Goal: Task Accomplishment & Management: Use online tool/utility

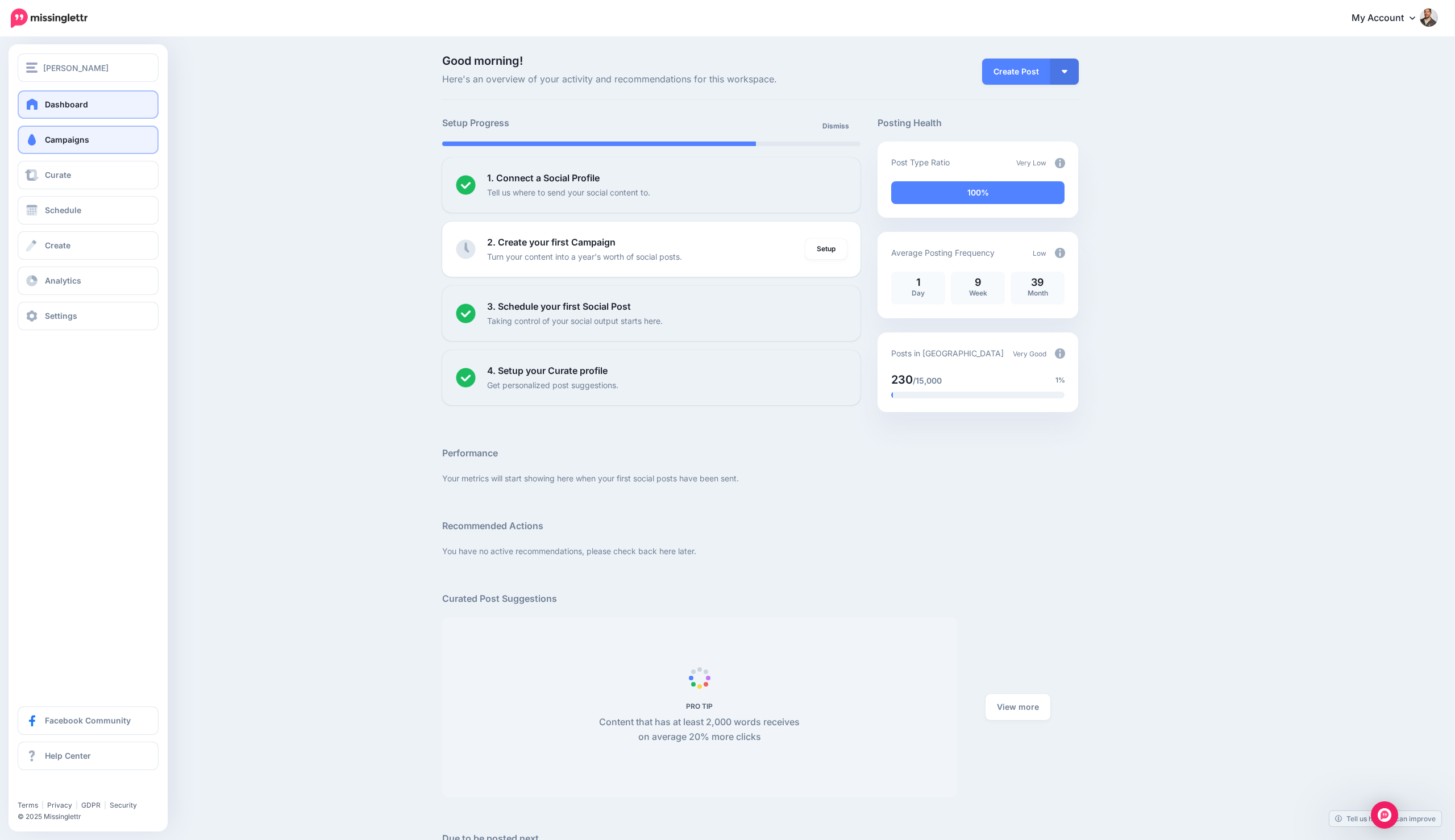
click at [76, 142] on span "Campaigns" at bounding box center [67, 139] width 45 height 10
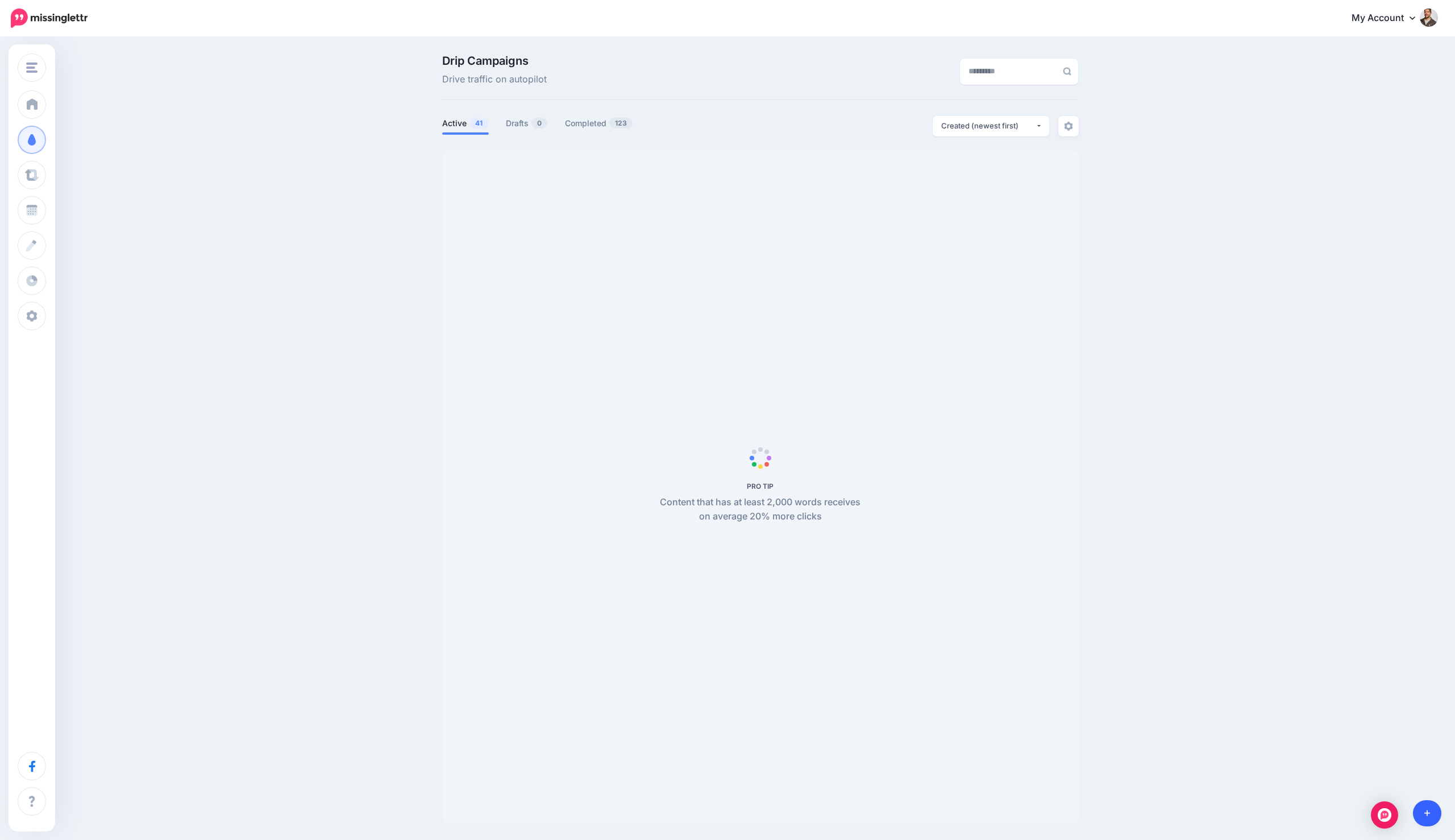
click at [1418, 807] on link at bounding box center [1427, 813] width 29 height 26
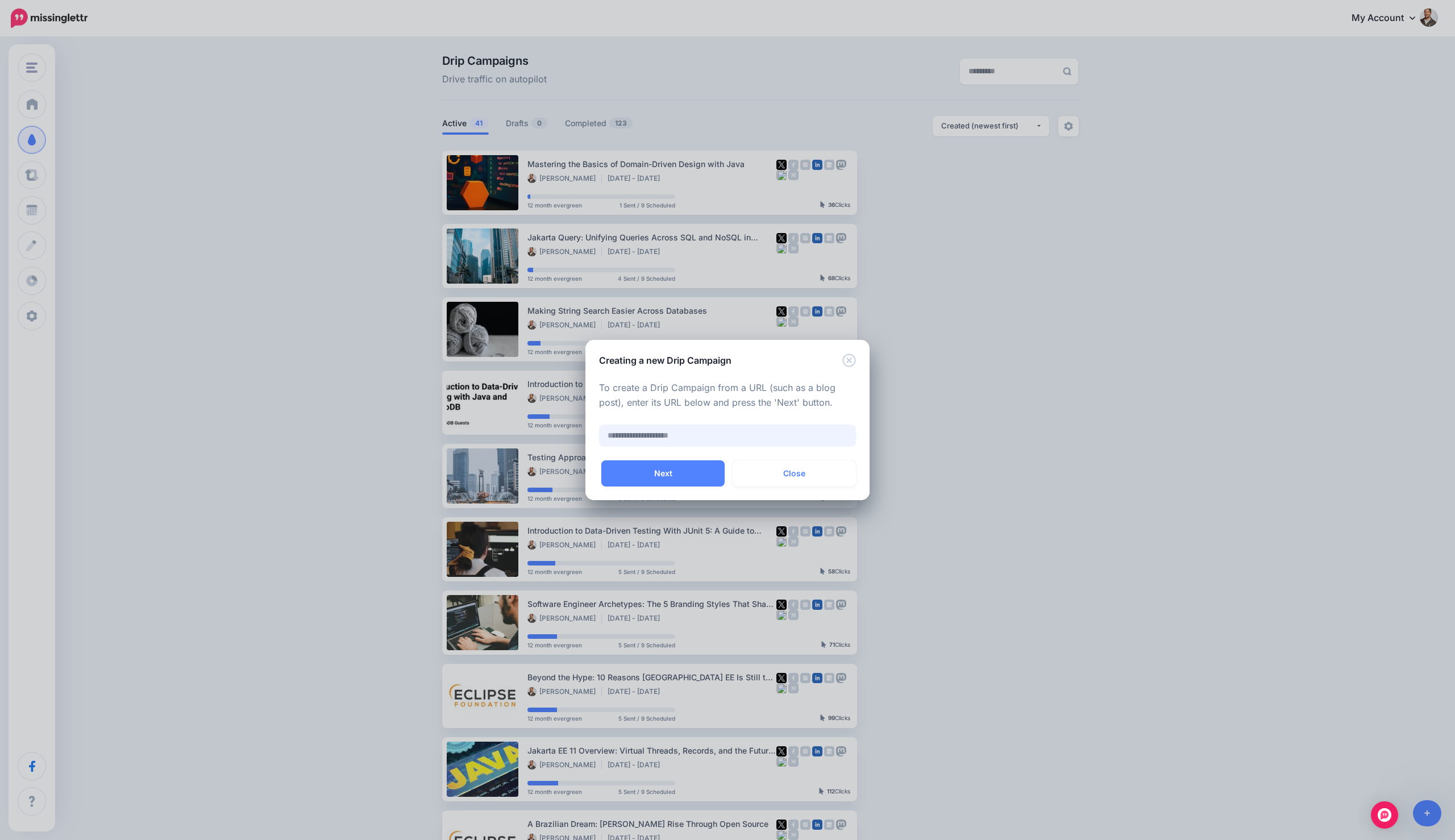
paste input "**********"
type input "**********"
click at [656, 469] on button "Next" at bounding box center [663, 473] width 123 height 26
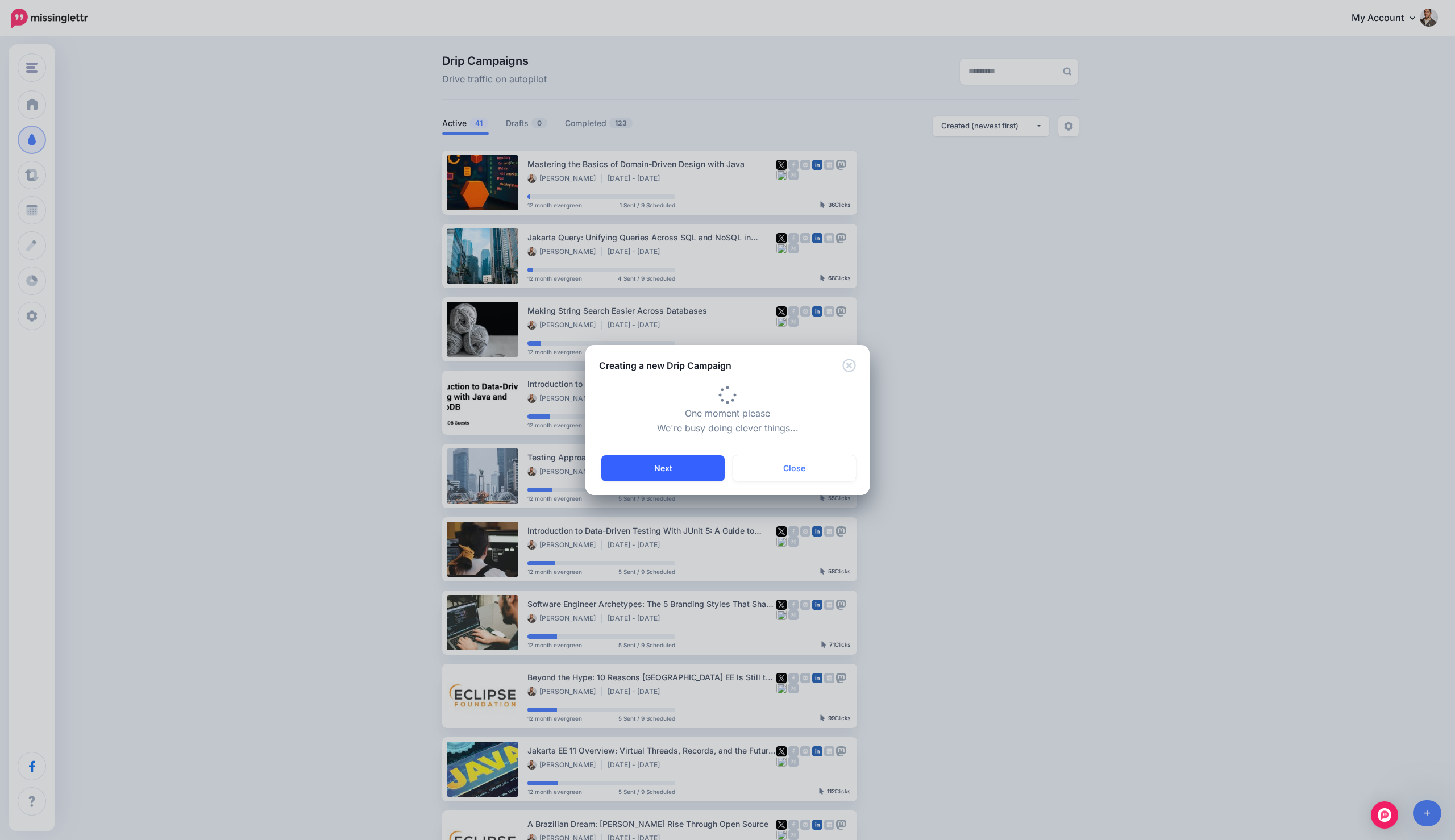
type input "**********"
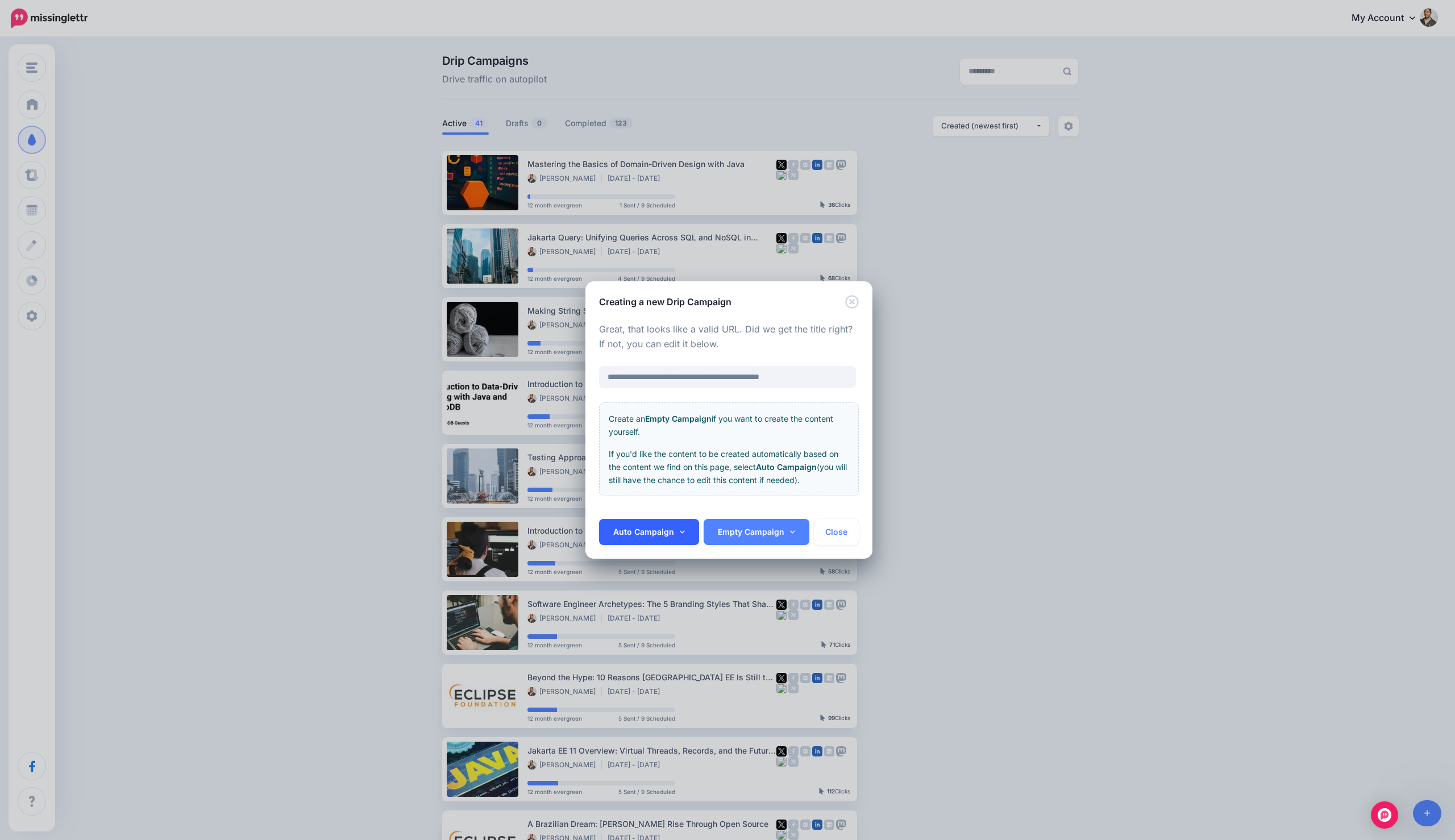
click at [652, 540] on link "Auto Campaign" at bounding box center [649, 531] width 100 height 26
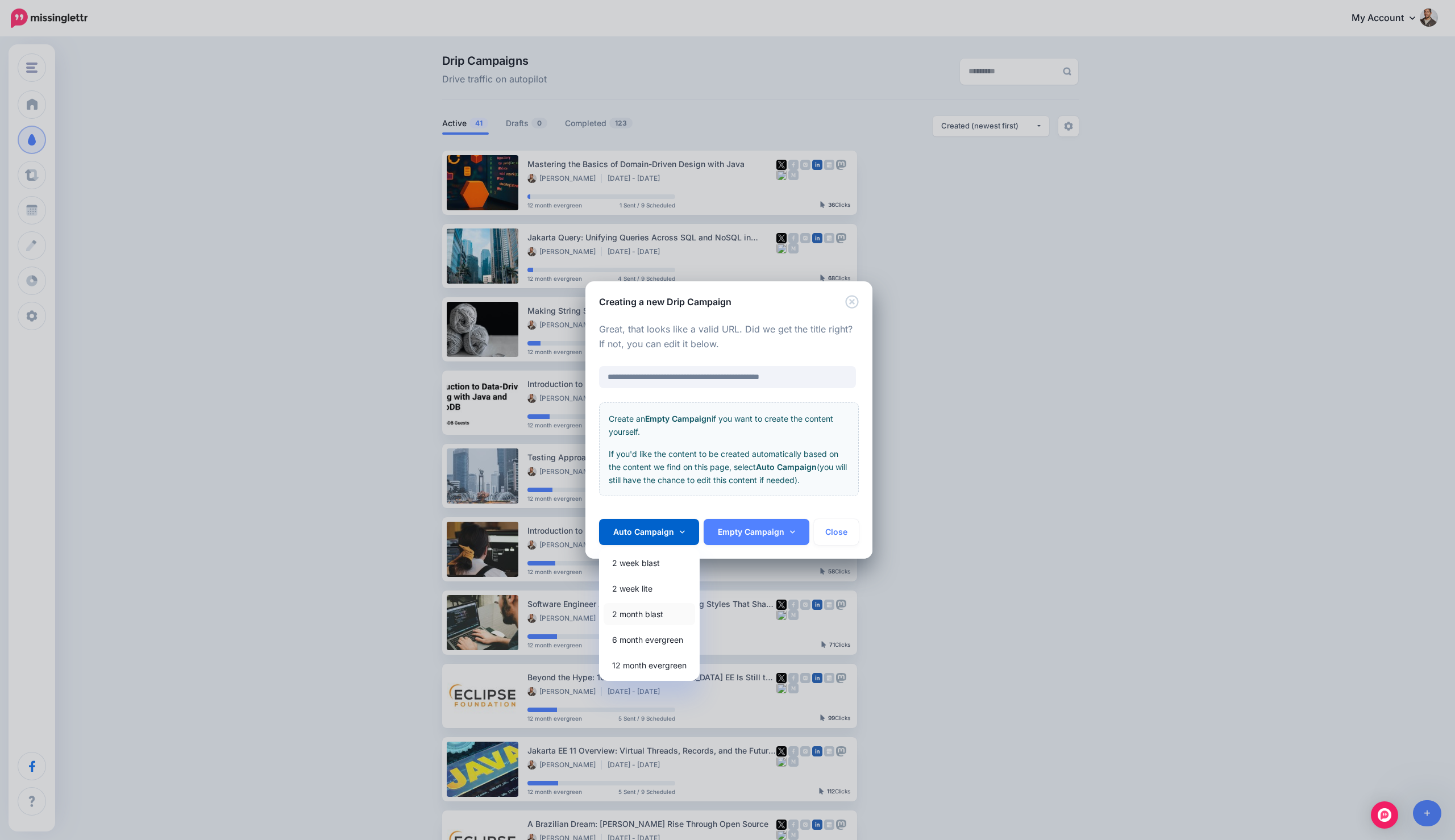
click at [630, 616] on link "2 month blast" at bounding box center [649, 614] width 91 height 22
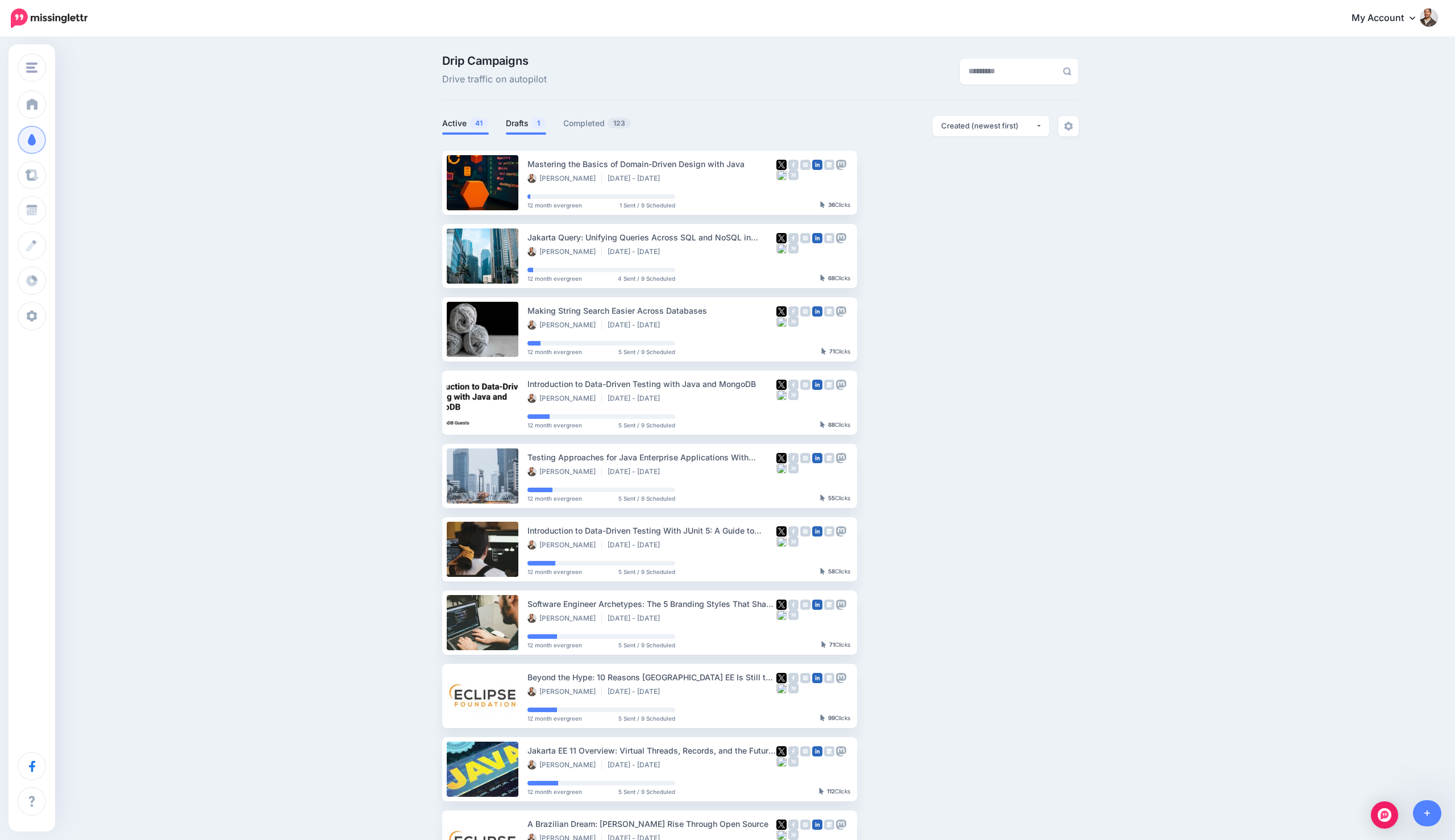
click at [507, 118] on link "Drafts 1" at bounding box center [526, 122] width 41 height 14
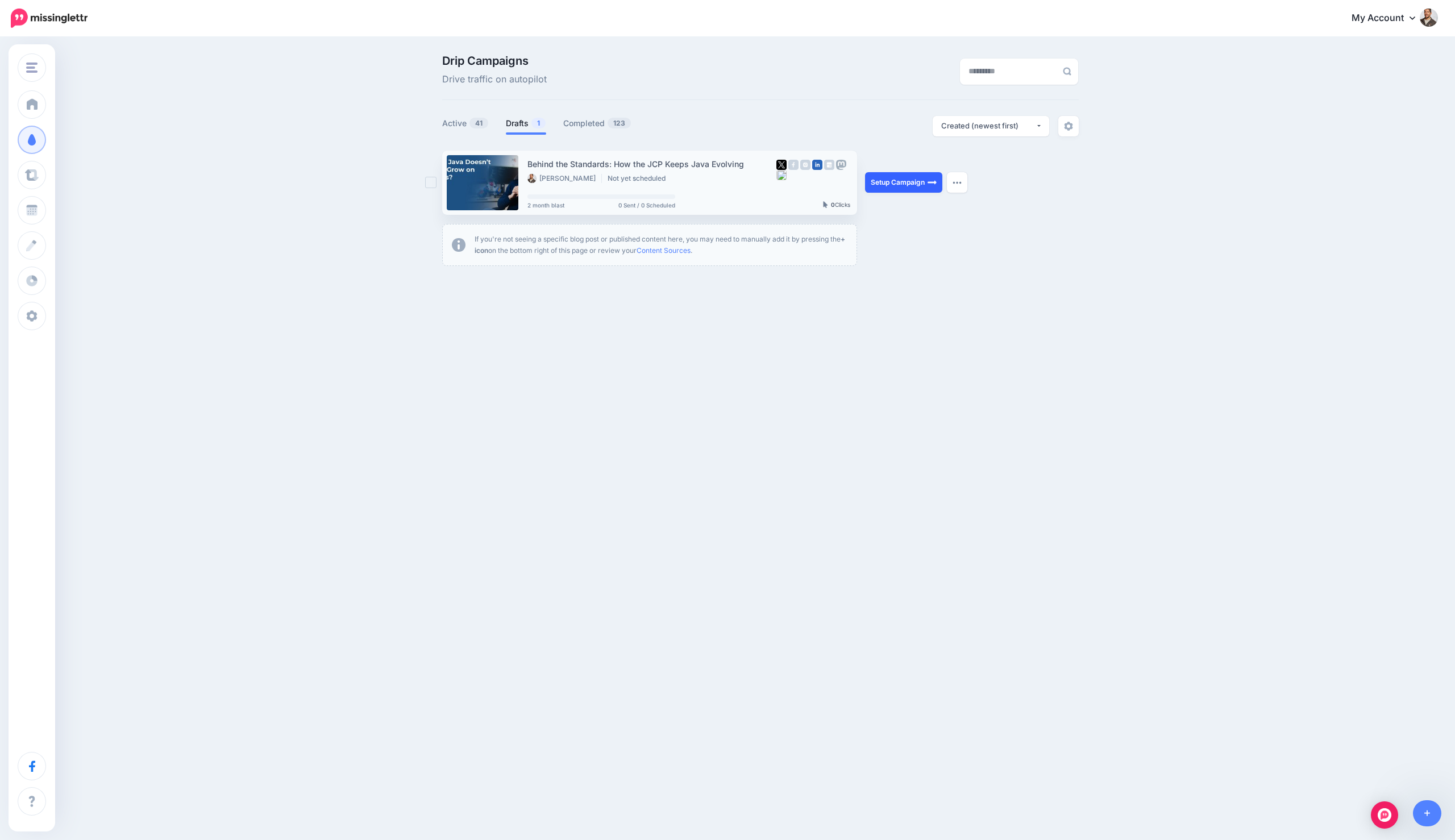
click at [910, 185] on link "Setup Campaign" at bounding box center [903, 182] width 77 height 21
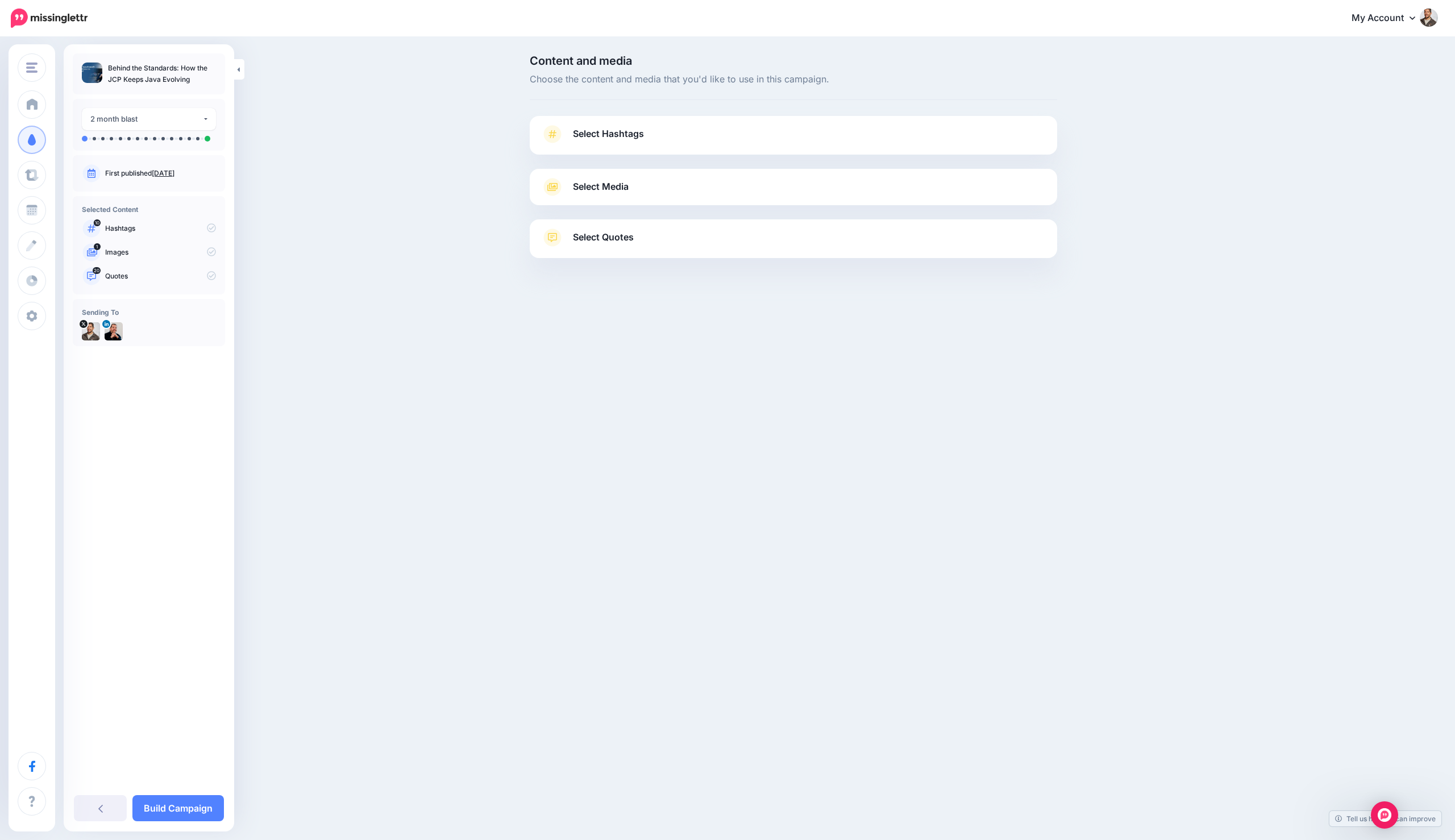
click at [739, 130] on link "Select Hashtags" at bounding box center [793, 139] width 504 height 29
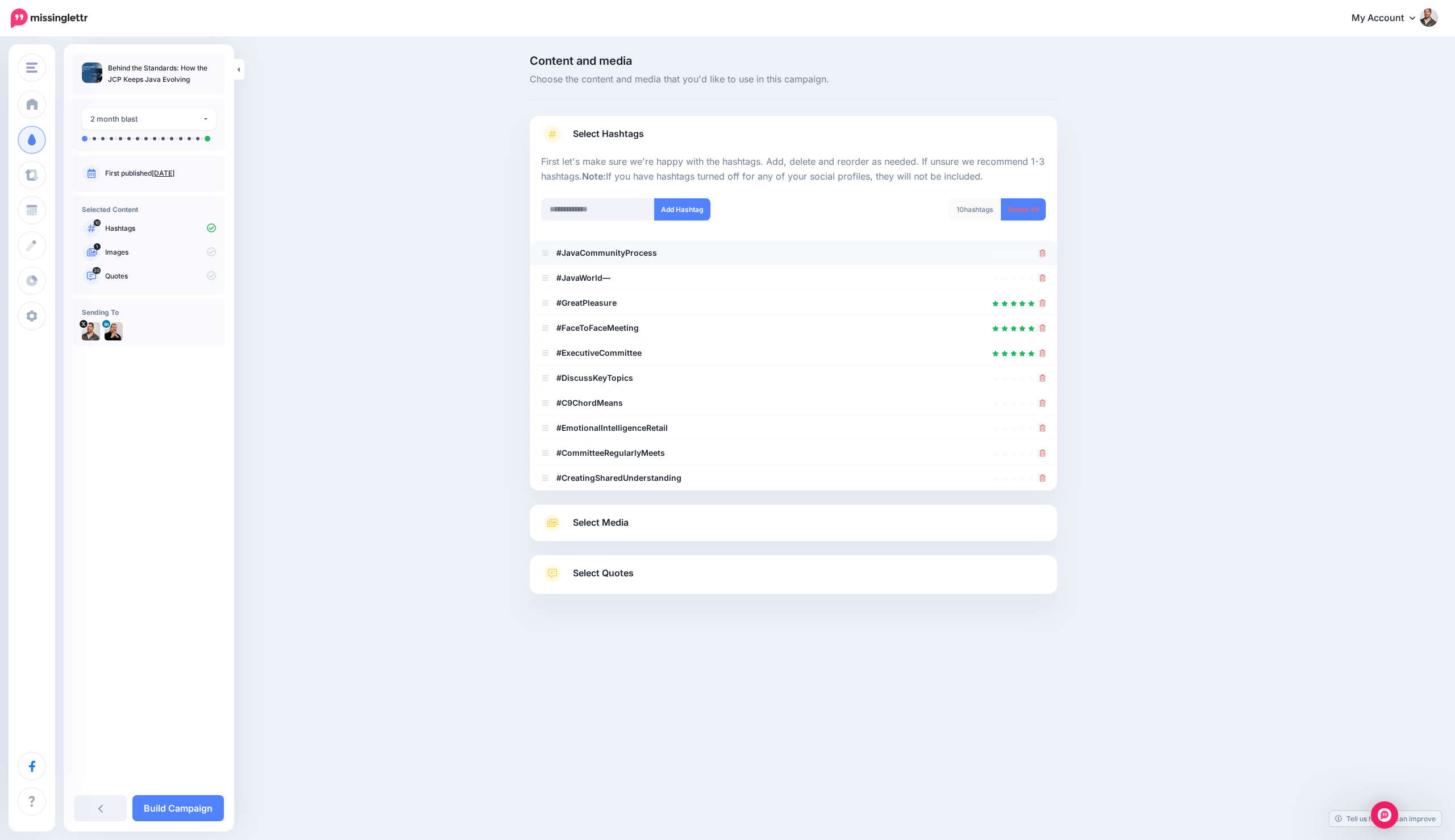
click at [1045, 251] on li "#JavaCommunityProcess" at bounding box center [793, 252] width 527 height 25
click at [1044, 256] on link at bounding box center [1043, 252] width 6 height 10
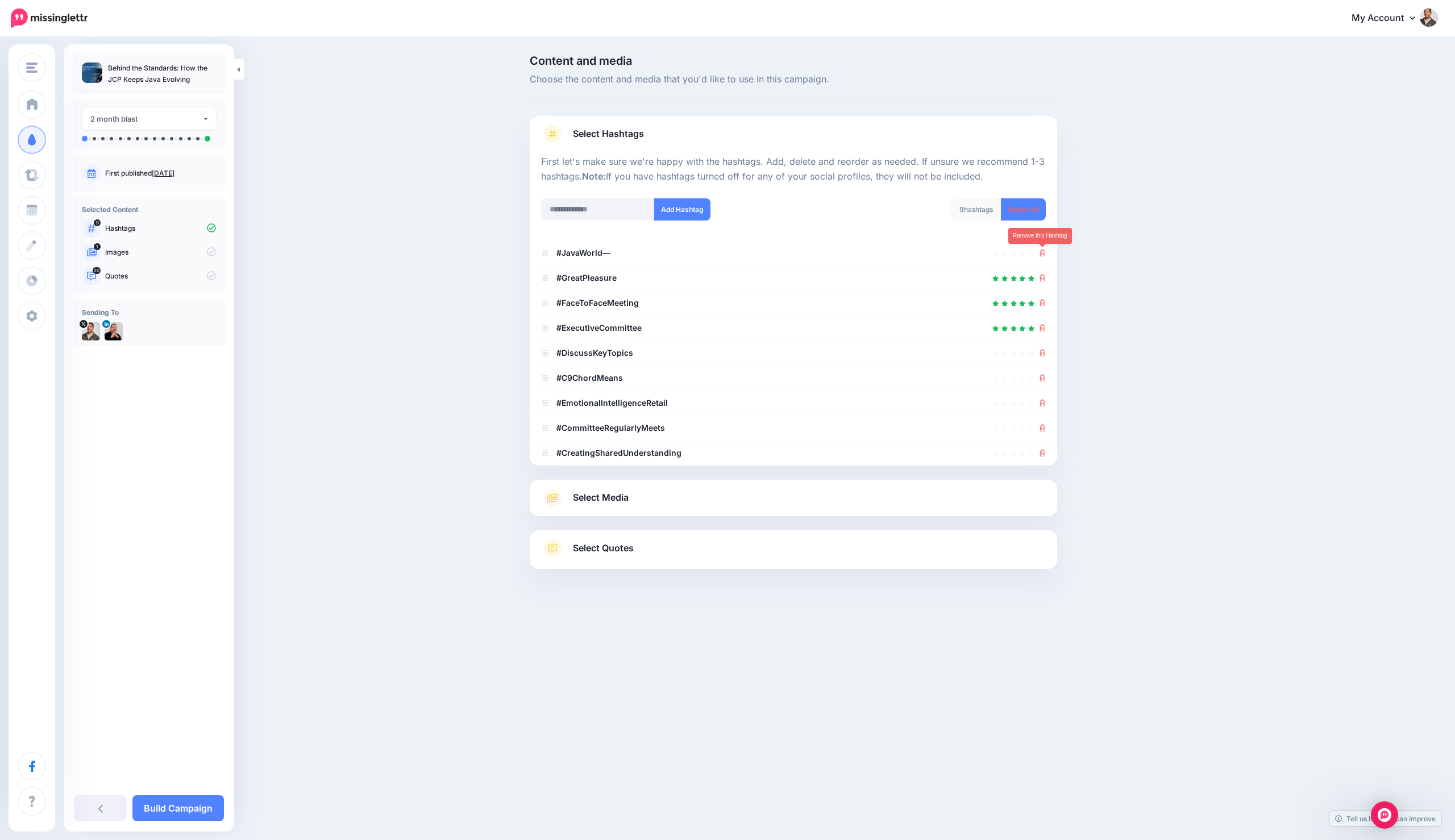
click at [1044, 256] on link at bounding box center [1043, 252] width 6 height 10
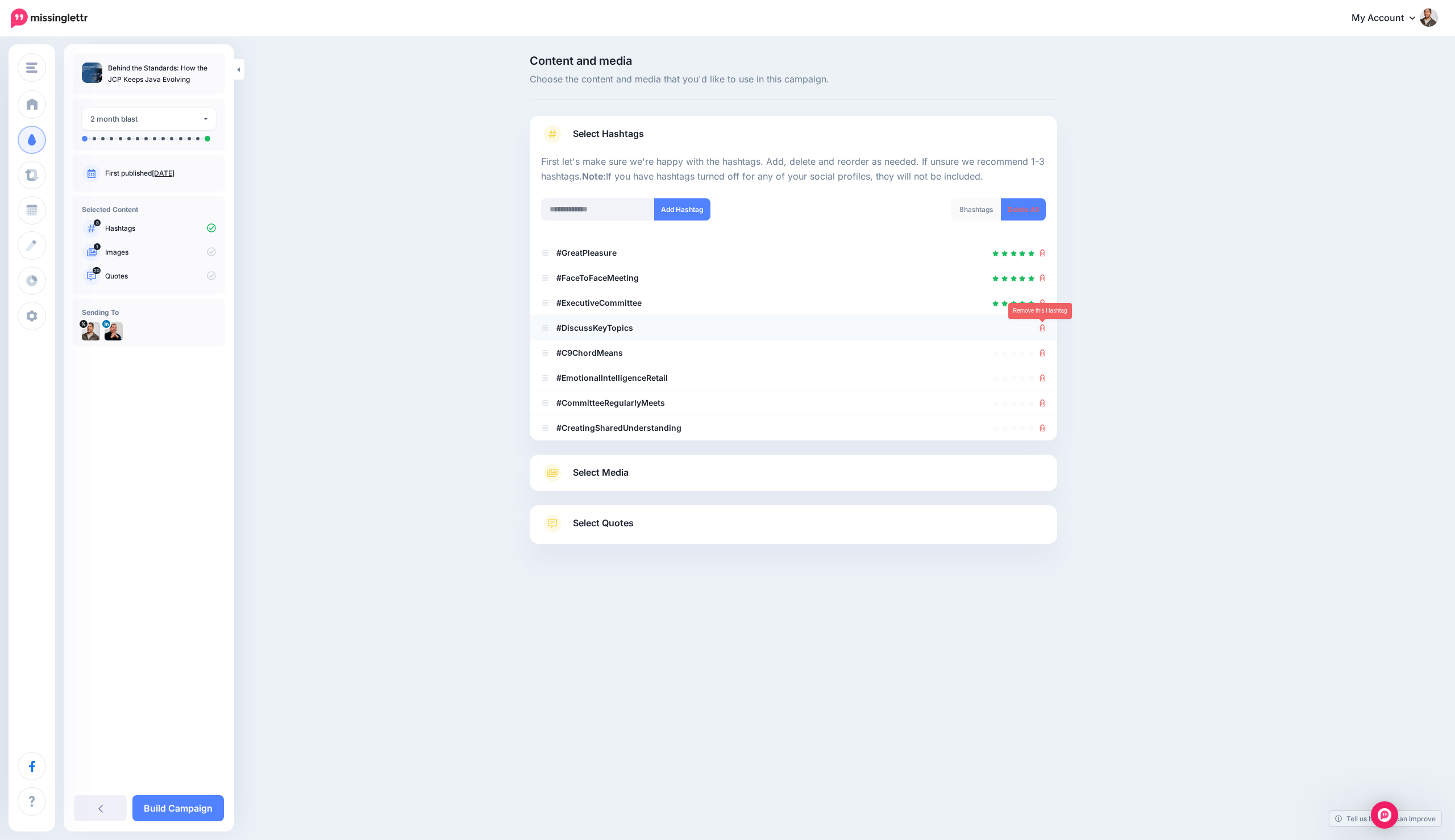
click at [1041, 329] on icon at bounding box center [1043, 328] width 6 height 7
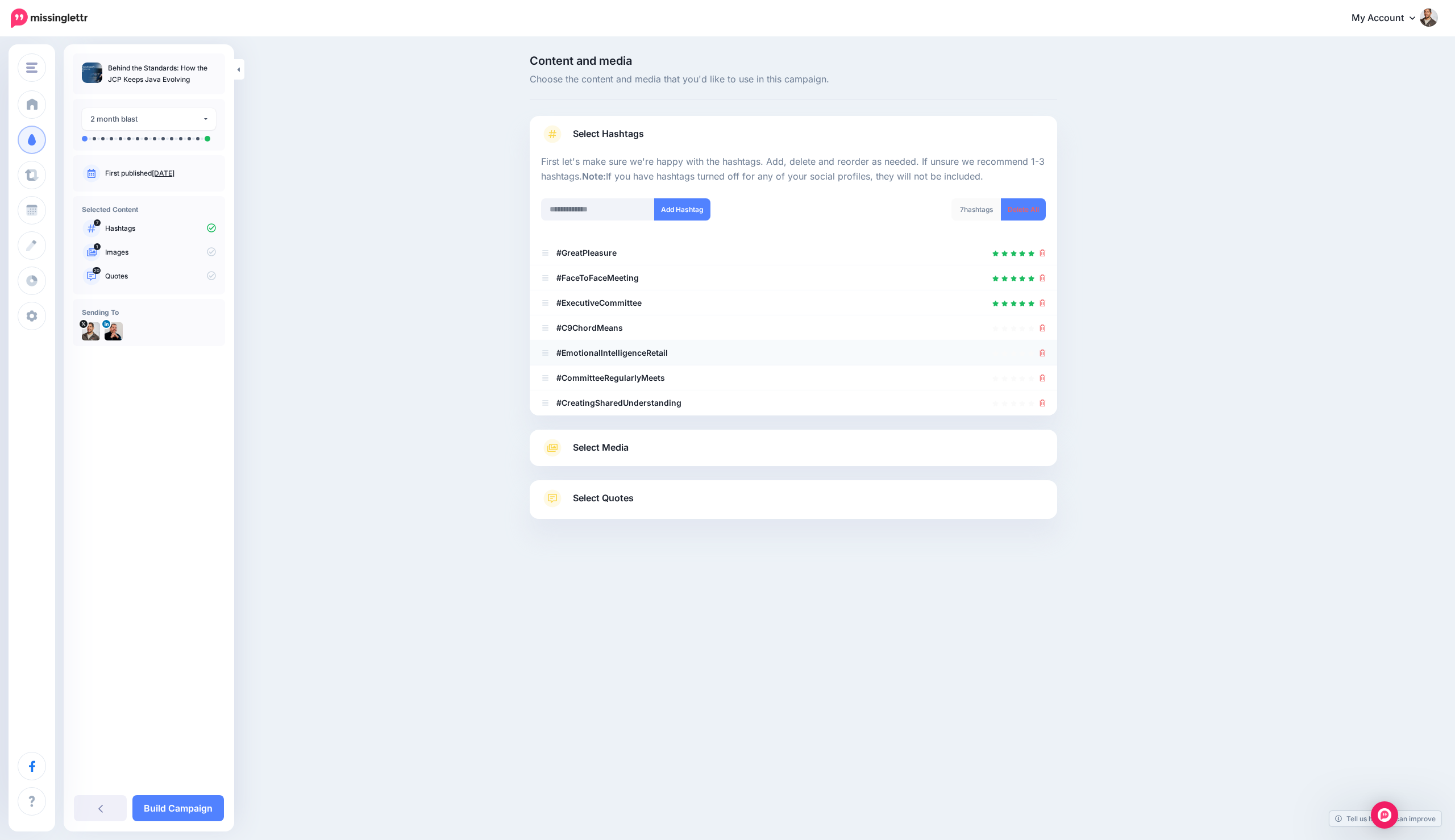
click at [1041, 342] on li "#EmotionalIntelligenceRetail" at bounding box center [793, 352] width 527 height 25
click at [1045, 335] on li "#C9ChordMeans" at bounding box center [793, 327] width 527 height 25
click at [1044, 329] on icon at bounding box center [1043, 328] width 6 height 7
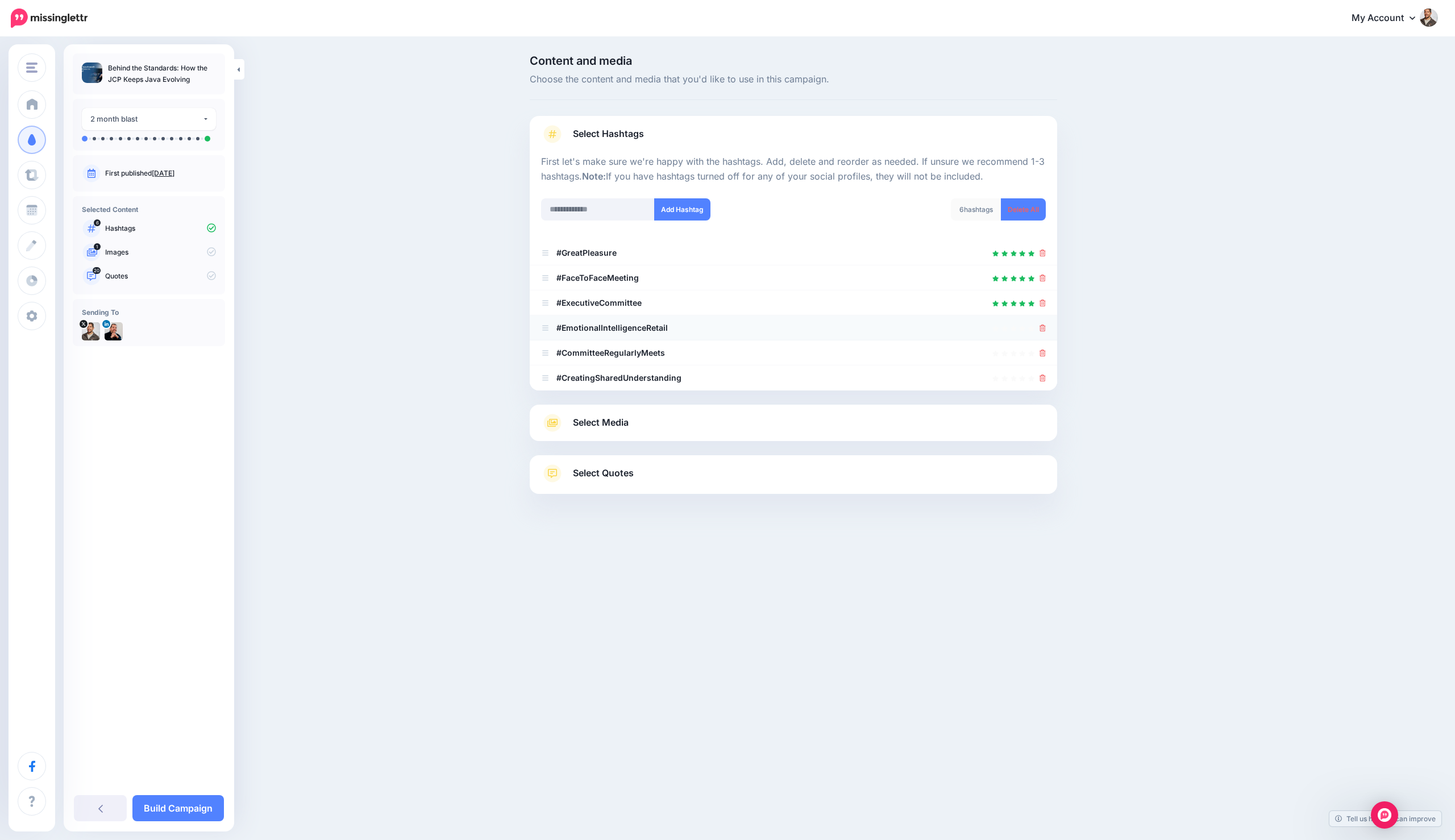
click at [1043, 333] on div at bounding box center [1043, 328] width 6 height 14
click at [1043, 331] on icon at bounding box center [1043, 328] width 6 height 7
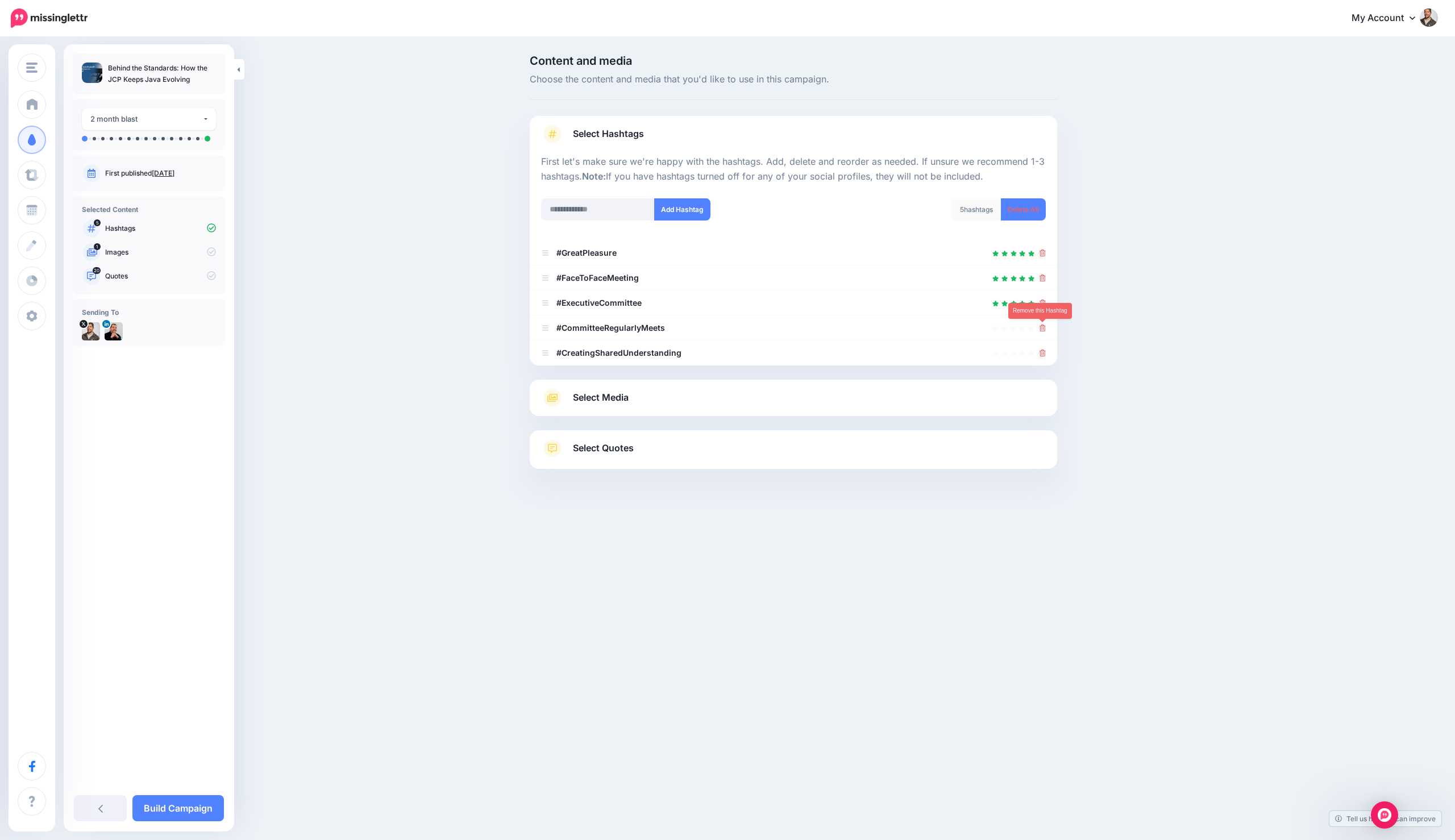
click at [1043, 331] on icon at bounding box center [1043, 328] width 6 height 7
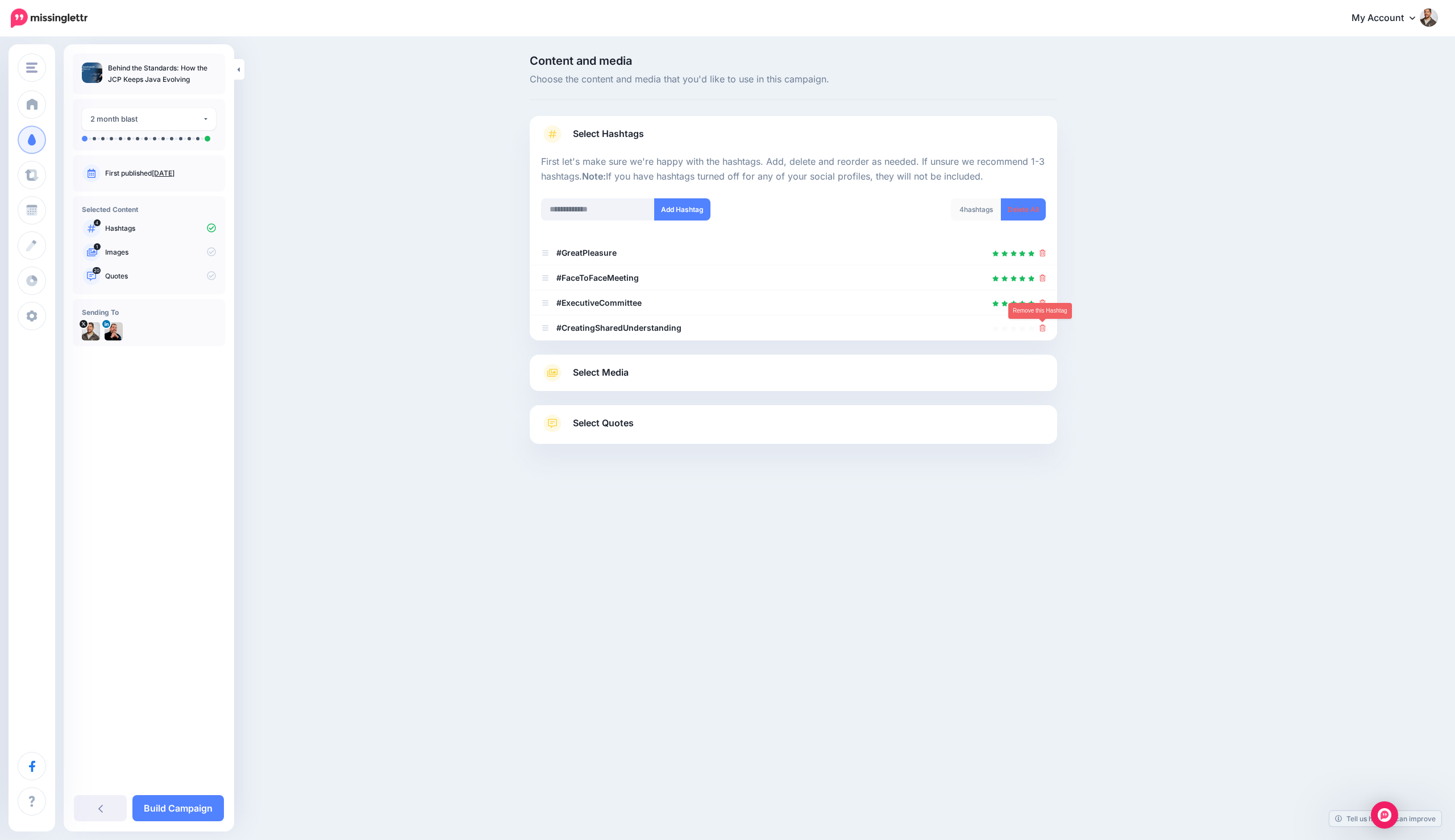
click at [1043, 331] on icon at bounding box center [1043, 328] width 6 height 7
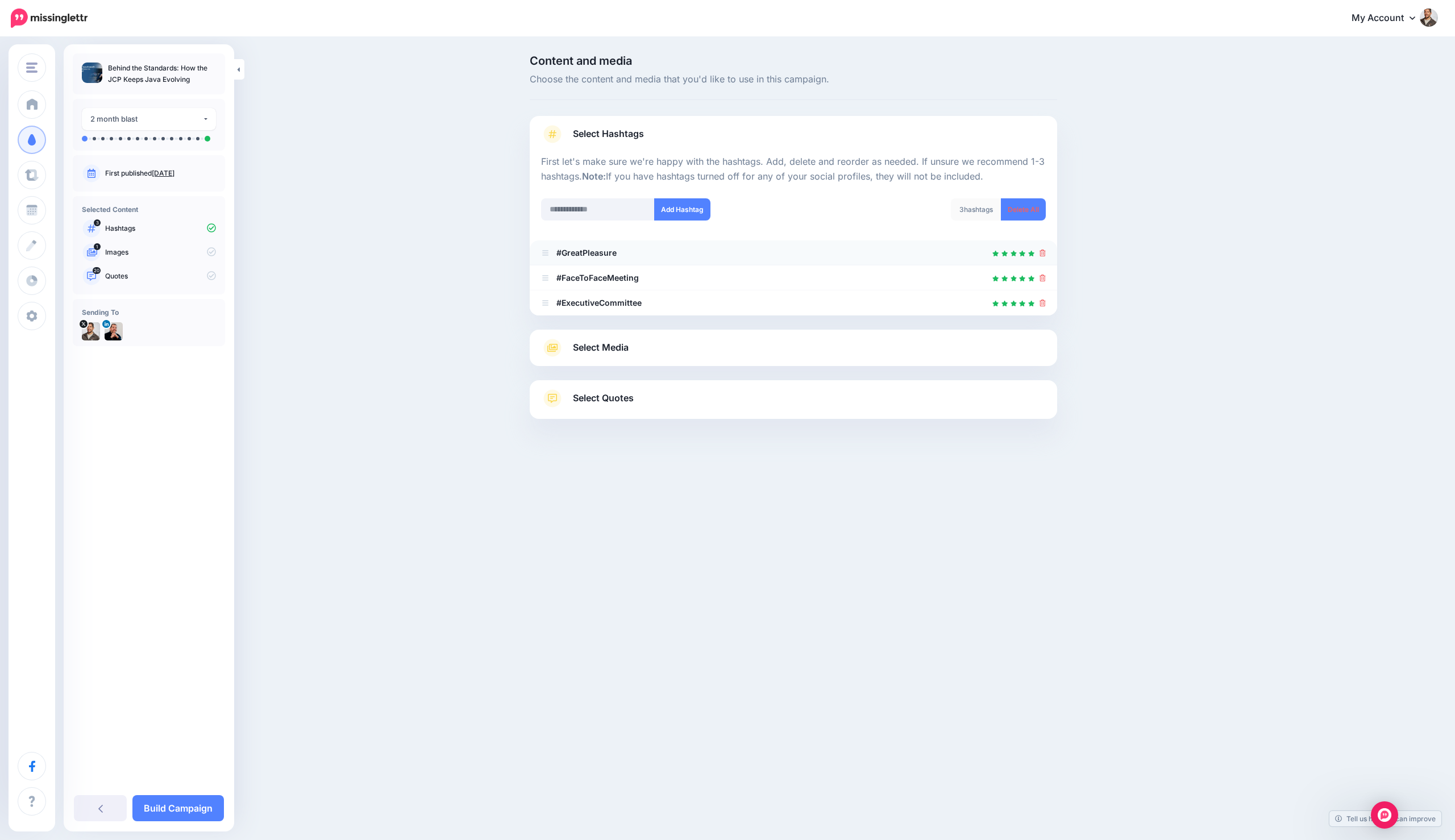
click at [1042, 247] on link at bounding box center [1043, 252] width 6 height 10
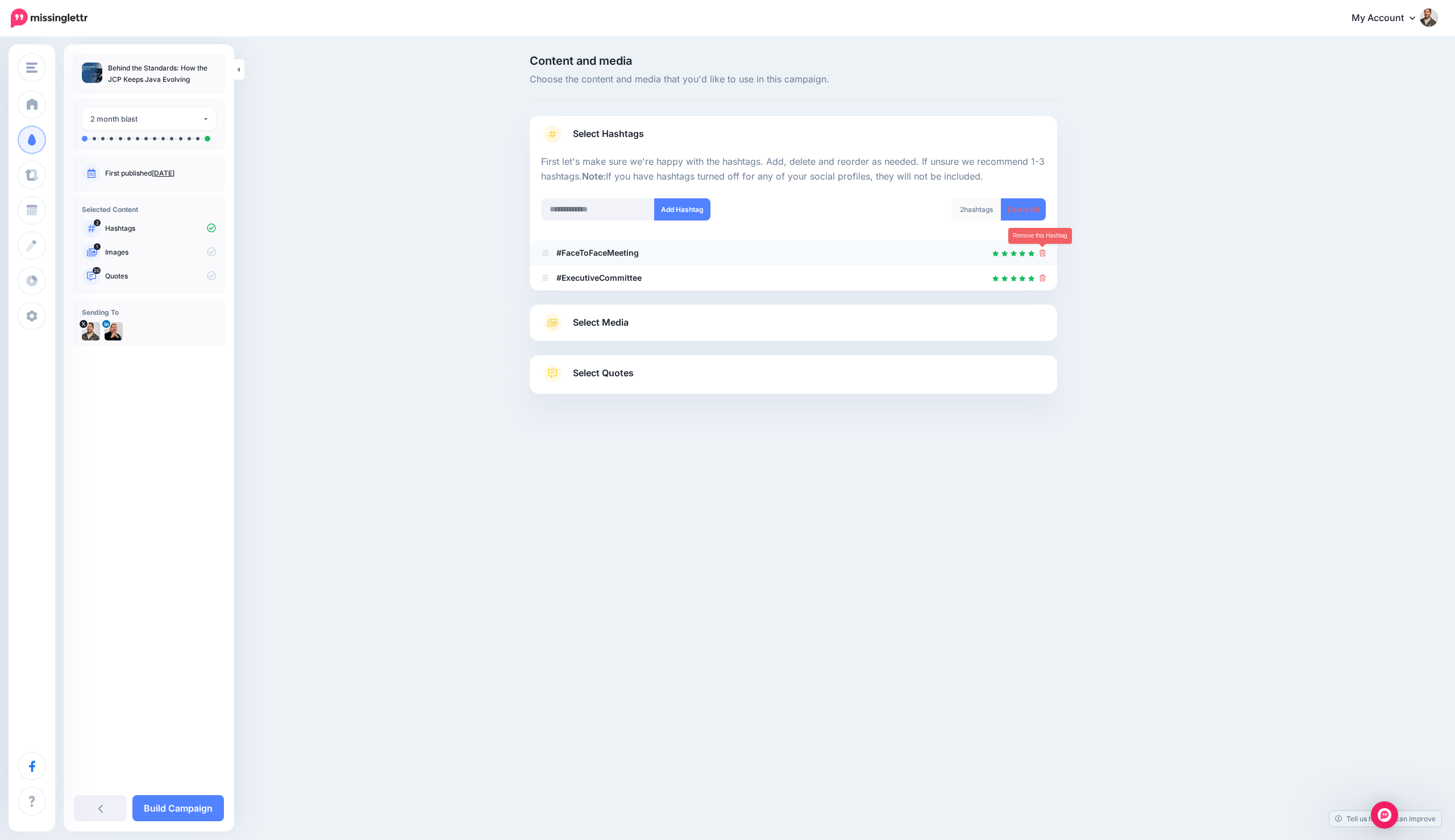
click at [1041, 255] on icon at bounding box center [1043, 253] width 6 height 7
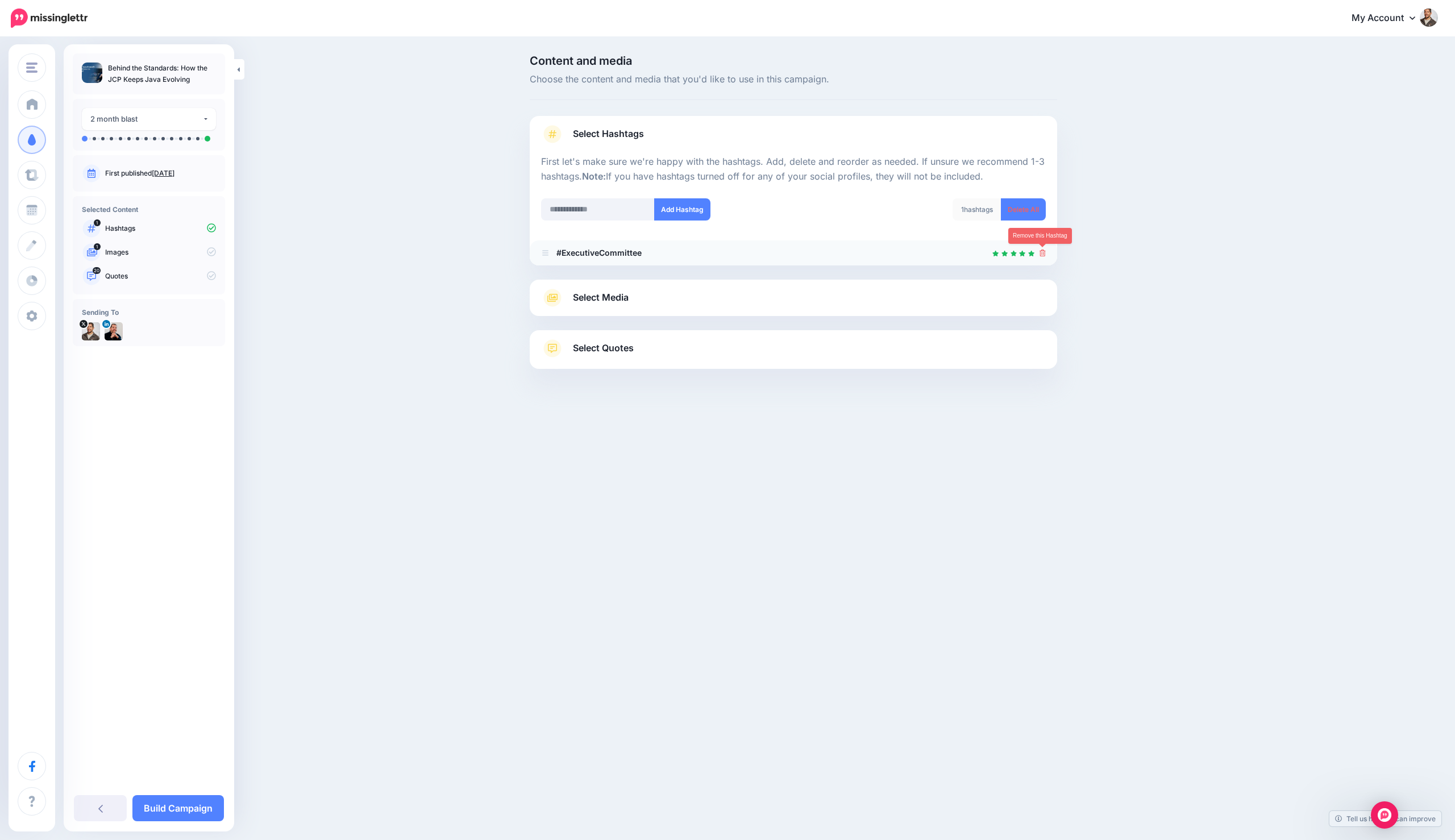
click at [1041, 256] on link at bounding box center [1043, 252] width 6 height 10
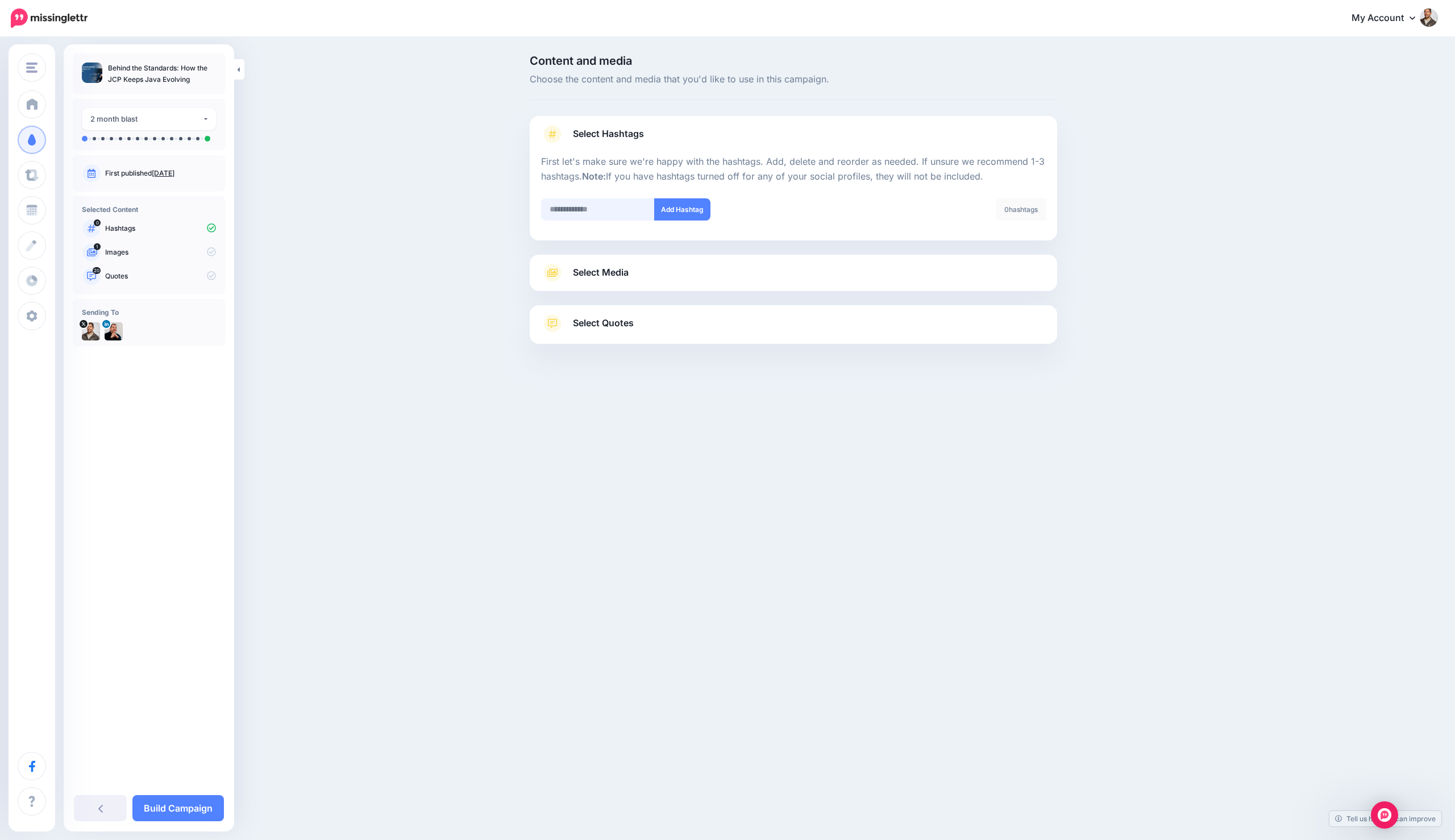
click at [547, 209] on input "text" at bounding box center [597, 209] width 114 height 22
type input "****"
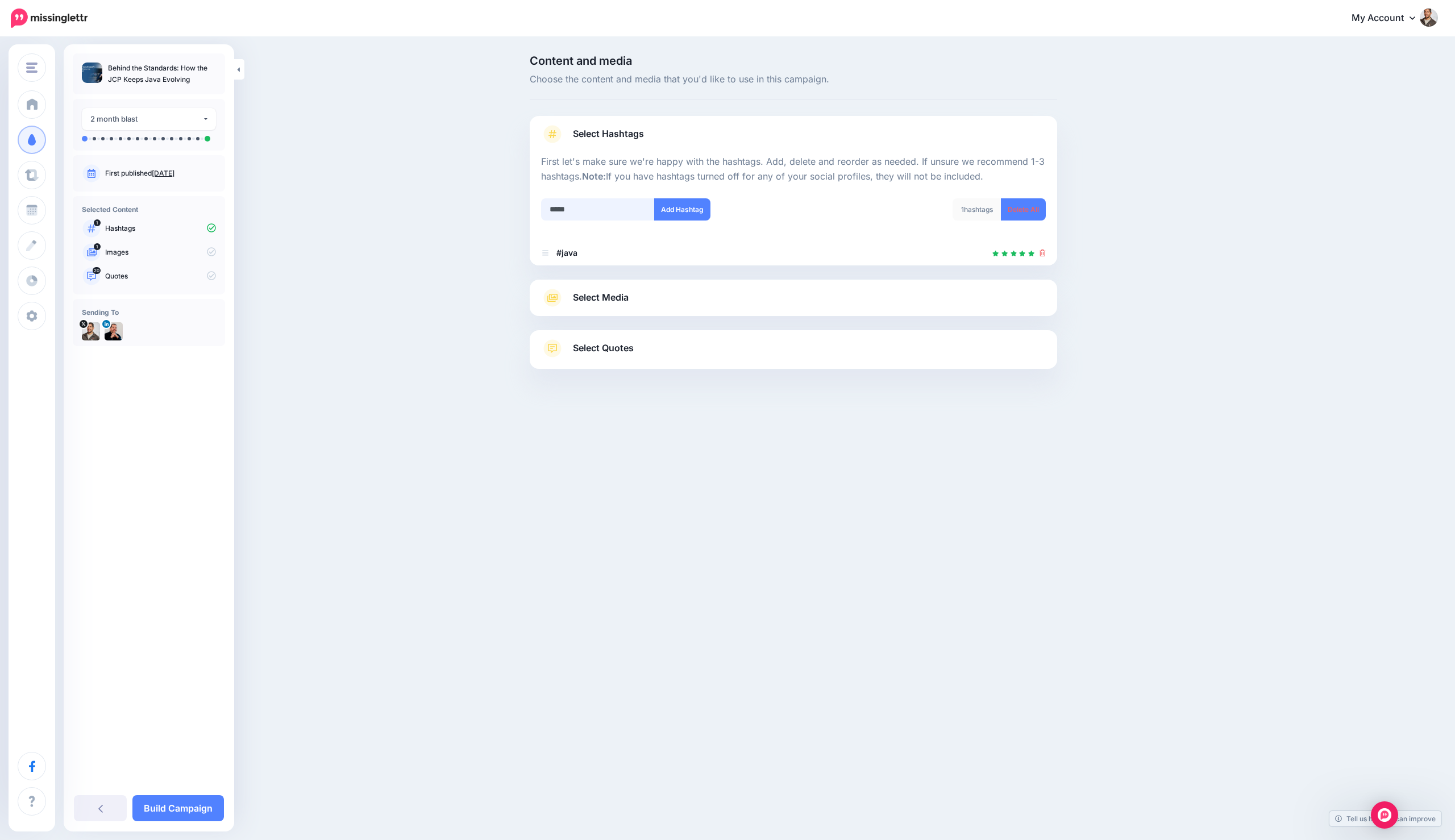
type input "******"
type input "***"
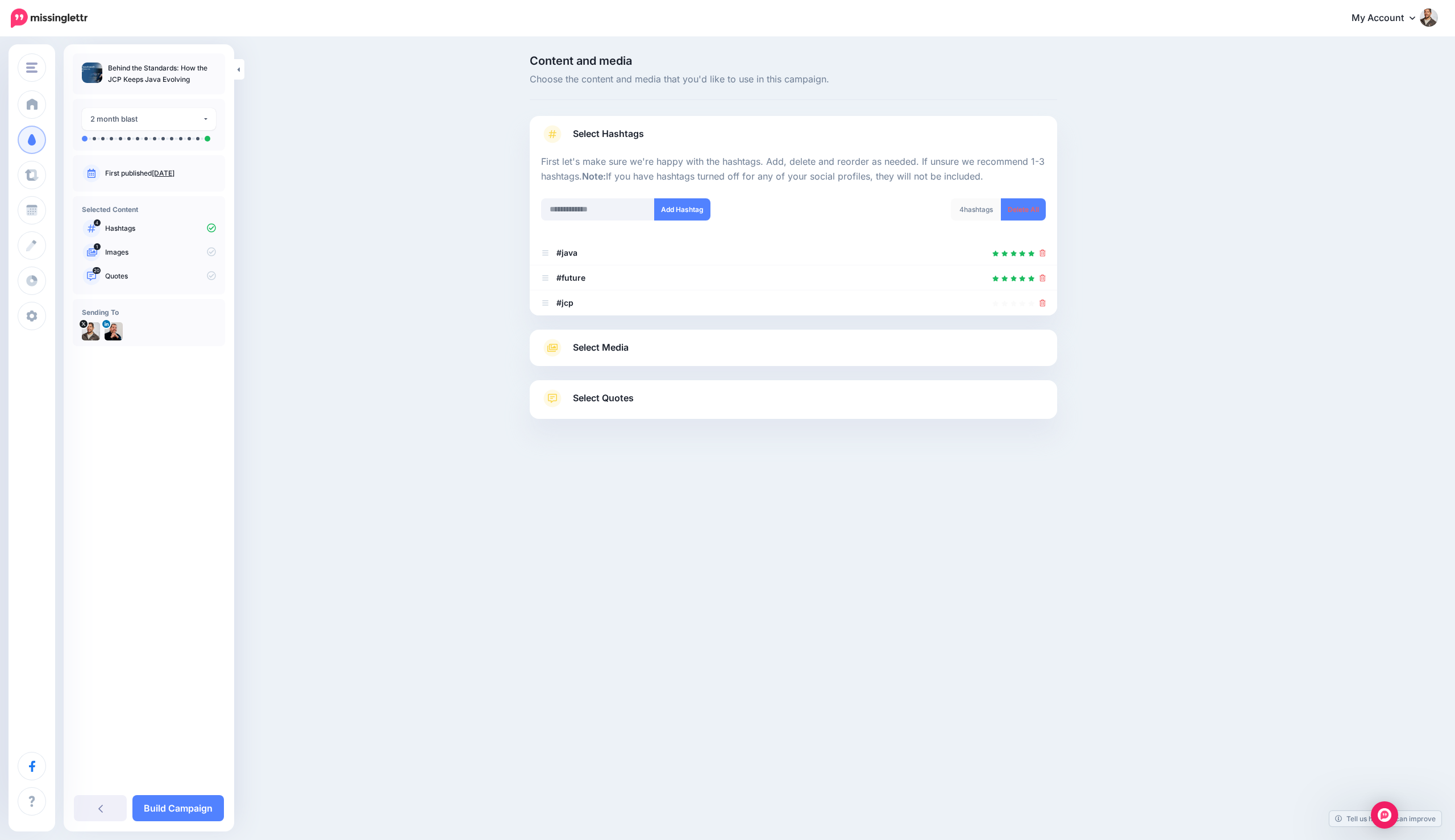
click at [601, 337] on div "Select Media Next, let's make sure we have the best media for this campaign. De…" at bounding box center [793, 348] width 527 height 37
click at [604, 341] on span "Select Media" at bounding box center [601, 347] width 56 height 15
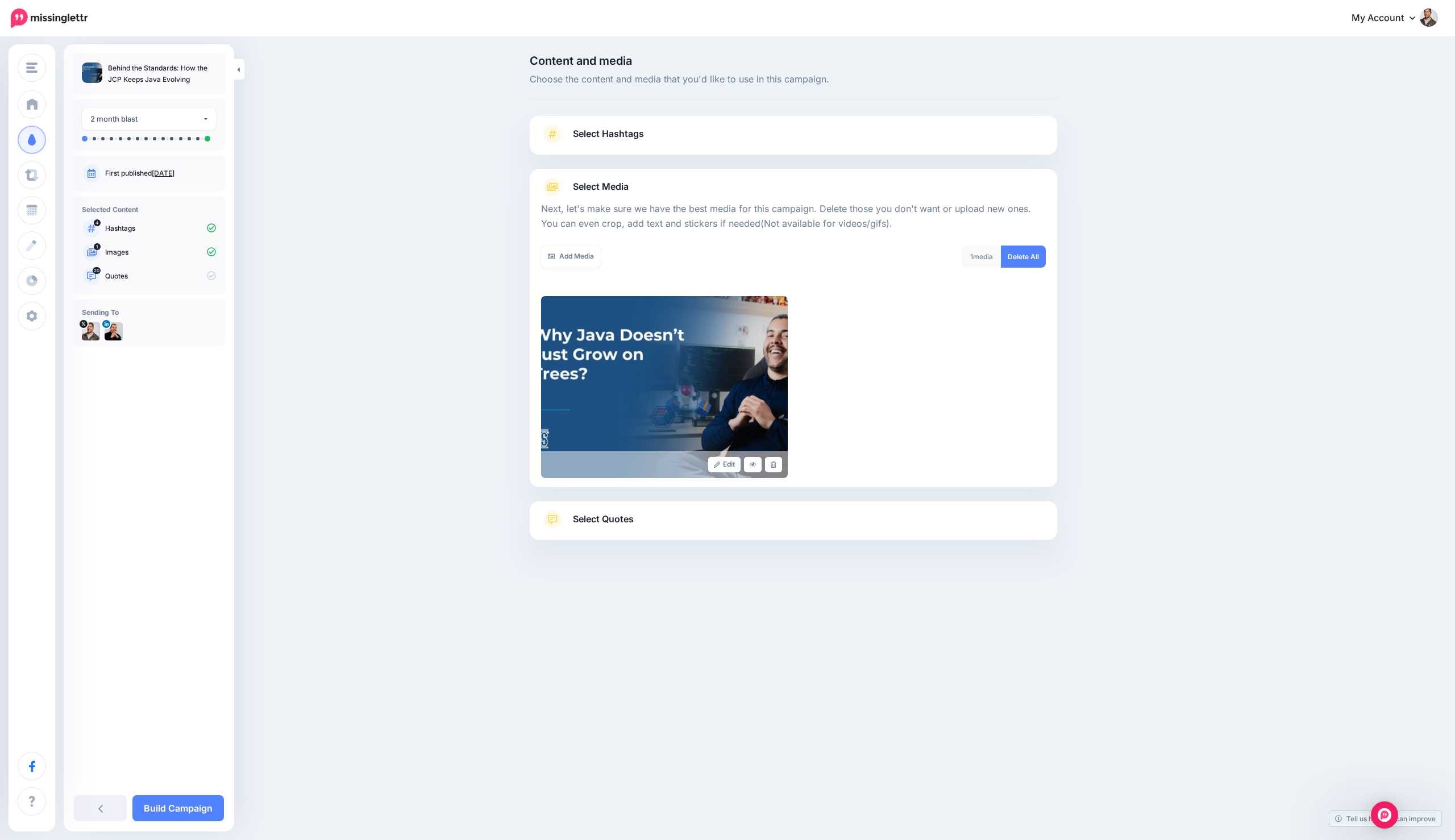
click at [671, 507] on div "Select Quotes Choose your favourite quotes or go with our recommendations. The …" at bounding box center [793, 520] width 527 height 39
click at [673, 509] on div "Select Quotes Choose your favourite quotes or go with our recommendations. The …" at bounding box center [793, 520] width 527 height 39
click at [675, 512] on link "Select Quotes" at bounding box center [793, 525] width 504 height 29
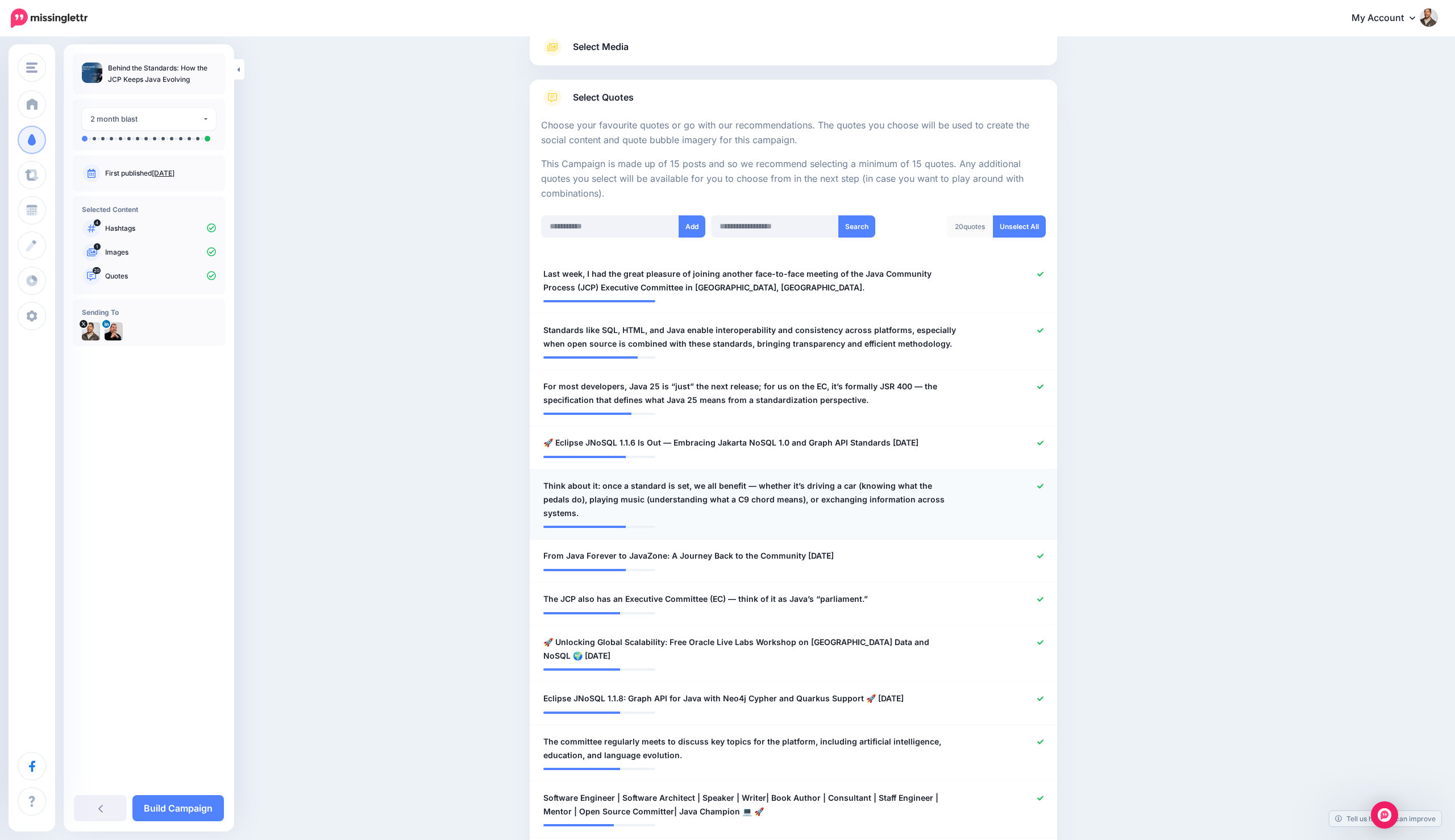
scroll to position [141, 0]
click at [1046, 270] on div at bounding box center [1009, 279] width 87 height 27
click at [1041, 270] on icon at bounding box center [1041, 273] width 6 height 6
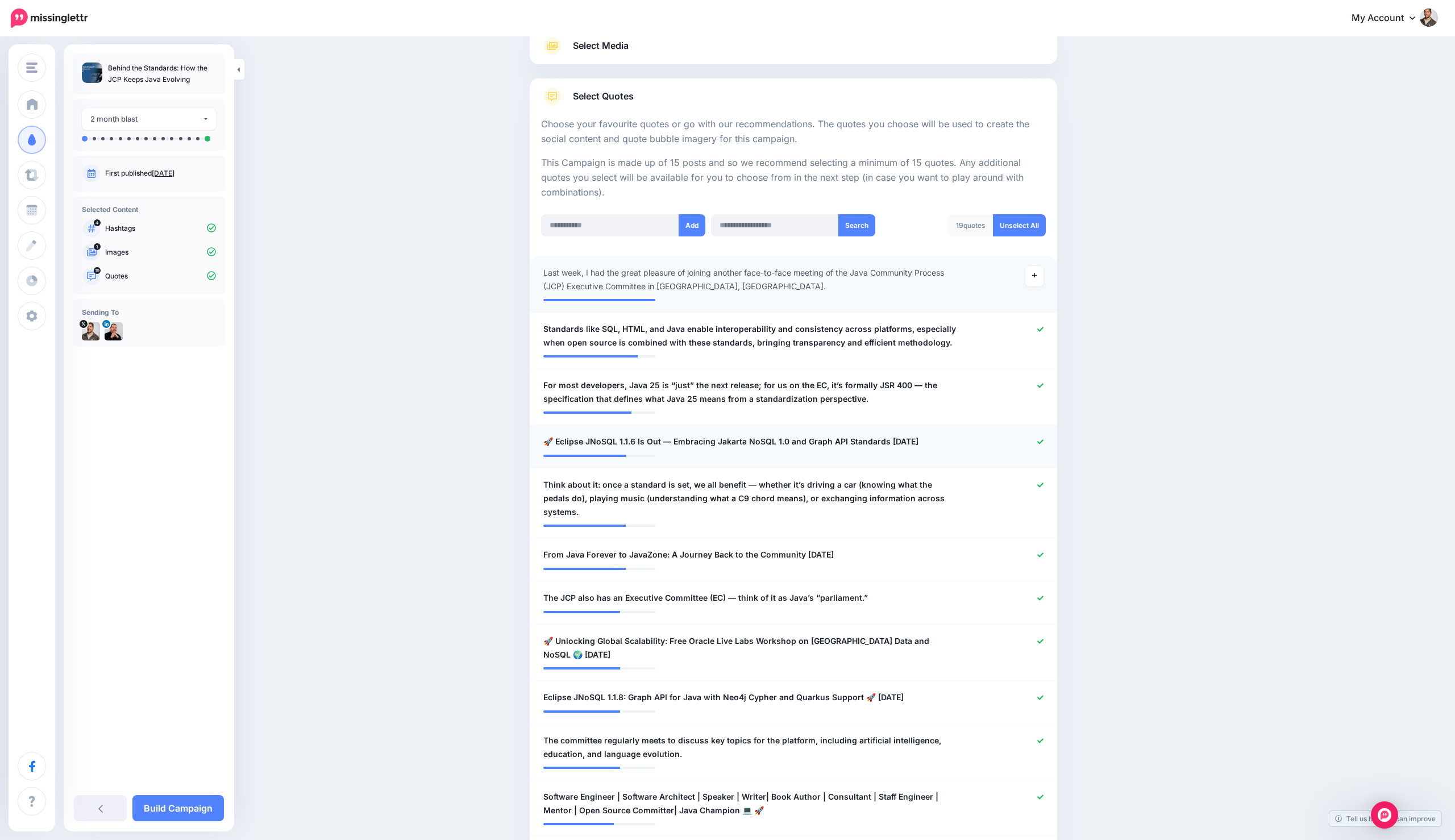
click at [1043, 441] on icon at bounding box center [1041, 442] width 6 height 6
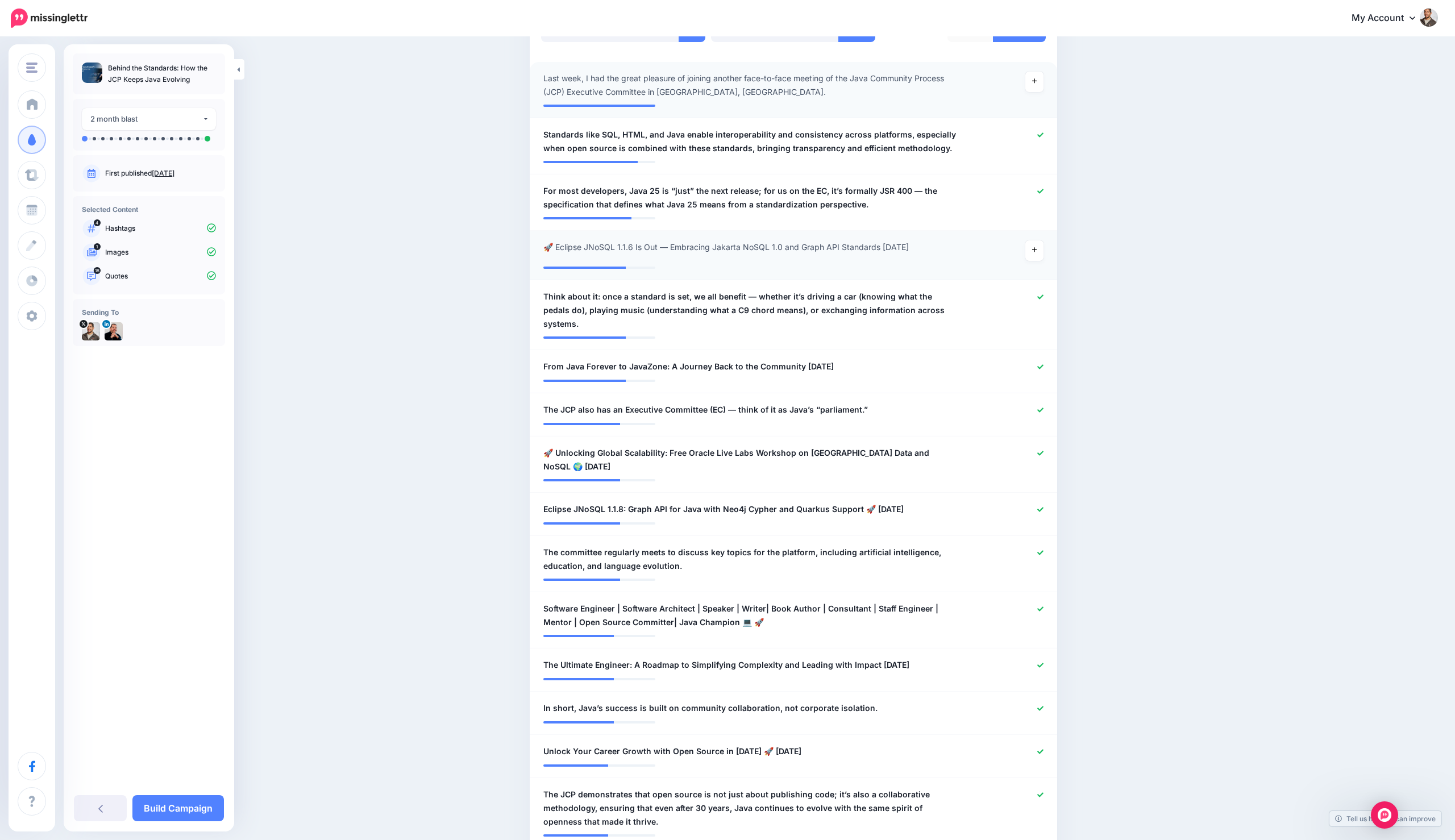
scroll to position [337, 0]
click at [1037, 362] on icon at bounding box center [1041, 365] width 6 height 6
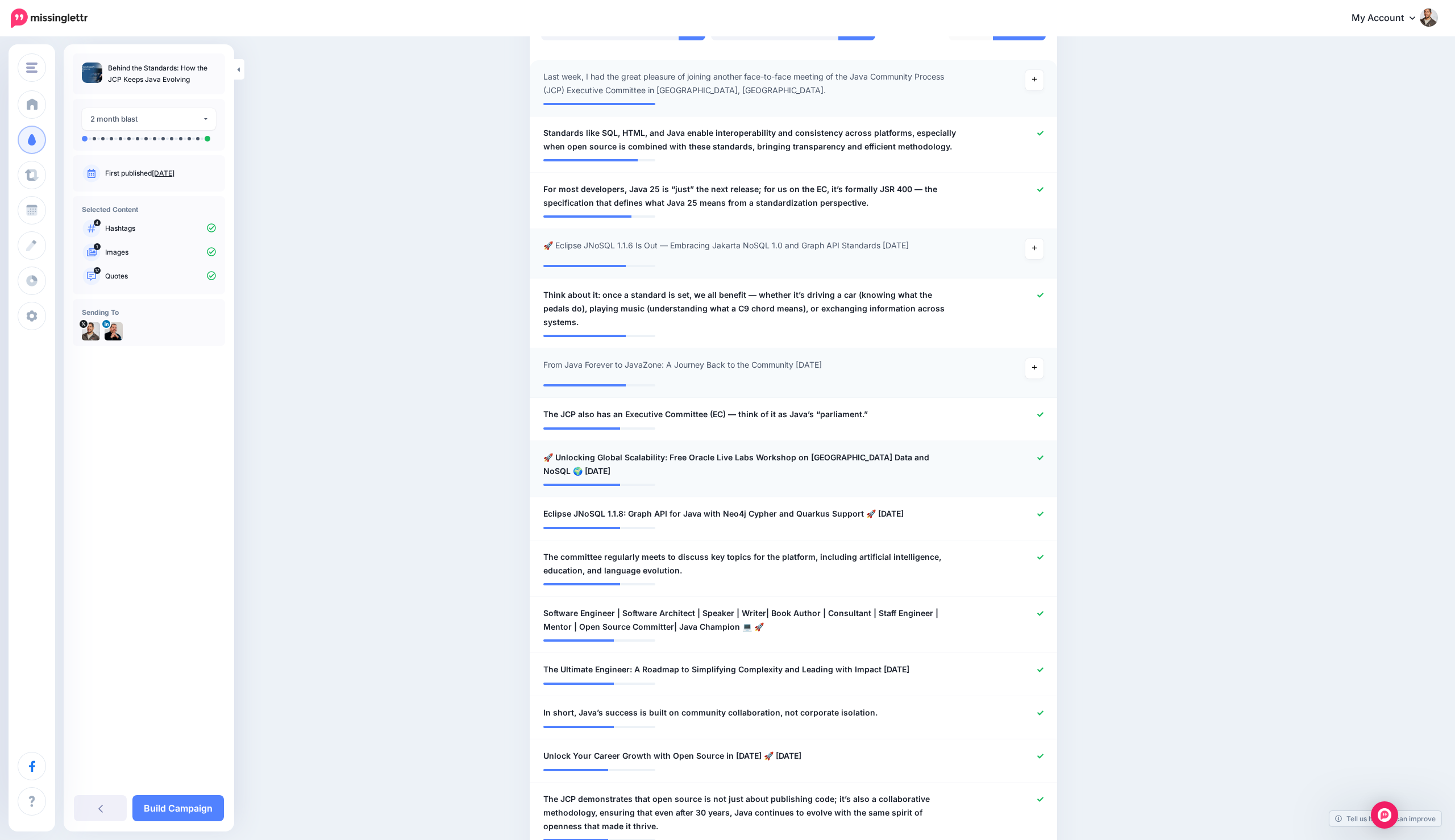
click at [1040, 451] on div at bounding box center [1009, 465] width 87 height 27
click at [1040, 455] on icon at bounding box center [1041, 457] width 6 height 5
click at [1034, 507] on div at bounding box center [1009, 514] width 87 height 14
click at [1035, 507] on div at bounding box center [1009, 514] width 87 height 14
click at [1037, 511] on icon at bounding box center [1041, 514] width 6 height 6
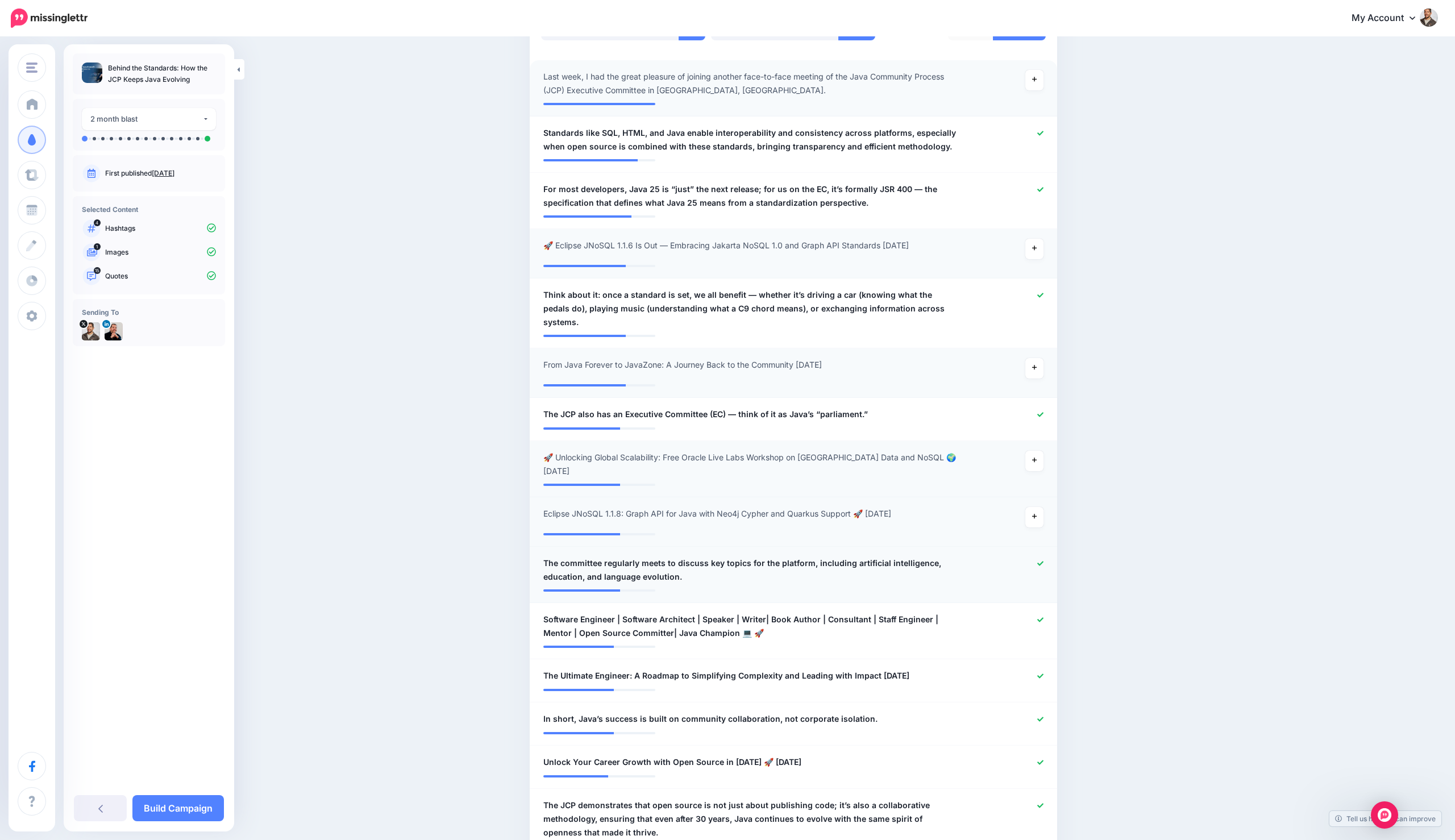
click at [1037, 546] on li "**********" at bounding box center [793, 574] width 527 height 56
click at [1037, 560] on link at bounding box center [1041, 564] width 6 height 8
click at [1036, 612] on div at bounding box center [1009, 626] width 87 height 27
click at [1044, 613] on div at bounding box center [1009, 626] width 87 height 27
click at [1044, 612] on div at bounding box center [1009, 626] width 87 height 27
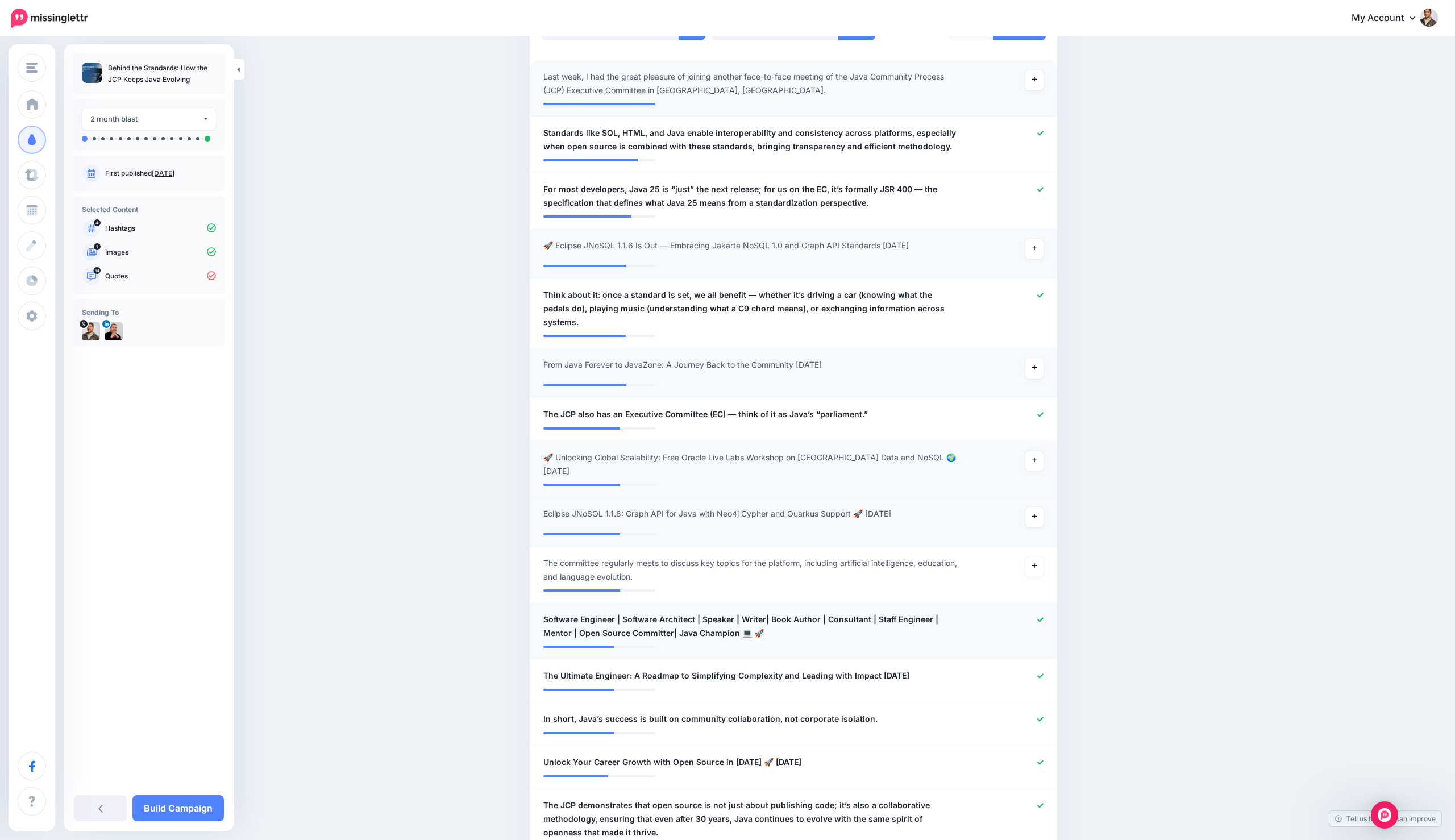
click at [1043, 612] on div at bounding box center [1009, 626] width 87 height 27
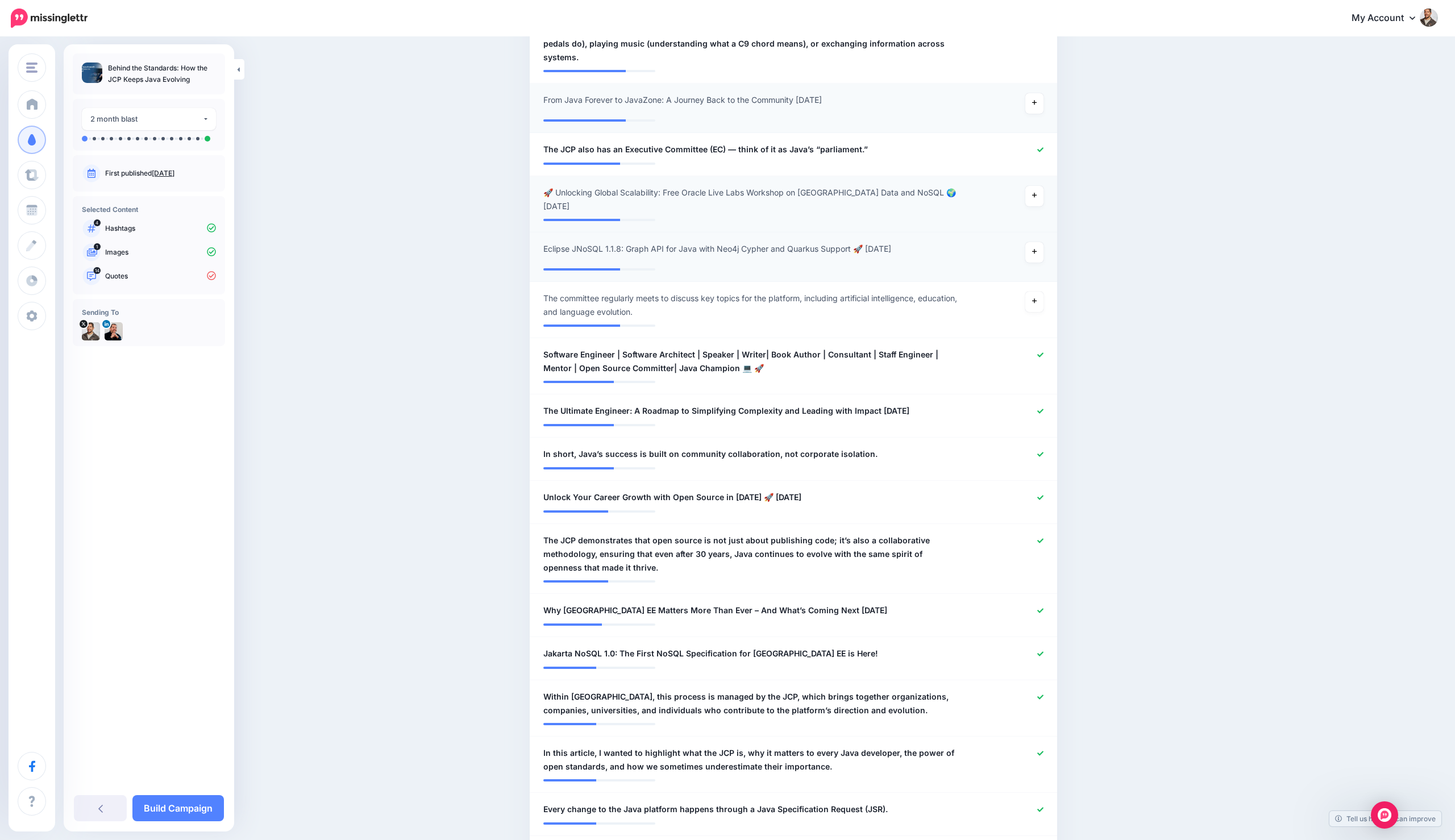
scroll to position [605, 0]
drag, startPoint x: 1038, startPoint y: 427, endPoint x: 1043, endPoint y: 441, distance: 14.9
click at [1038, 449] on icon at bounding box center [1041, 452] width 6 height 6
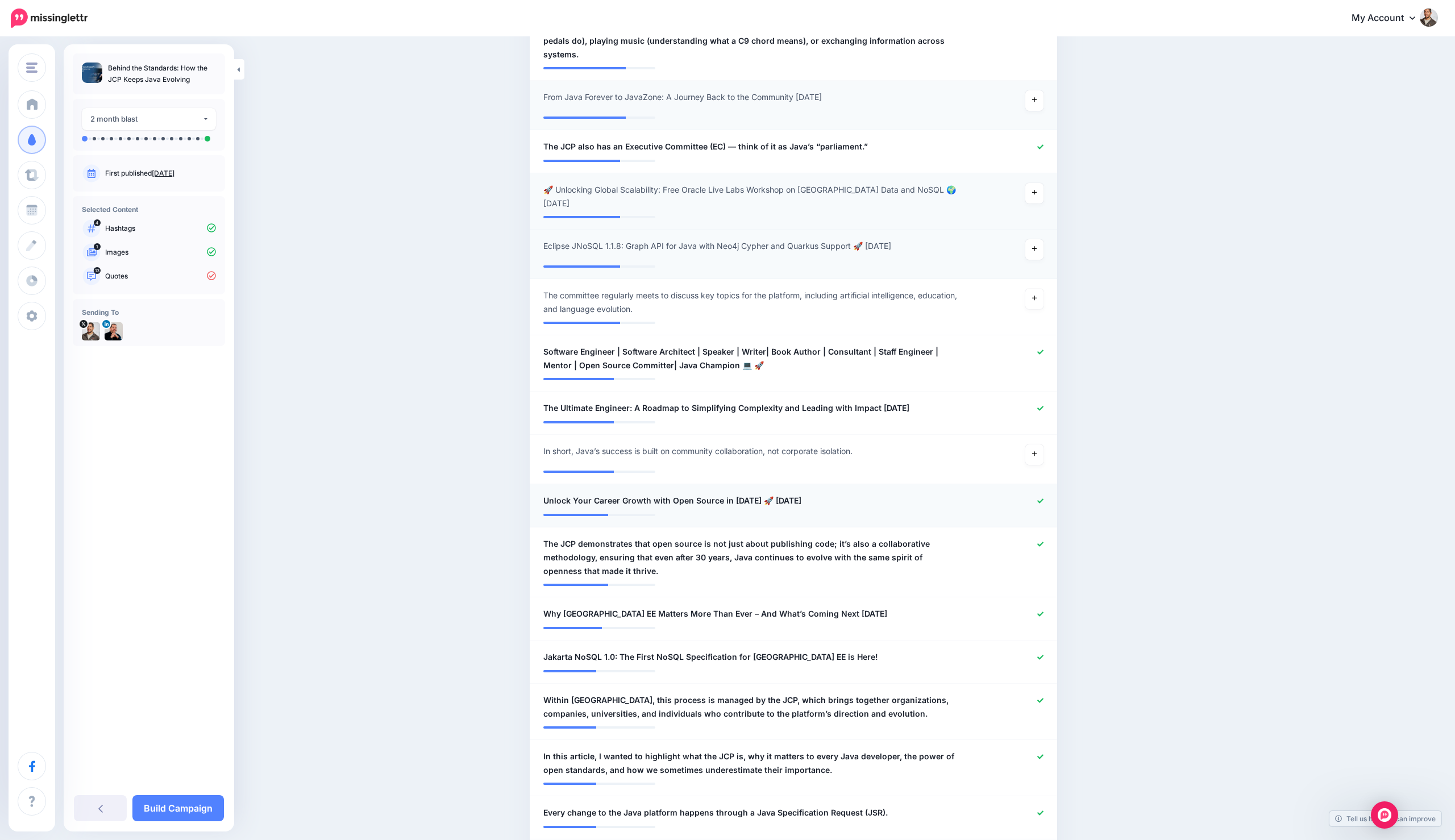
click at [1039, 494] on div at bounding box center [1009, 501] width 87 height 14
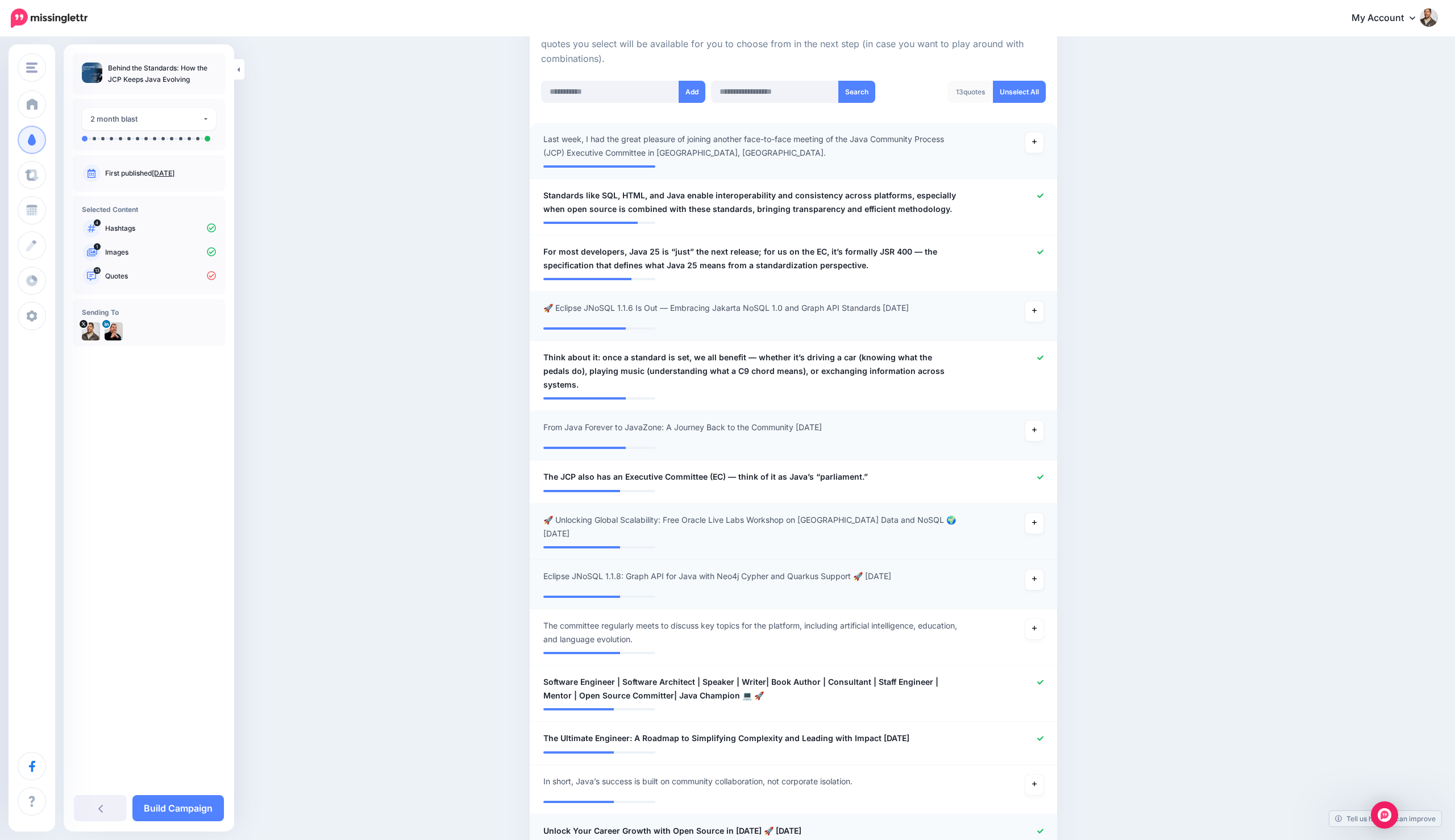
scroll to position [0, 0]
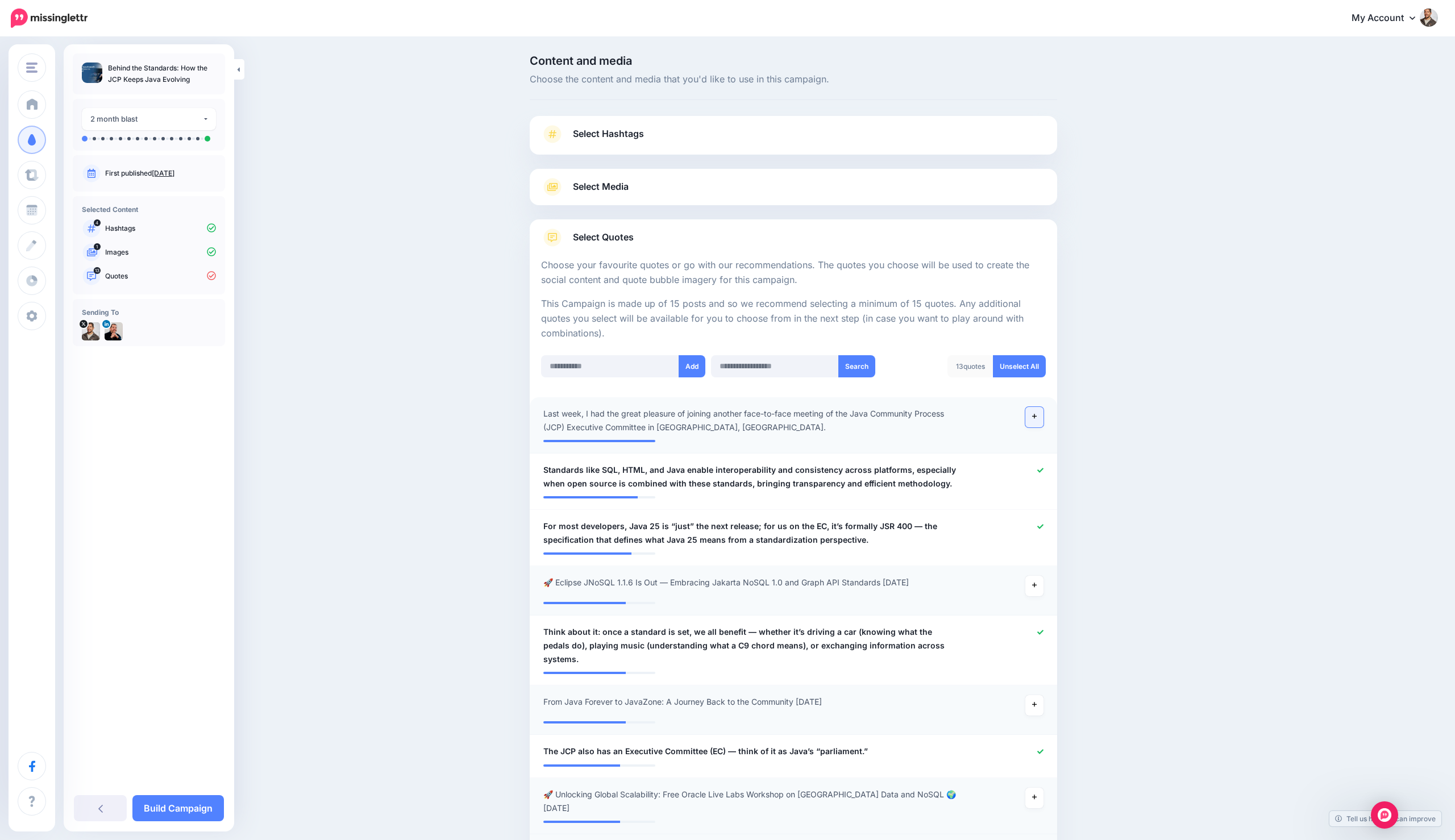
click at [1040, 421] on link at bounding box center [1034, 417] width 18 height 21
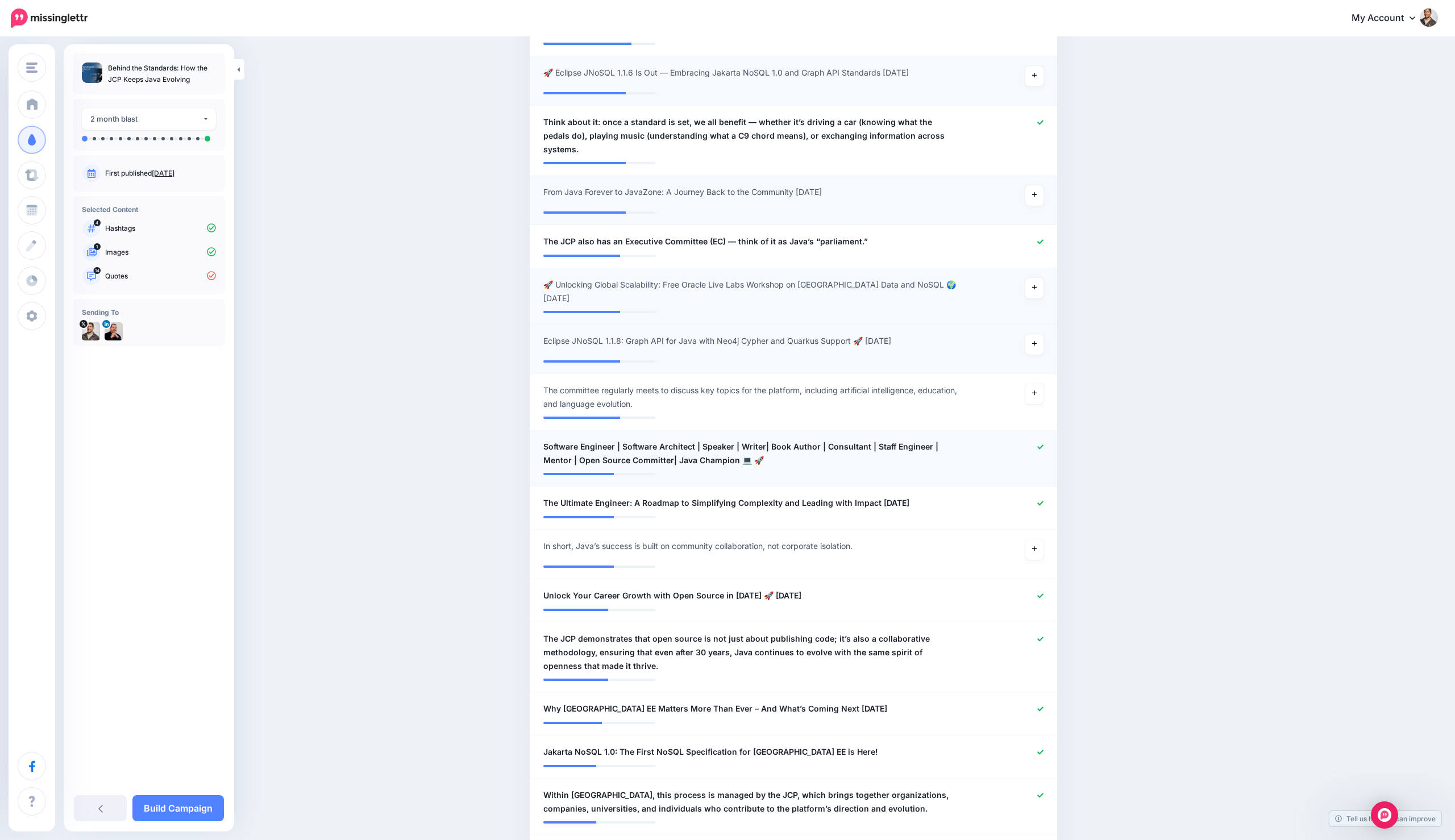
scroll to position [512, 0]
click at [1035, 438] on div at bounding box center [1009, 451] width 87 height 27
click at [1040, 441] on icon at bounding box center [1041, 445] width 6 height 6
click at [1037, 494] on div at bounding box center [1009, 501] width 87 height 14
click at [1038, 498] on icon at bounding box center [1041, 501] width 6 height 6
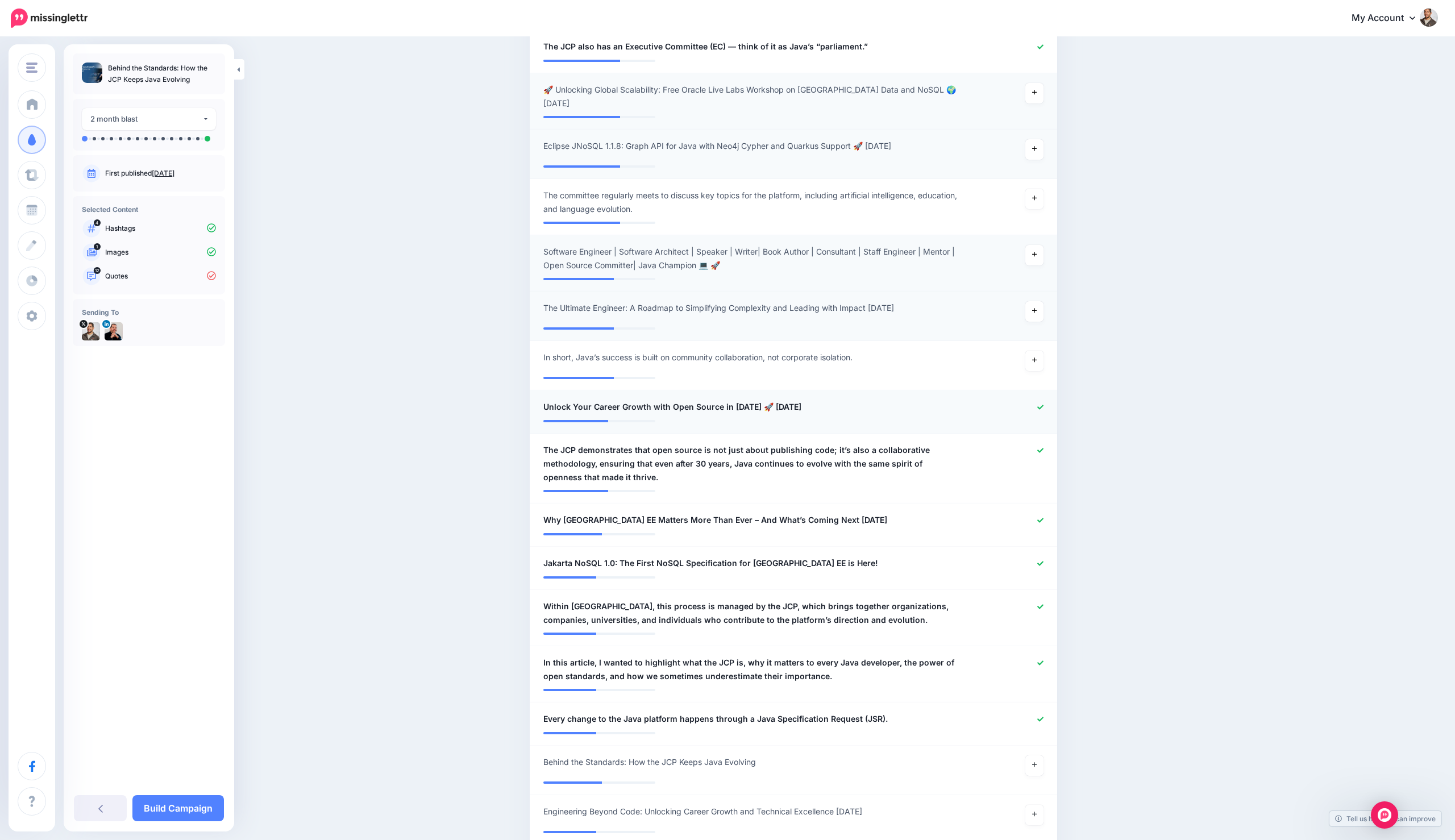
scroll to position [708, 0]
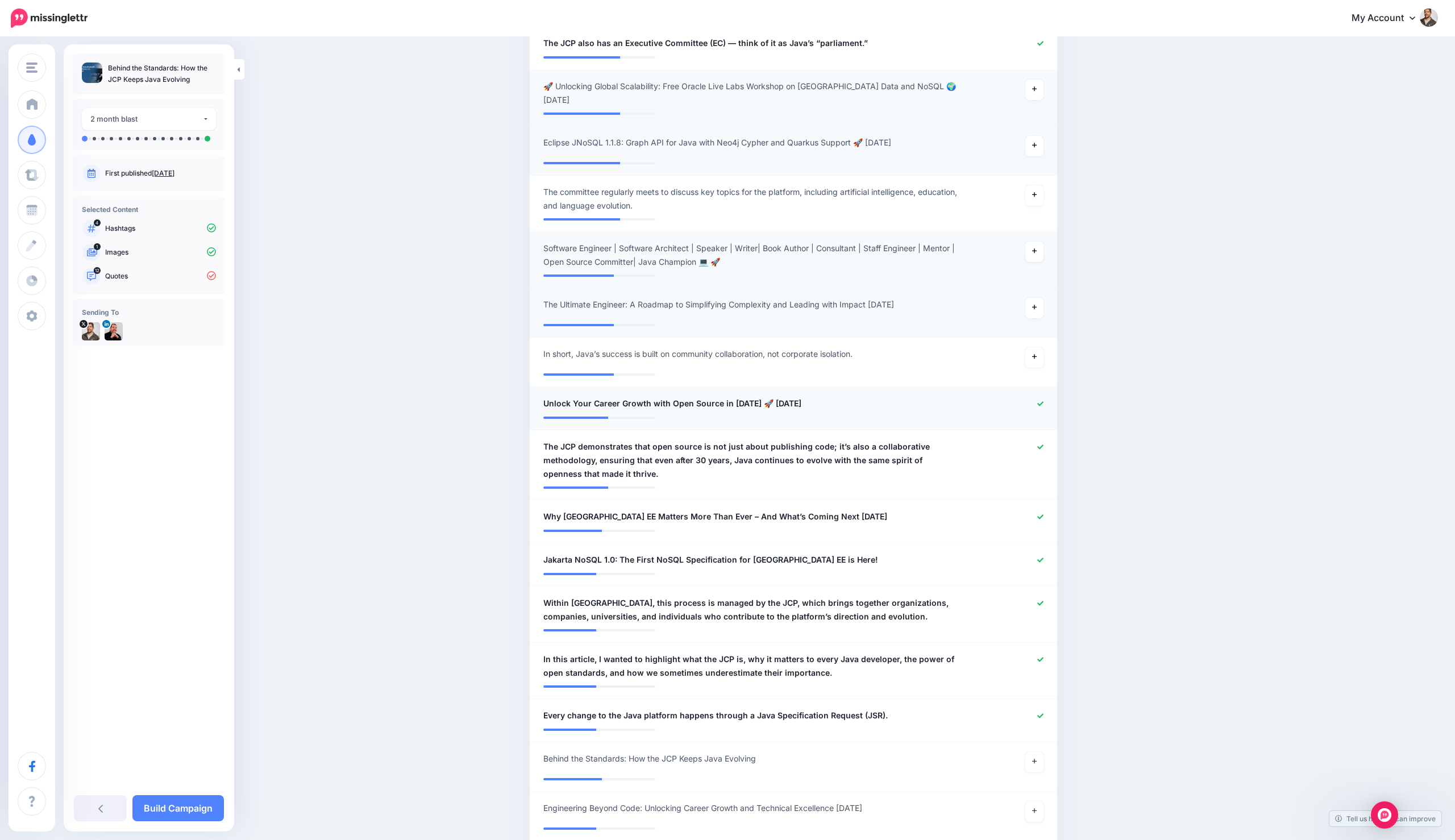
click at [1042, 401] on icon at bounding box center [1041, 403] width 6 height 5
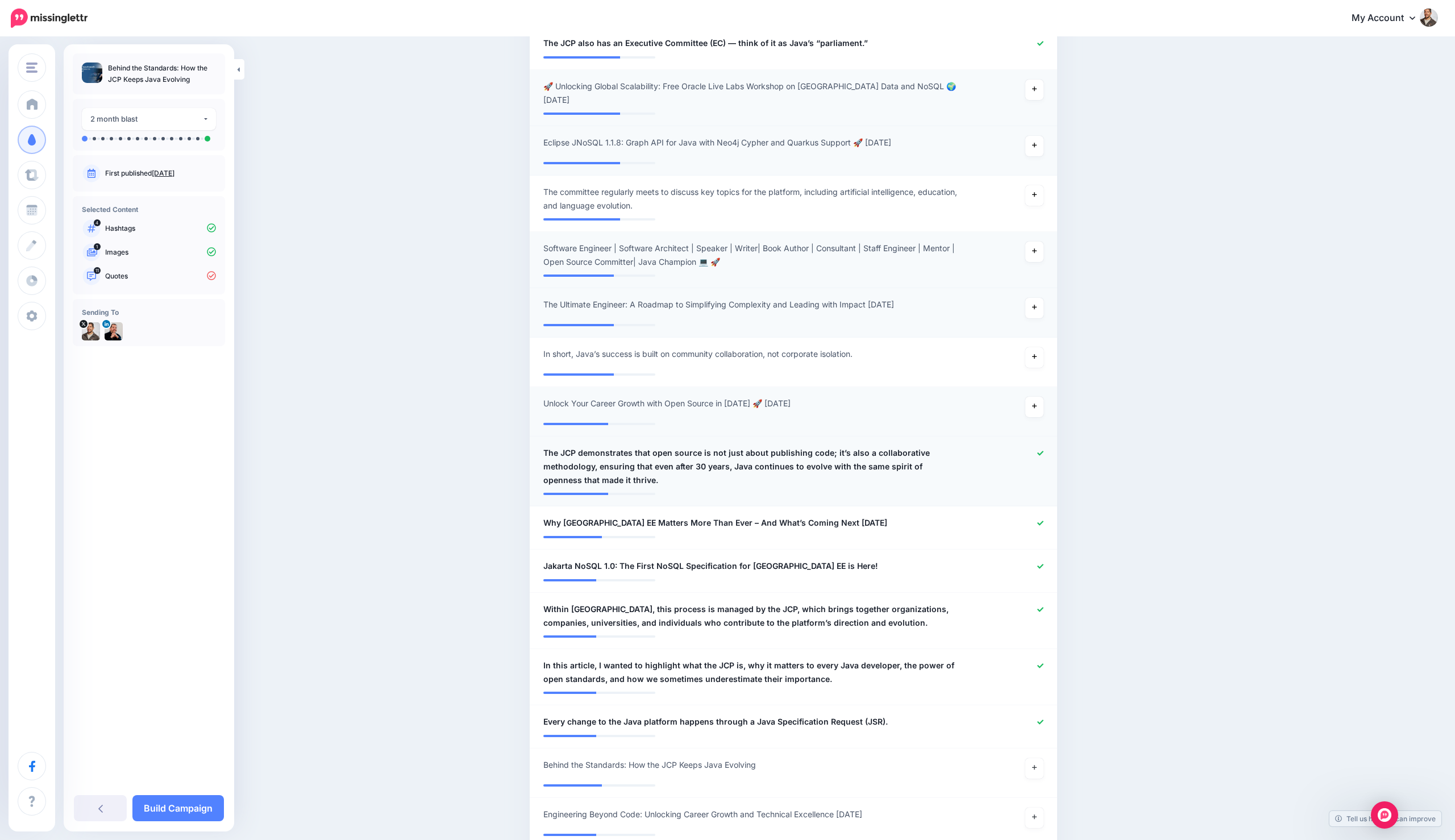
click at [1043, 437] on li "**********" at bounding box center [793, 472] width 527 height 70
click at [1040, 520] on icon at bounding box center [1041, 523] width 6 height 6
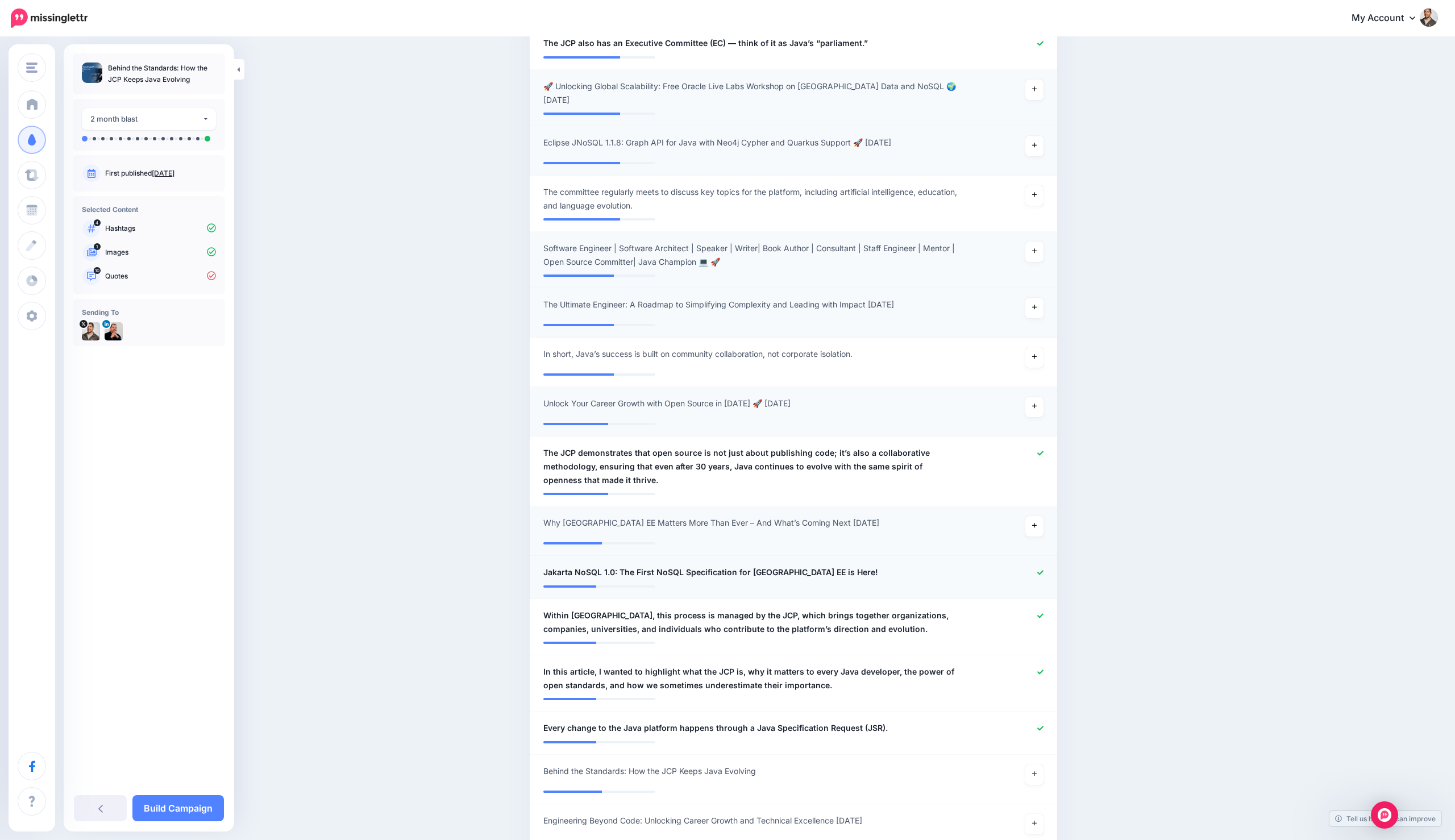
click at [1040, 570] on icon at bounding box center [1041, 573] width 6 height 6
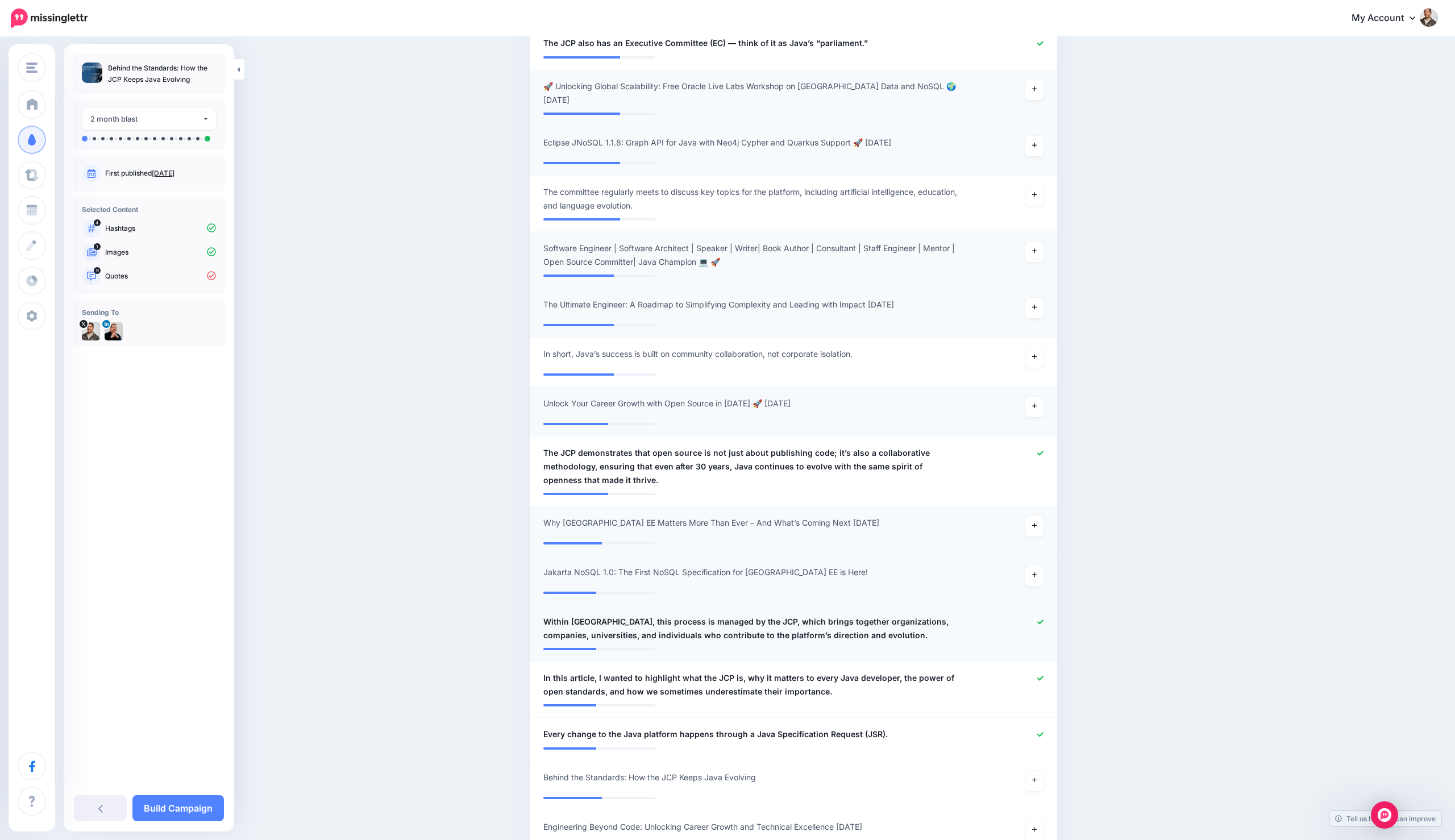
click at [1038, 619] on icon at bounding box center [1041, 622] width 6 height 6
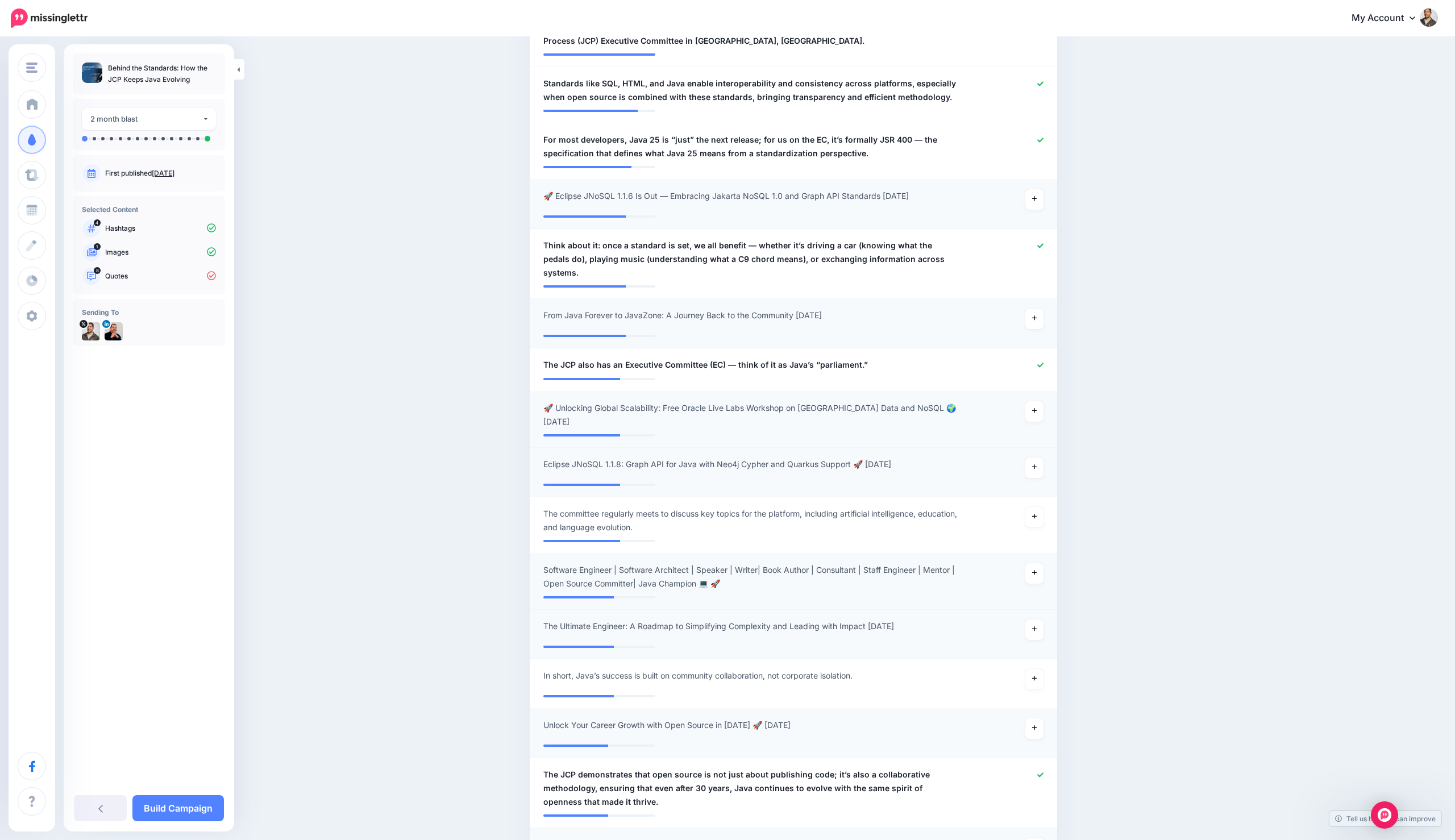
scroll to position [396, 0]
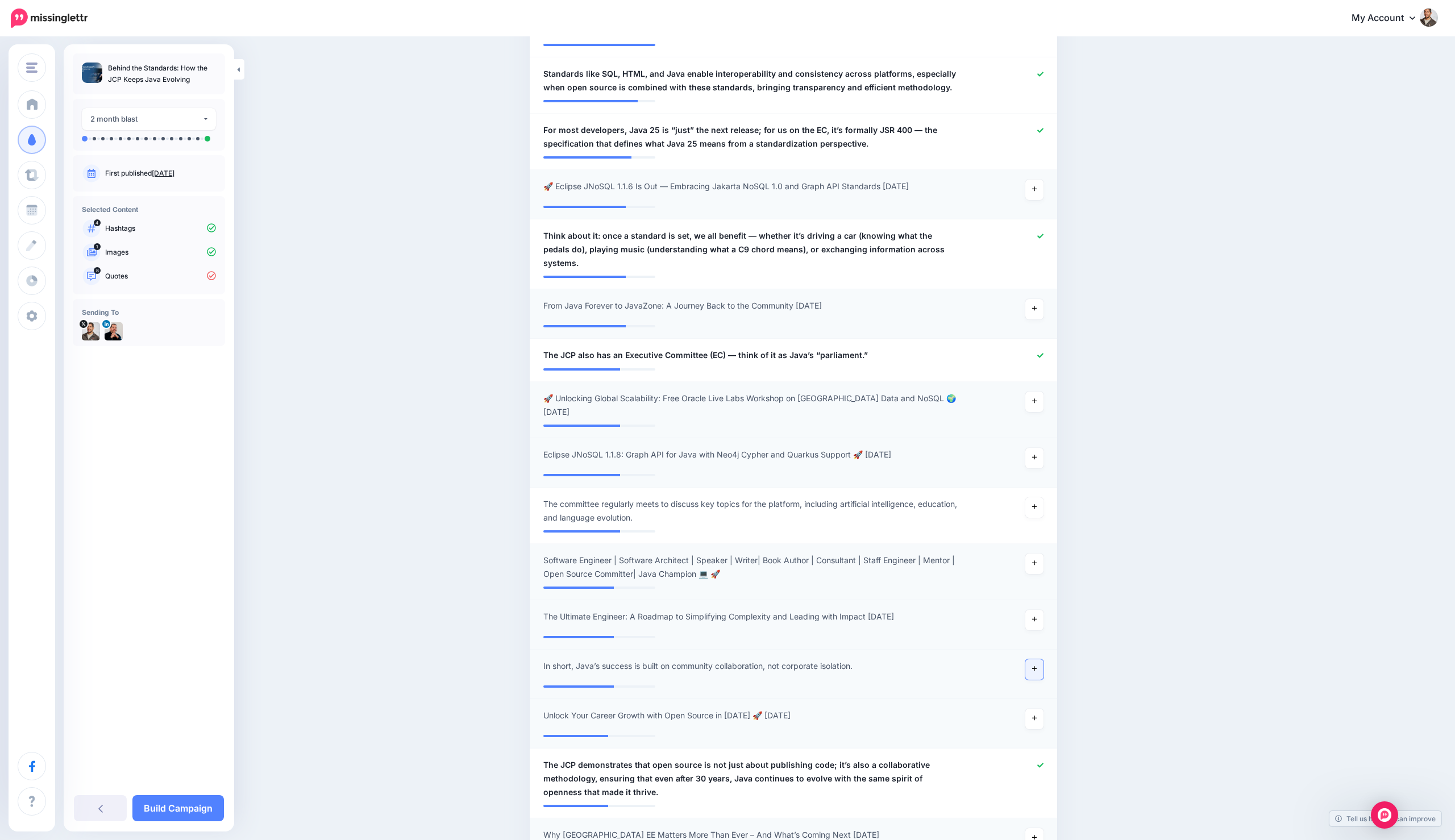
click at [1028, 659] on link at bounding box center [1034, 670] width 18 height 21
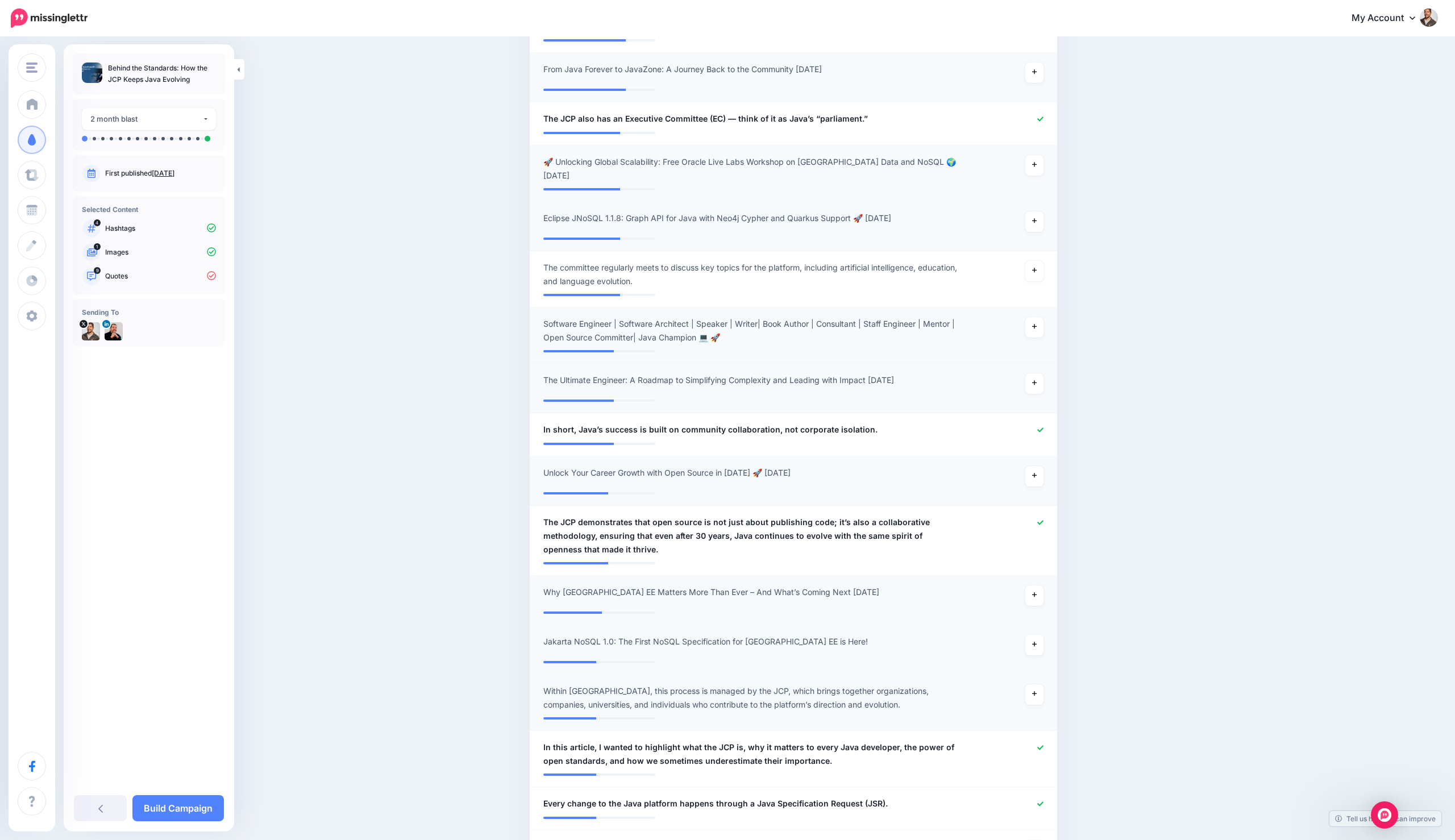
scroll to position [640, 0]
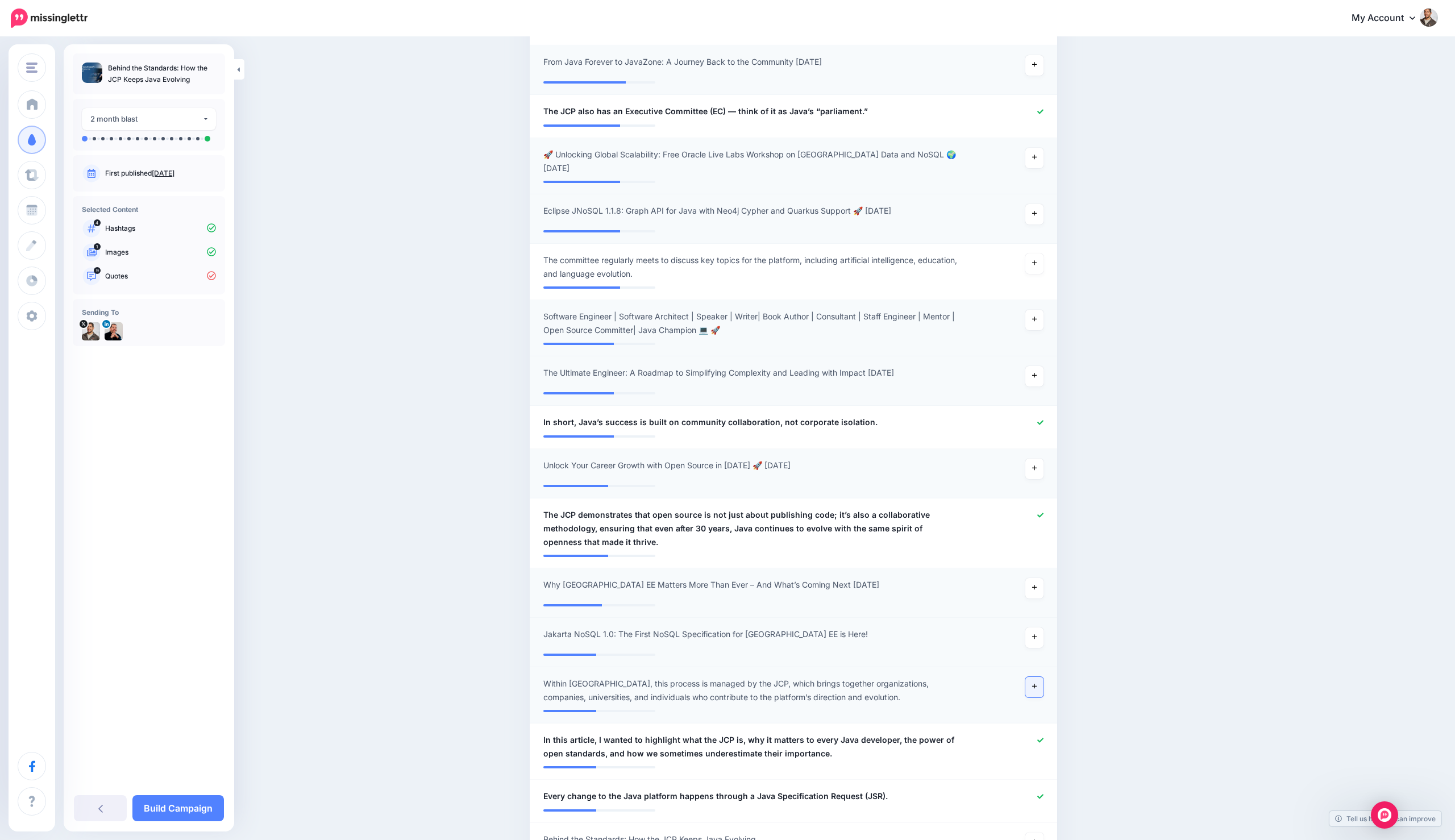
click at [1033, 683] on icon at bounding box center [1034, 686] width 5 height 6
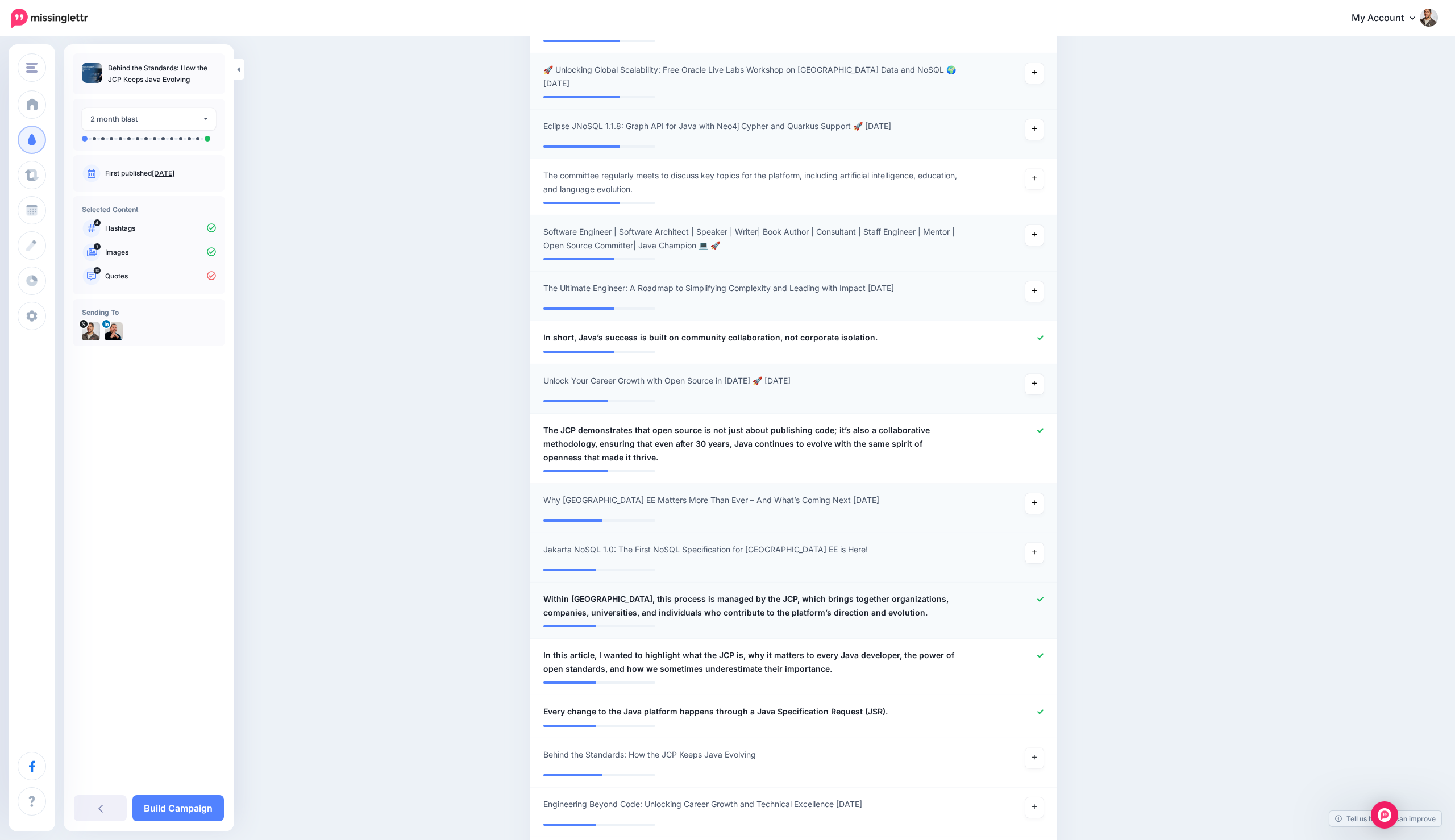
scroll to position [732, 0]
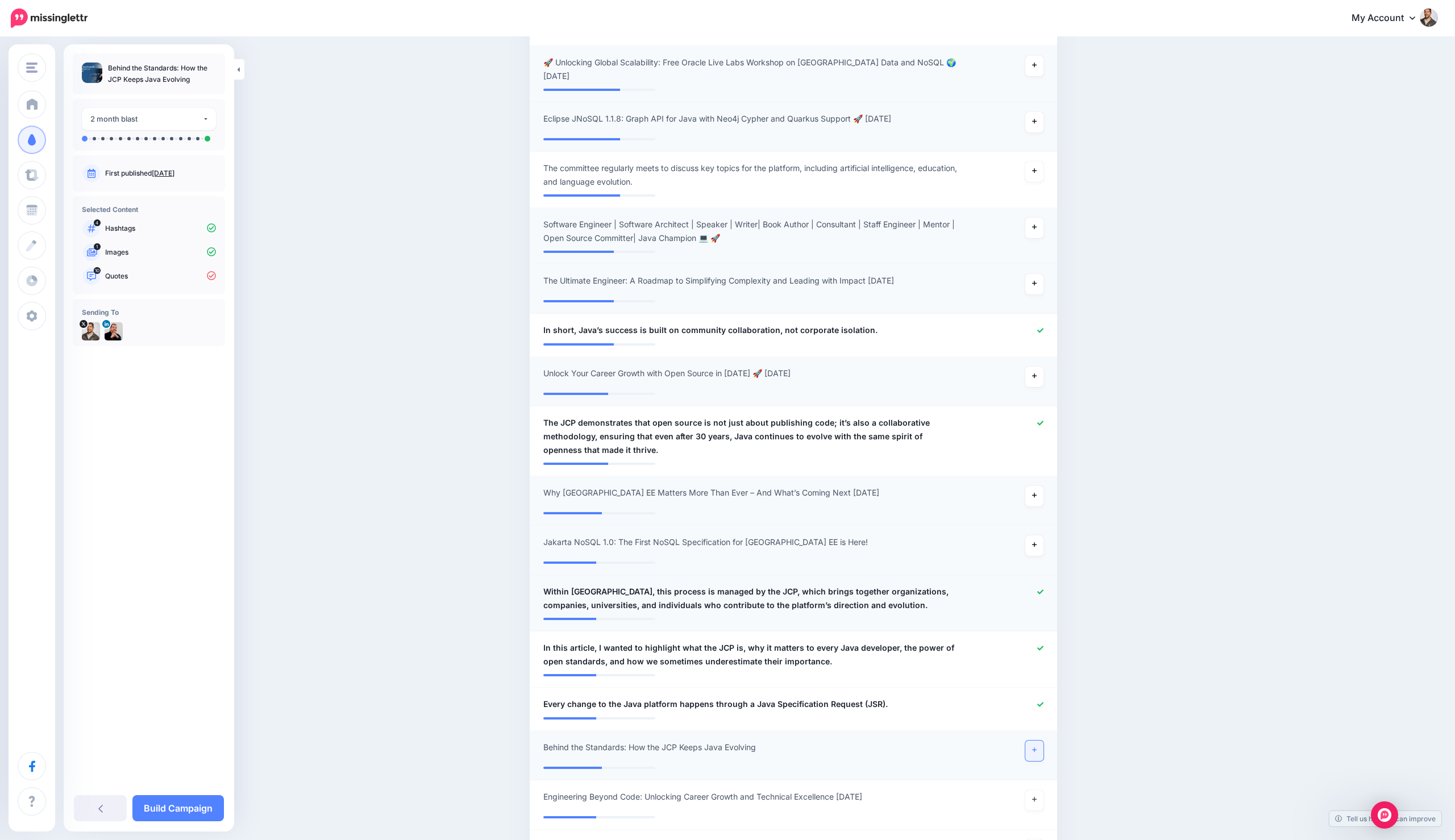
click at [1031, 741] on link at bounding box center [1034, 751] width 18 height 21
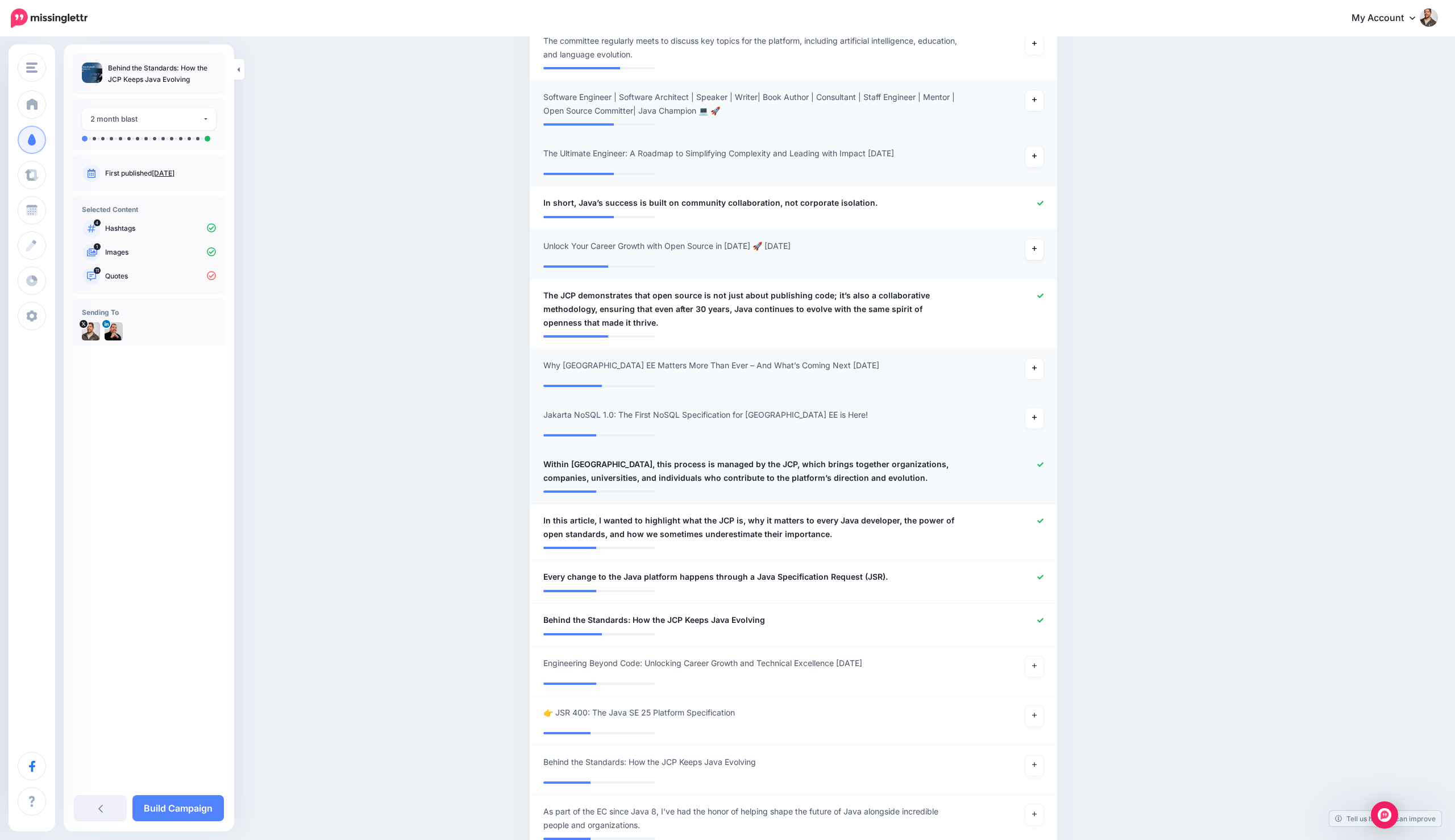
scroll to position [860, 0]
click at [1037, 755] on link at bounding box center [1034, 765] width 18 height 21
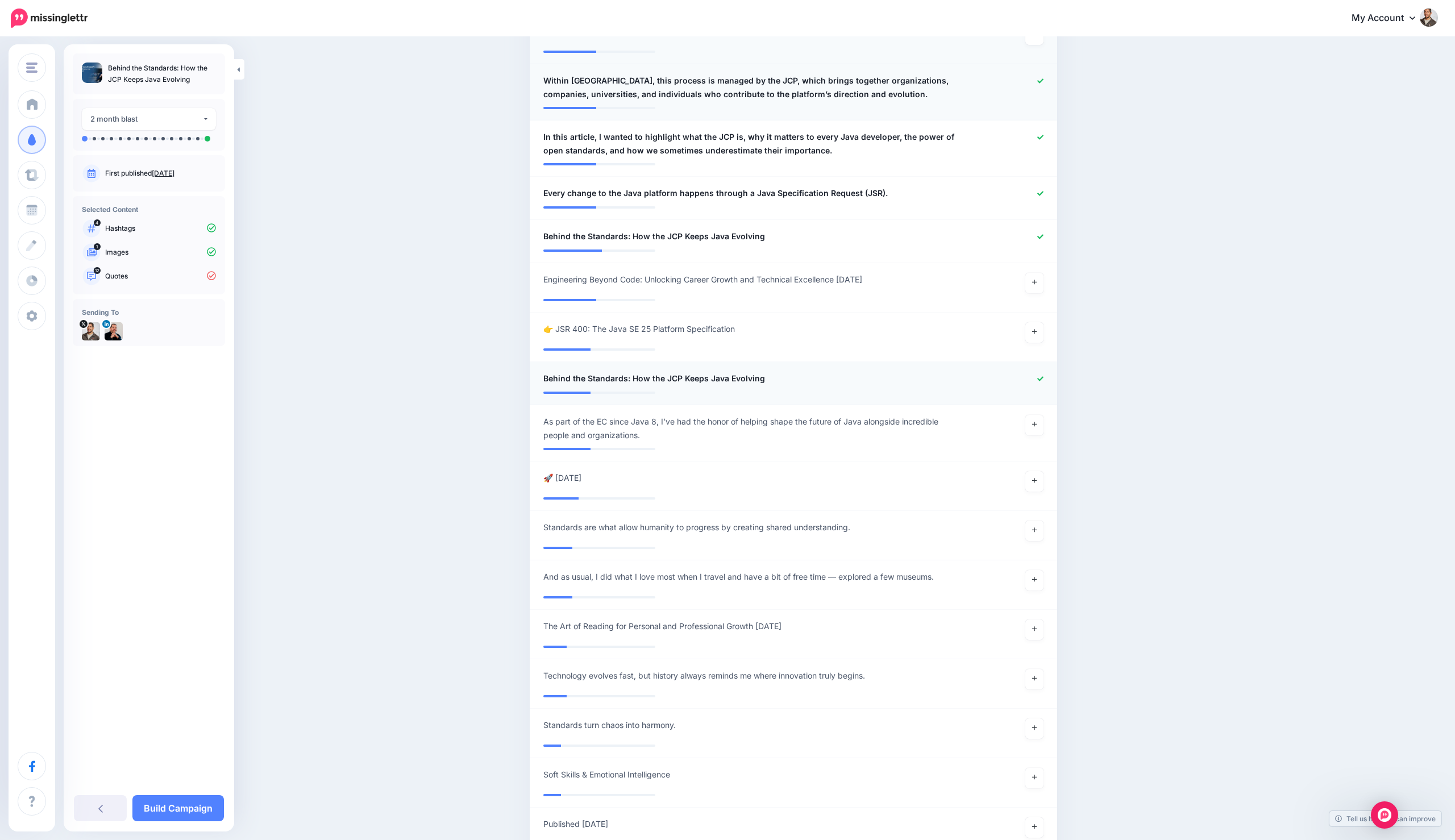
scroll to position [1245, 0]
click at [1037, 413] on link at bounding box center [1034, 423] width 18 height 21
click at [1029, 519] on link at bounding box center [1034, 529] width 18 height 21
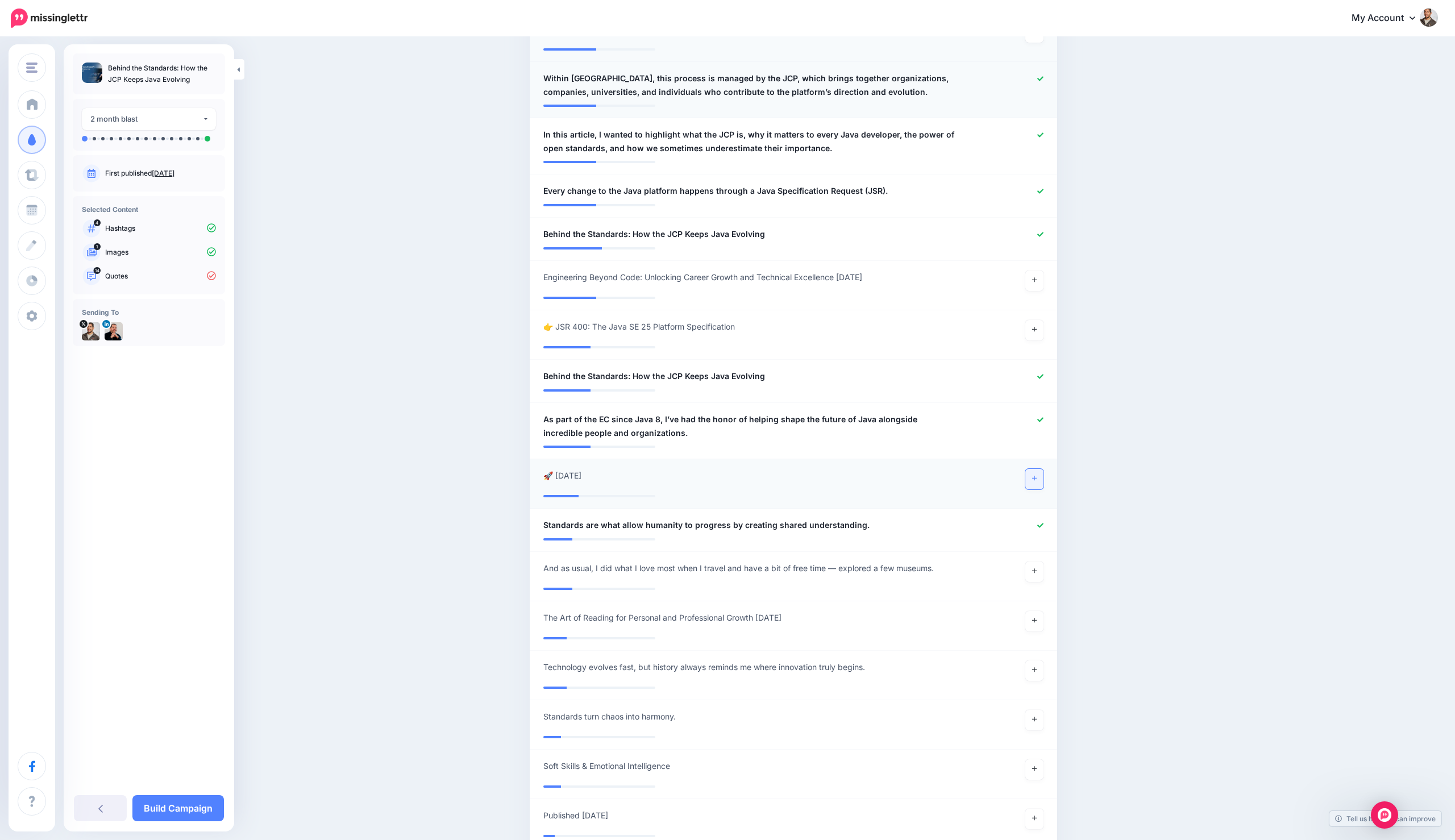
click at [1033, 469] on link at bounding box center [1034, 479] width 18 height 21
click at [1042, 472] on icon at bounding box center [1041, 476] width 6 height 6
click at [1032, 326] on icon at bounding box center [1034, 329] width 5 height 6
click at [166, 805] on link "Build Campaign" at bounding box center [177, 807] width 91 height 26
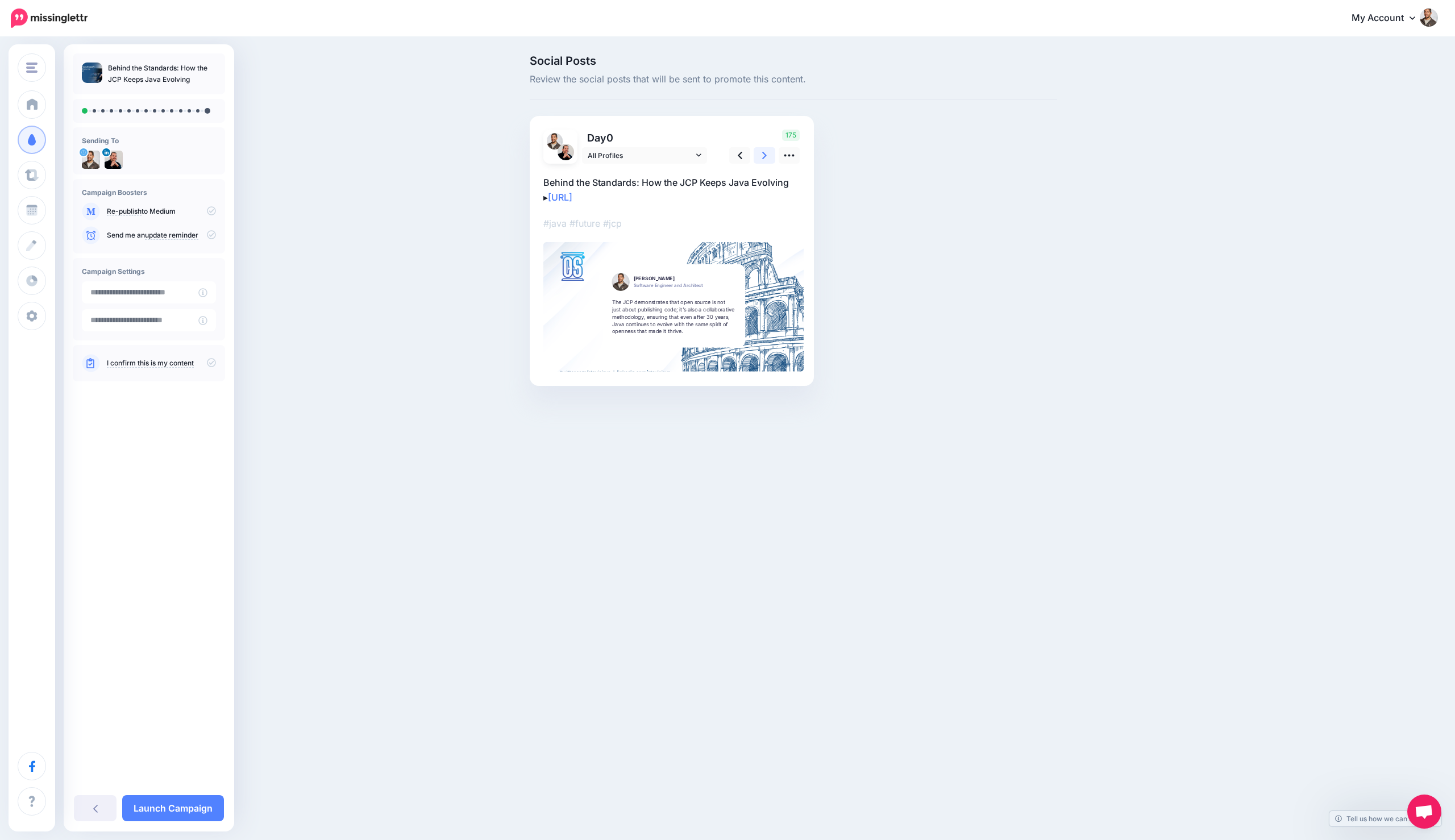
click at [761, 153] on link at bounding box center [764, 155] width 21 height 17
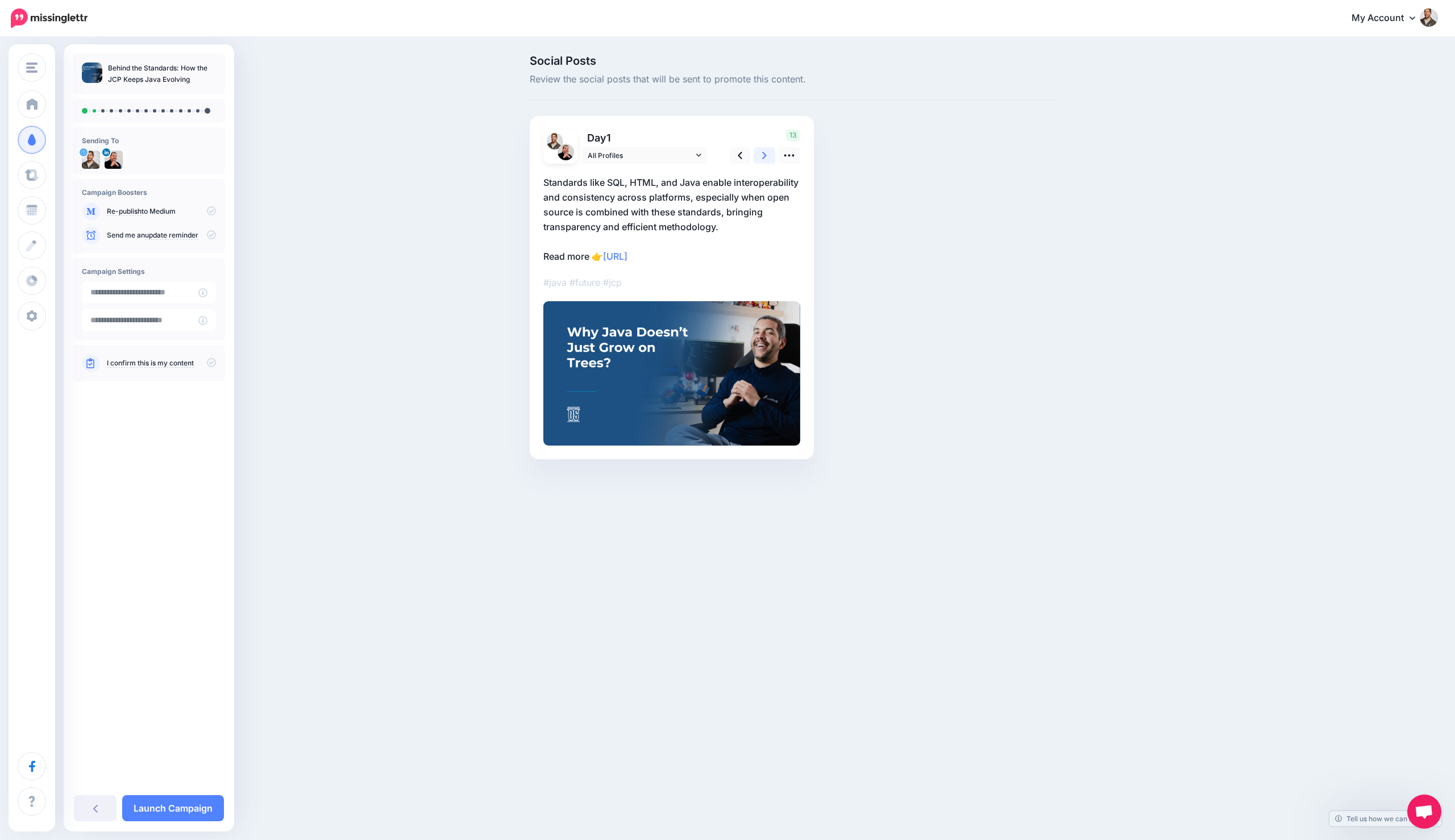
click at [761, 153] on link at bounding box center [764, 155] width 21 height 17
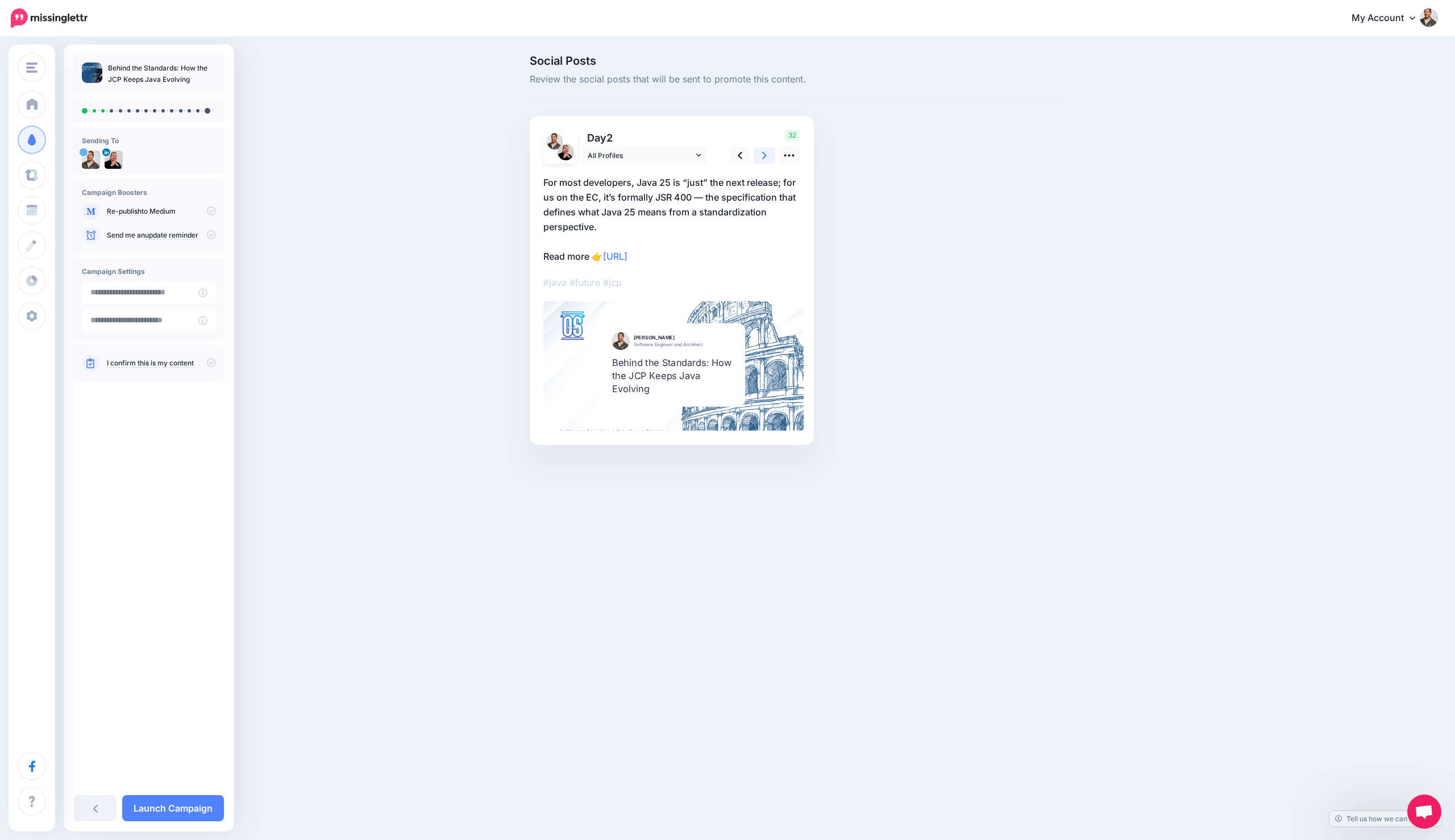
click at [761, 153] on link at bounding box center [764, 155] width 21 height 17
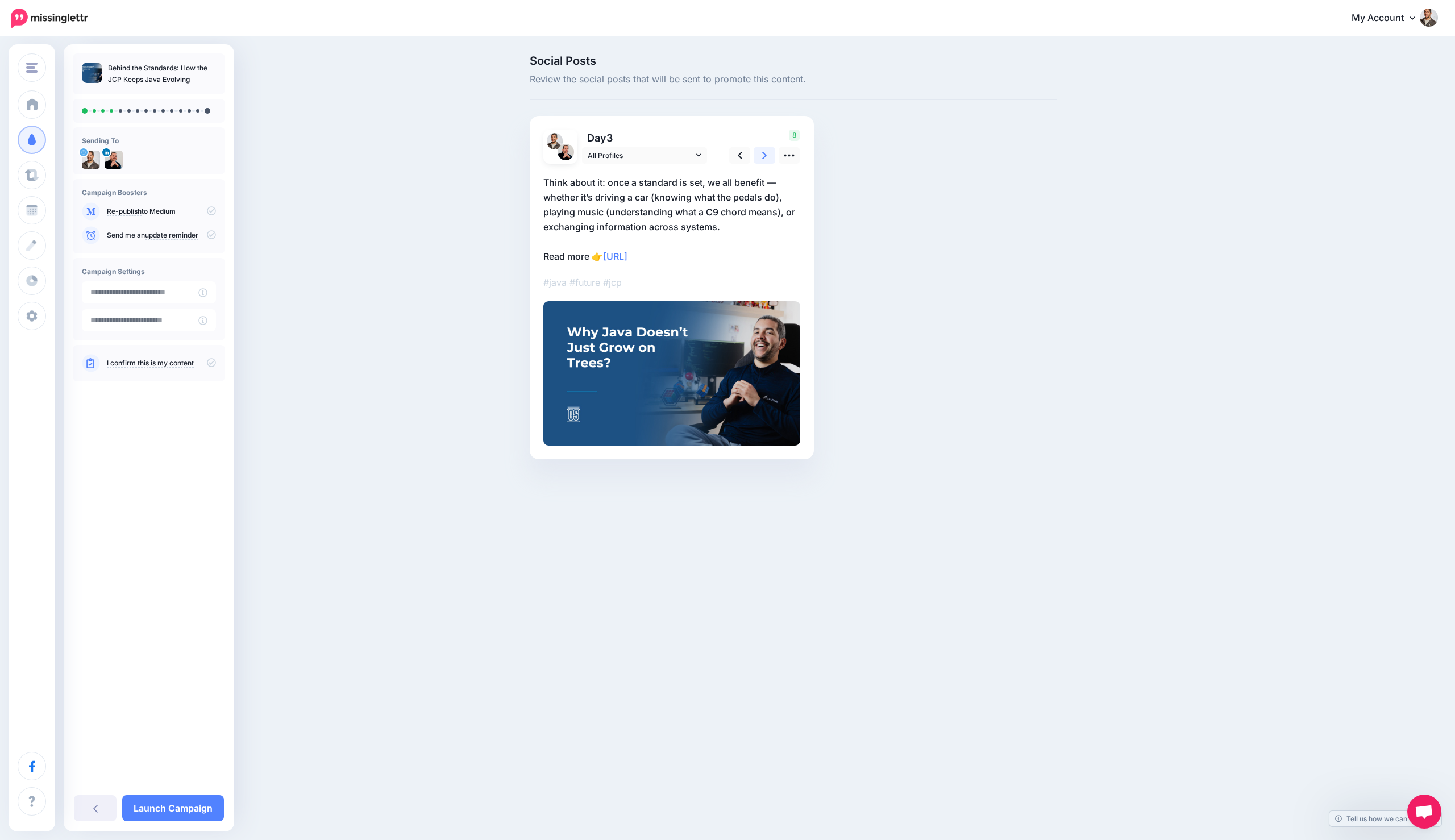
click at [761, 153] on link at bounding box center [764, 155] width 21 height 17
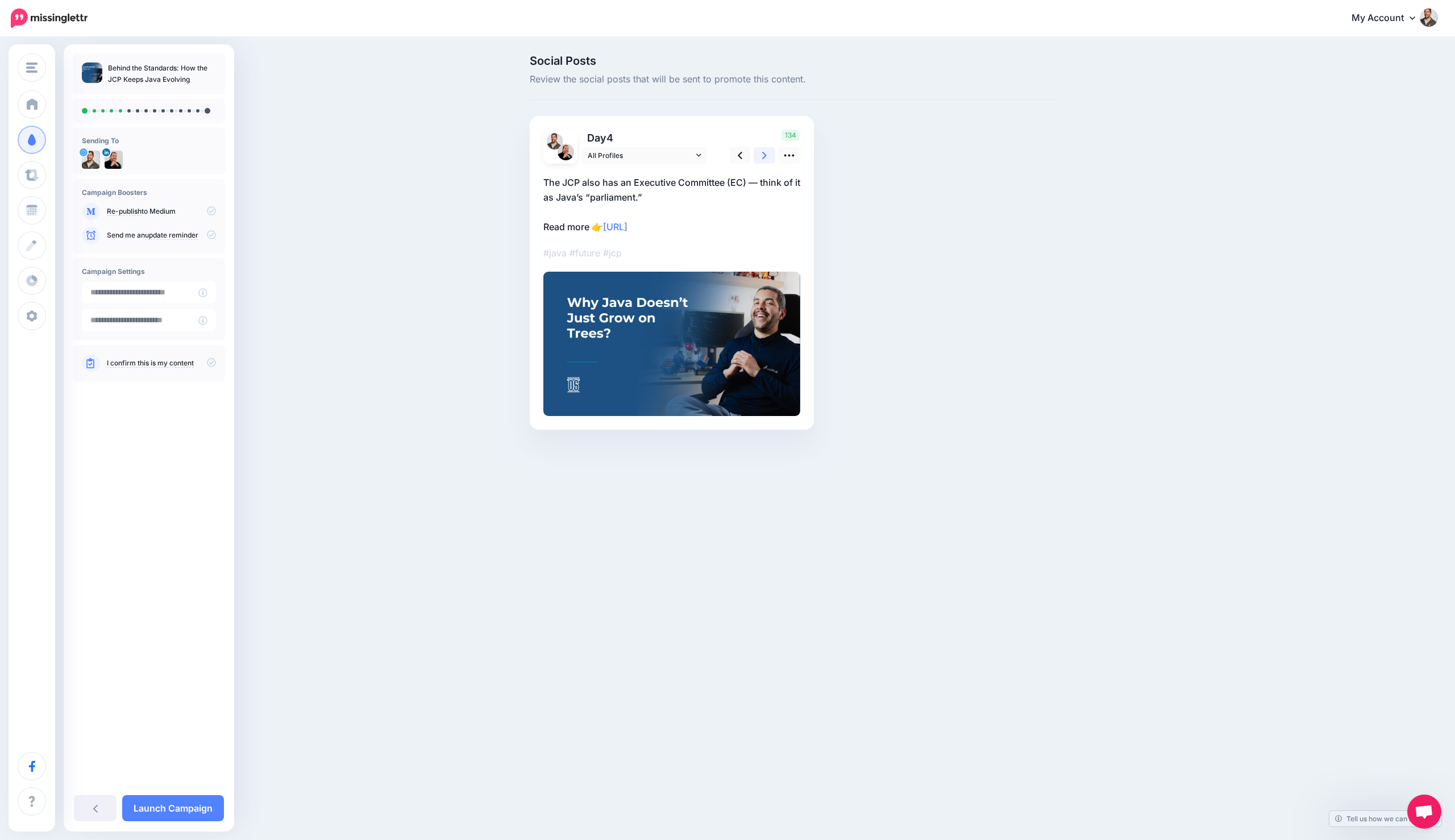
click at [761, 153] on link at bounding box center [764, 155] width 21 height 17
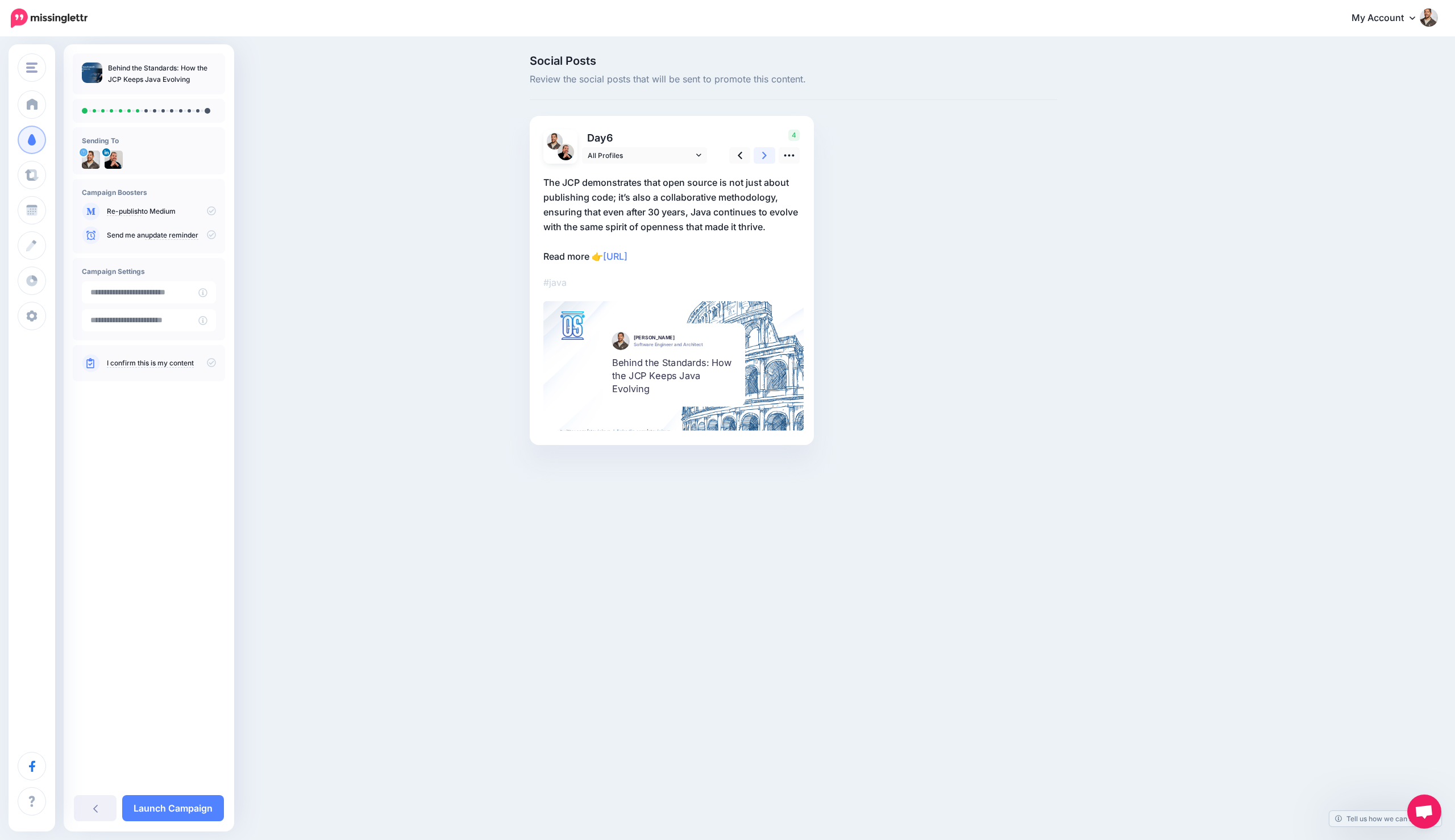
click at [761, 153] on link at bounding box center [764, 155] width 21 height 17
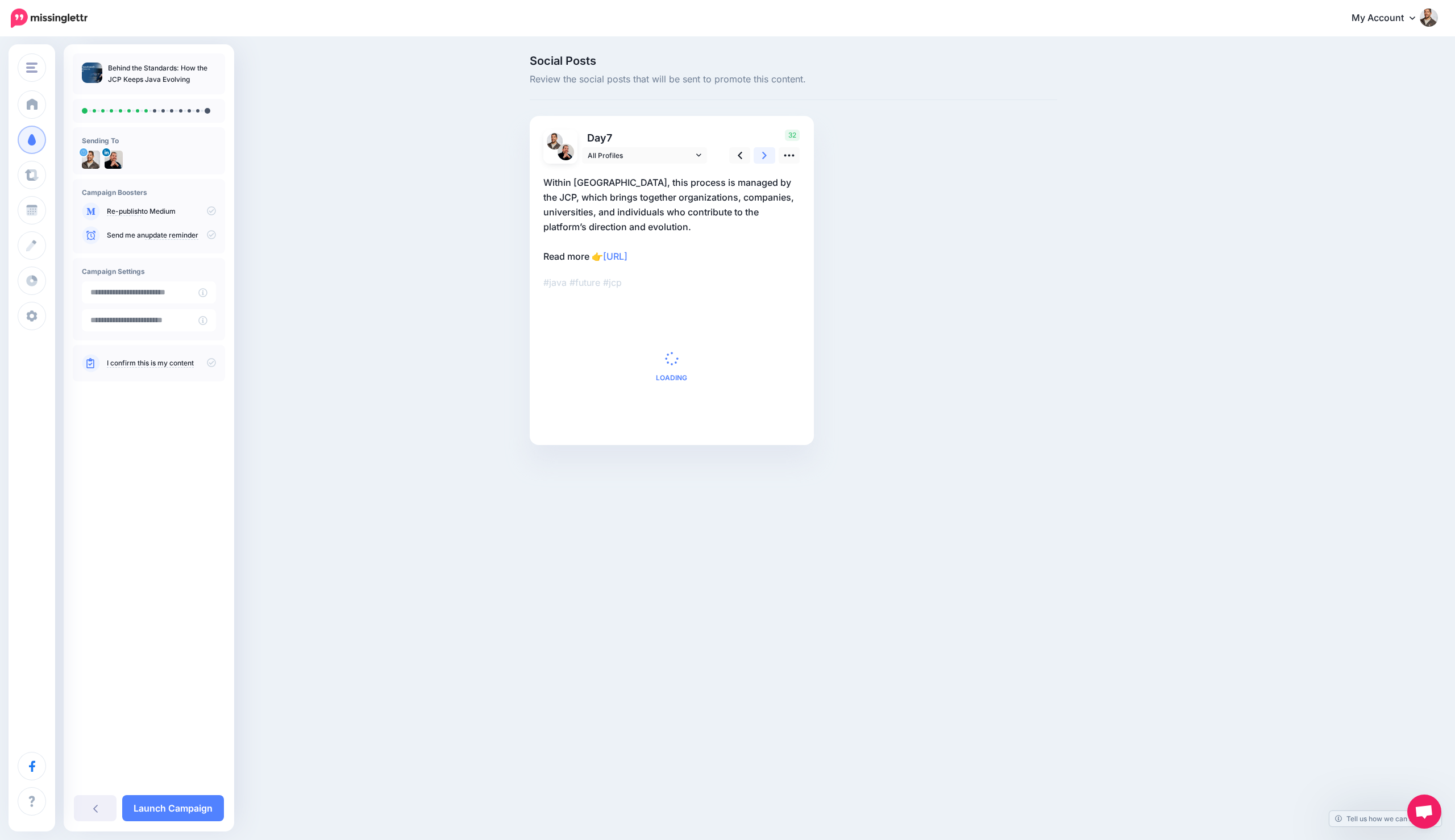
click at [761, 153] on link at bounding box center [764, 155] width 21 height 17
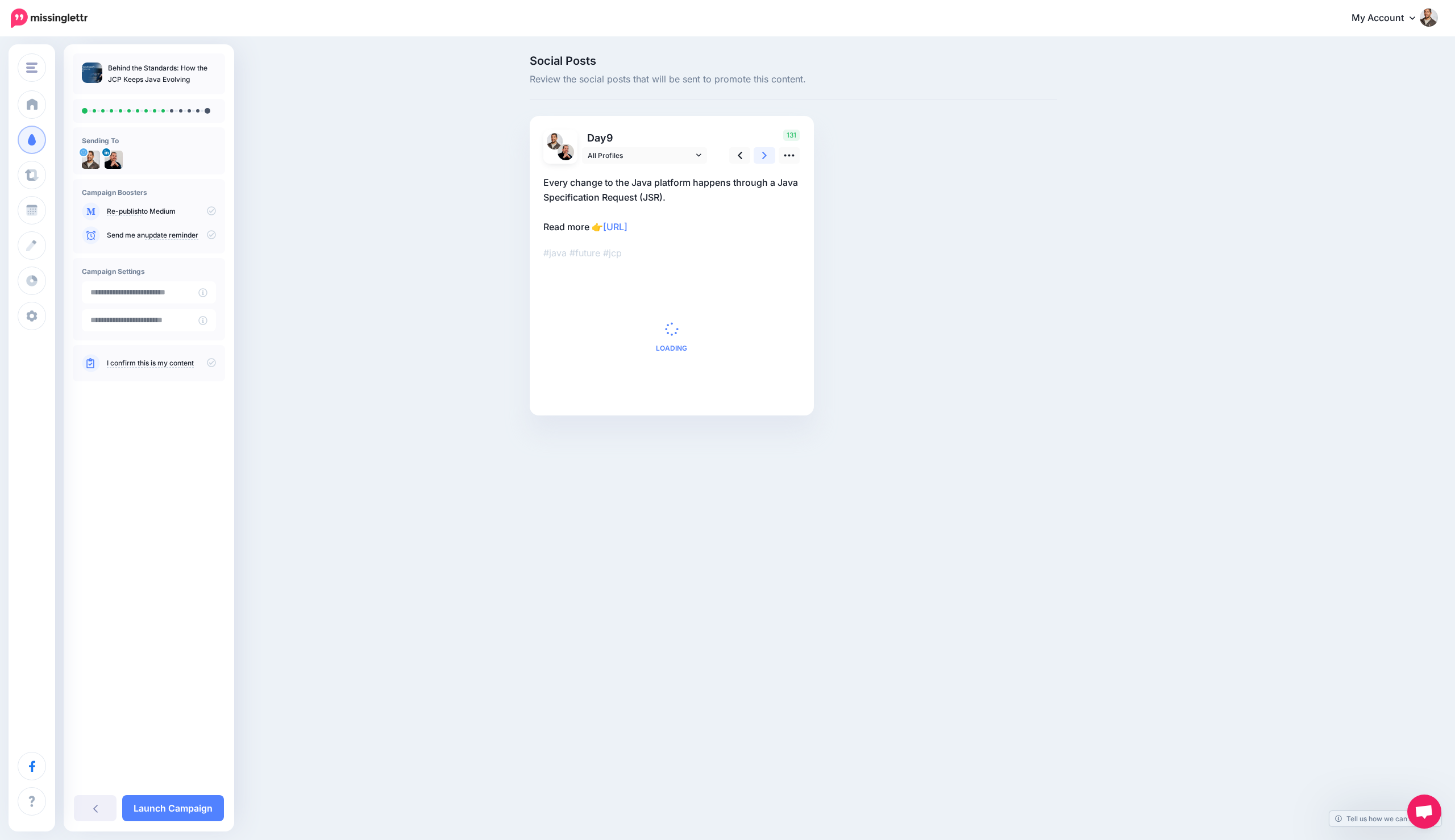
click at [761, 153] on link at bounding box center [764, 155] width 21 height 17
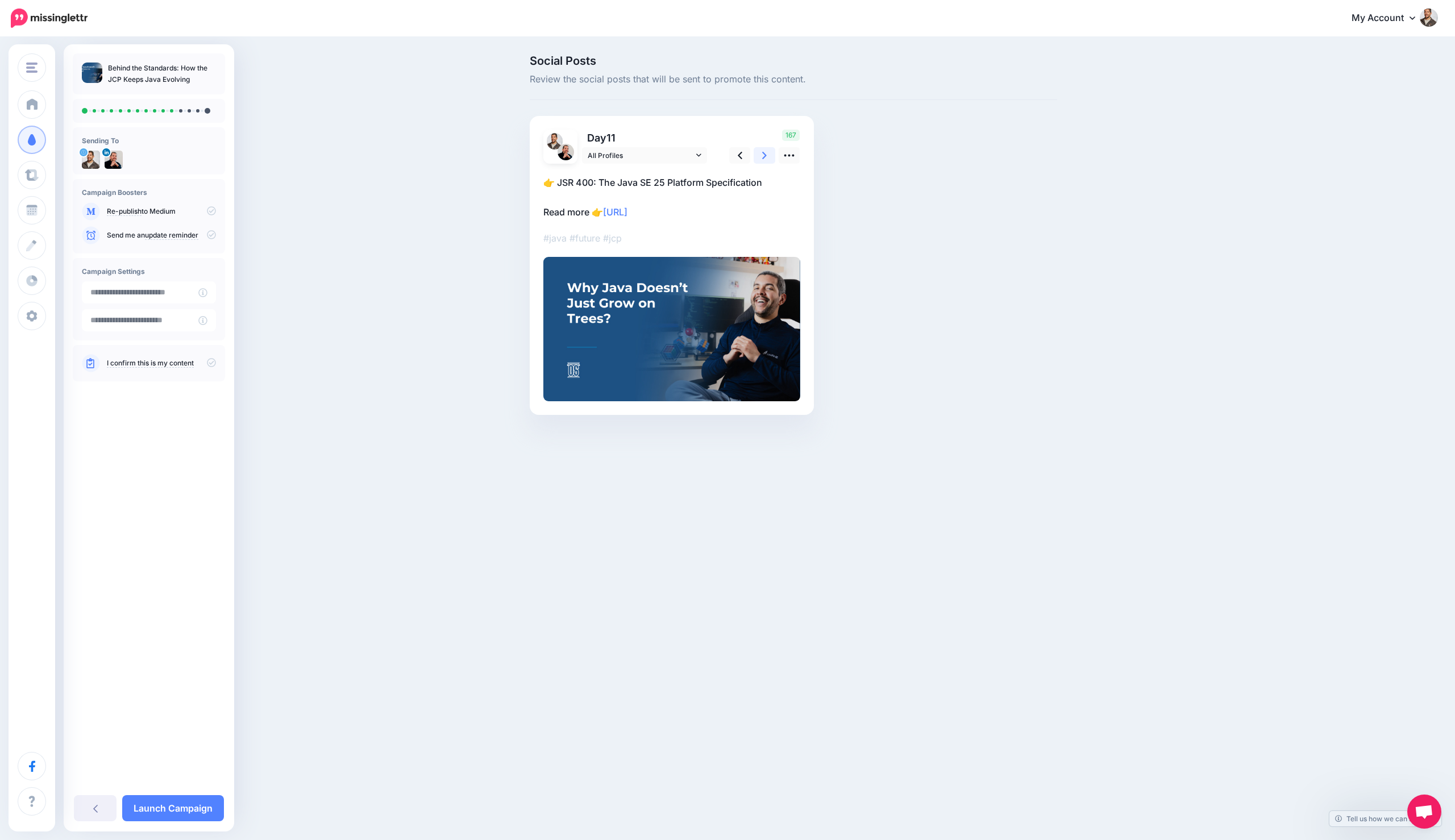
click at [761, 153] on link at bounding box center [764, 155] width 21 height 17
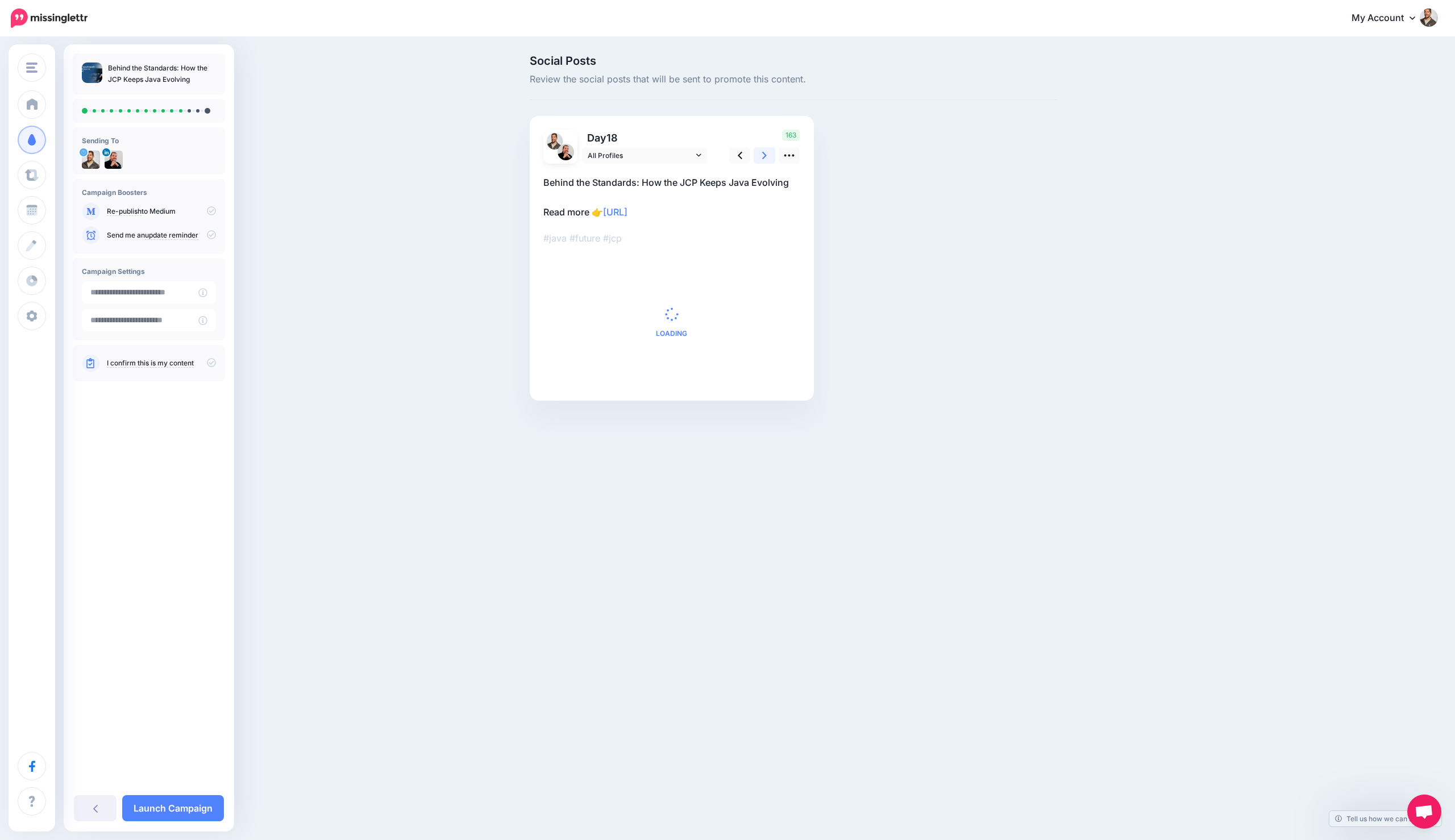
click at [761, 153] on link at bounding box center [764, 155] width 21 height 17
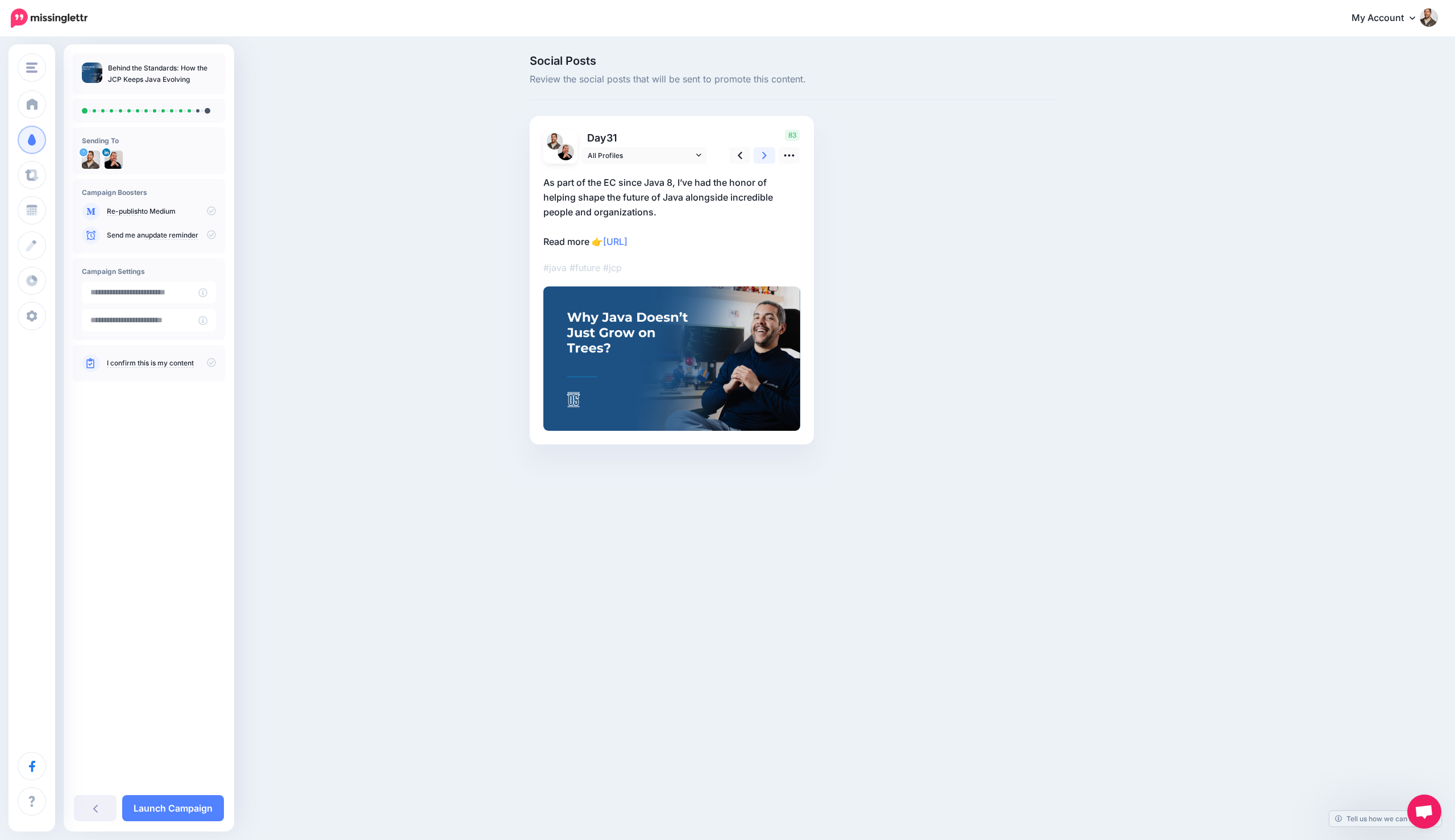
click at [761, 153] on link at bounding box center [764, 155] width 21 height 17
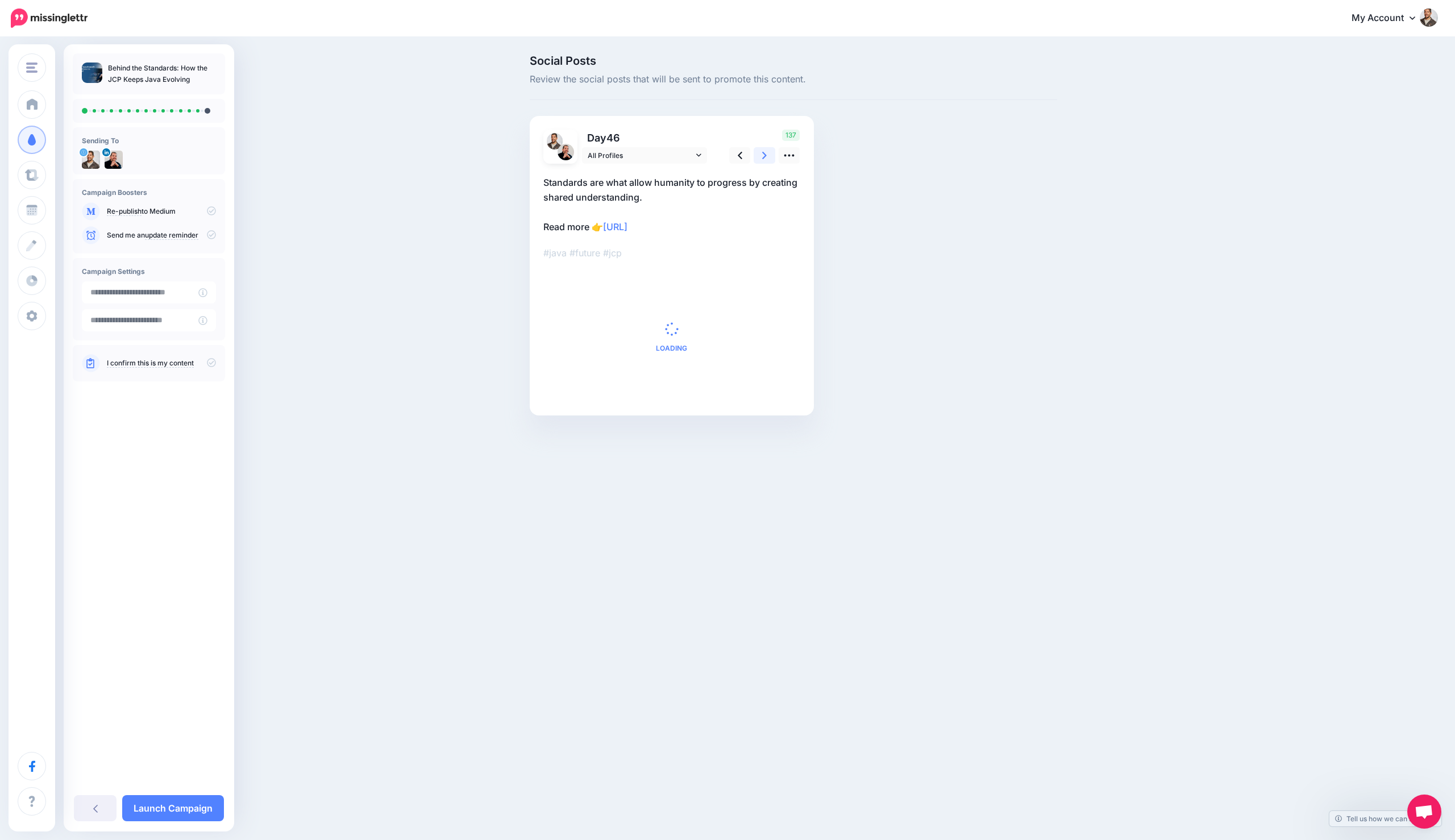
click at [761, 153] on link at bounding box center [764, 155] width 21 height 17
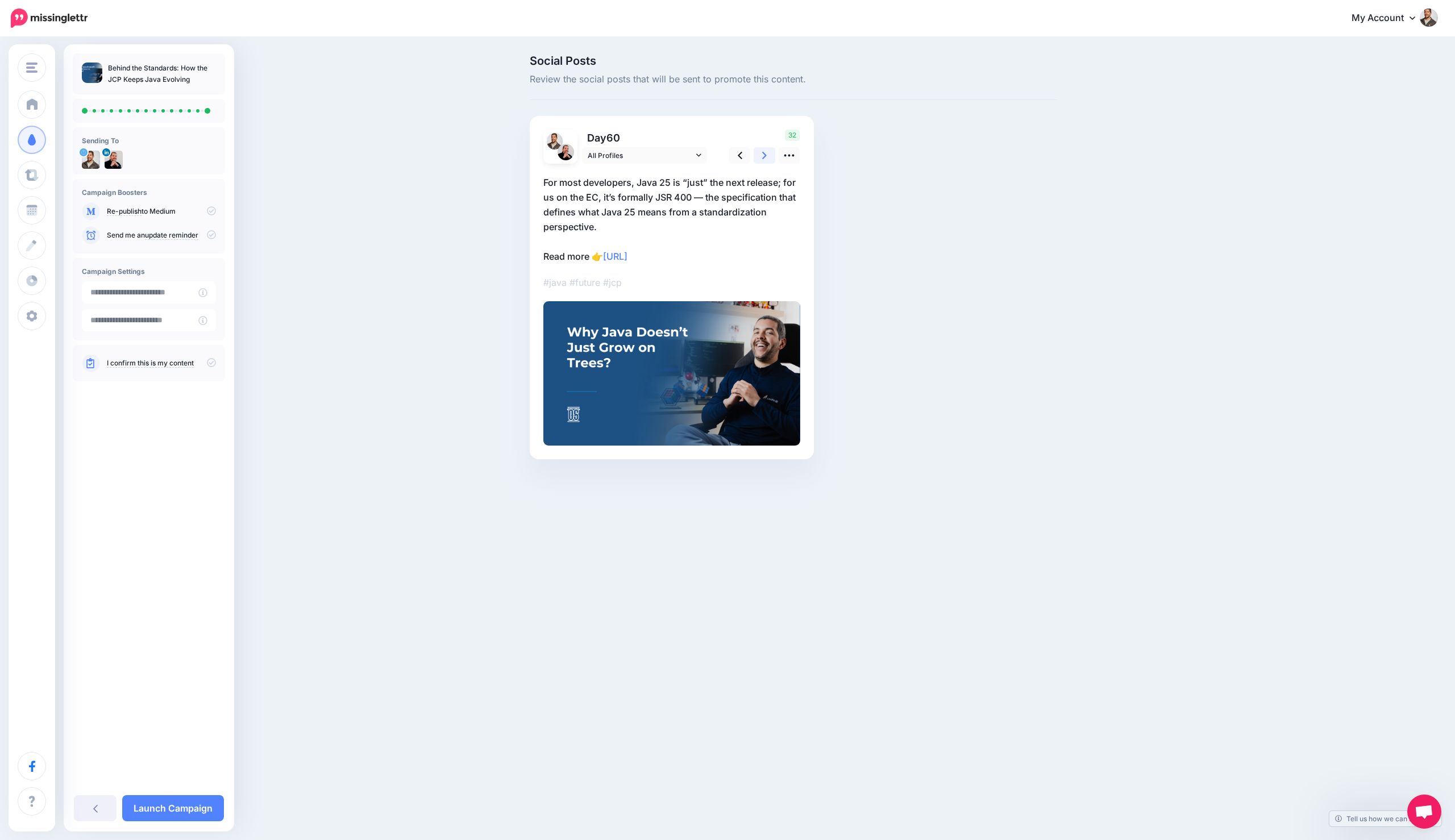
click at [761, 153] on link at bounding box center [764, 155] width 21 height 17
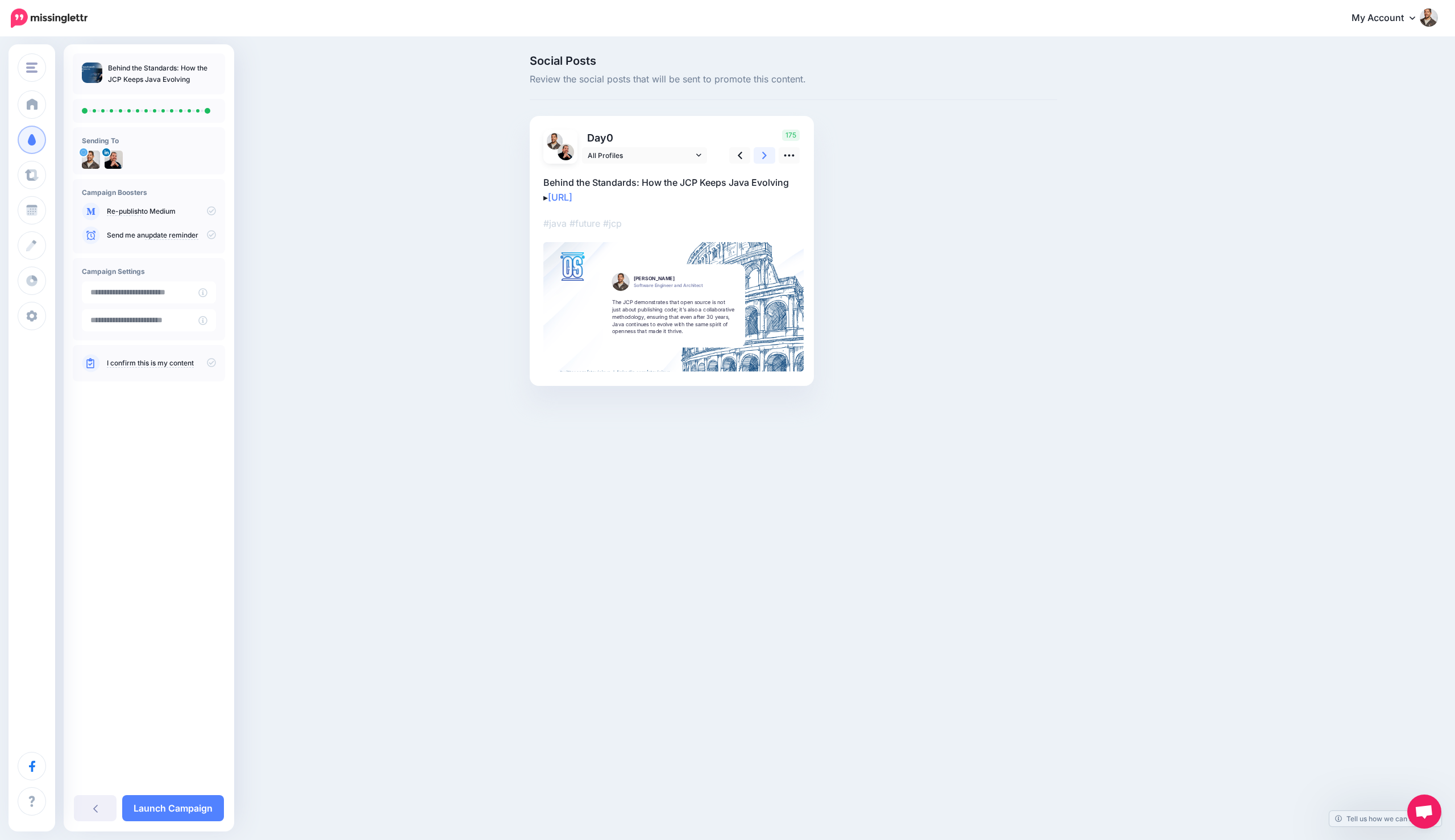
click at [761, 153] on link at bounding box center [764, 155] width 21 height 17
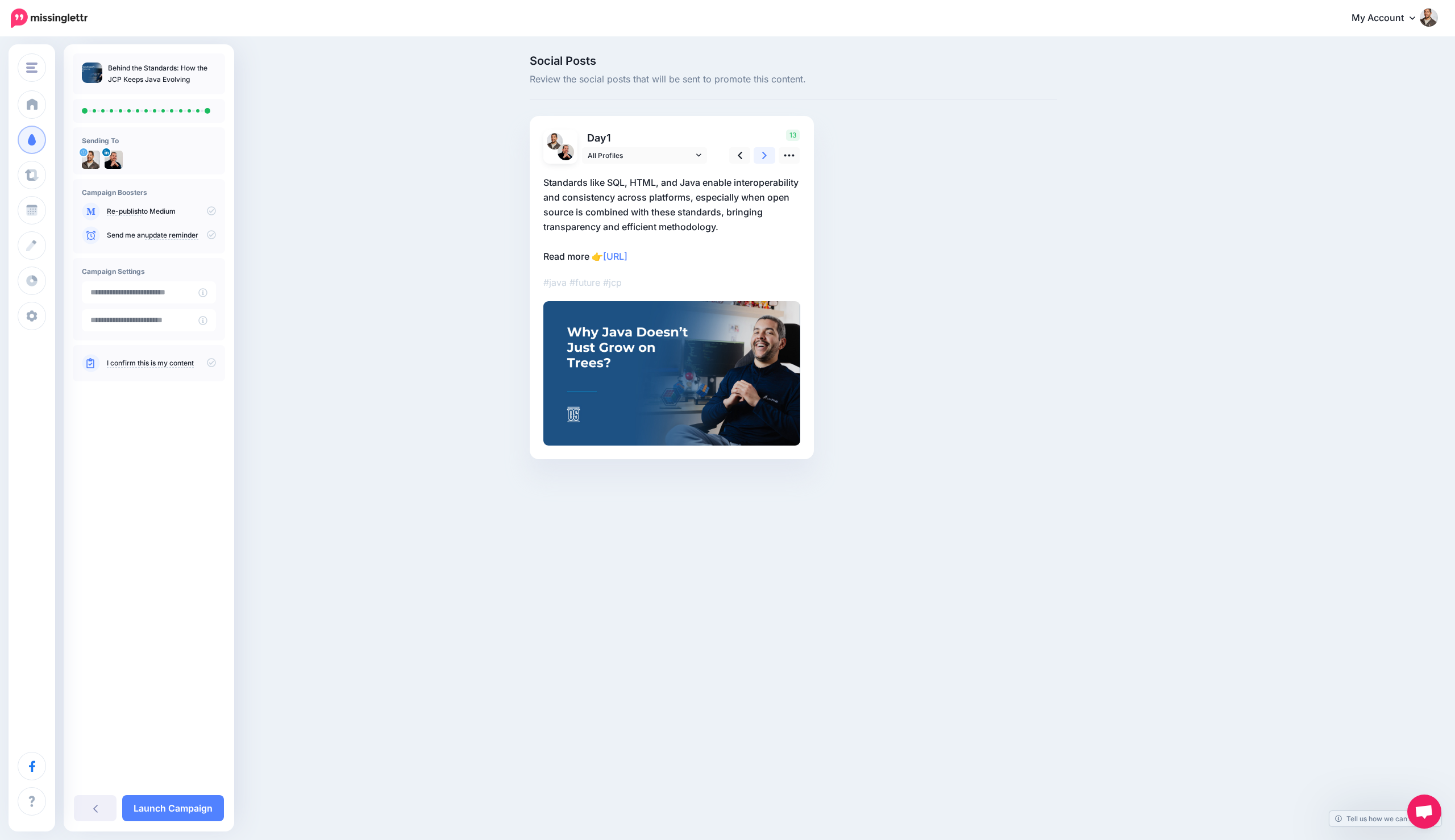
click at [761, 153] on link at bounding box center [764, 155] width 21 height 17
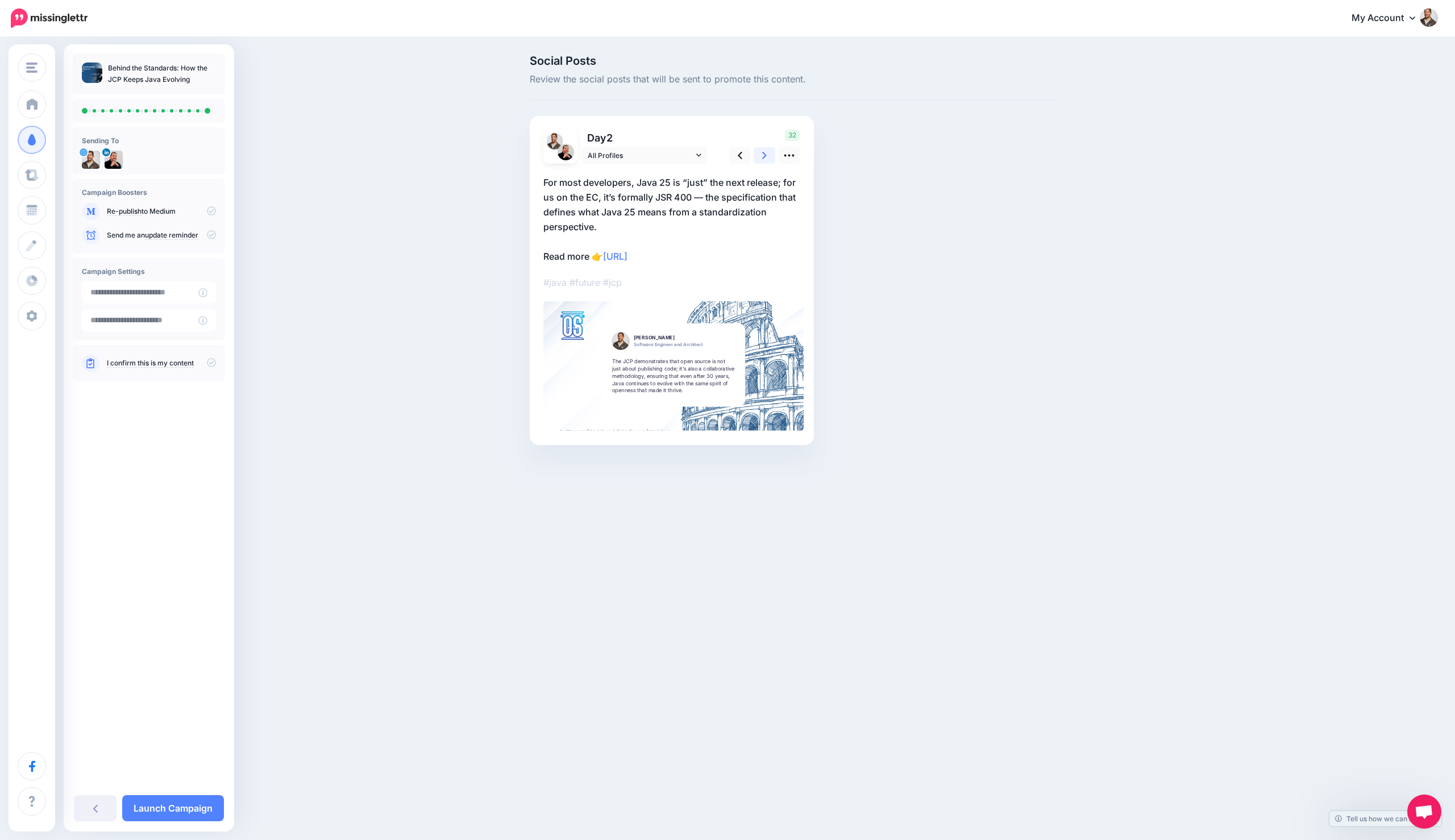
click at [761, 153] on link at bounding box center [764, 155] width 21 height 17
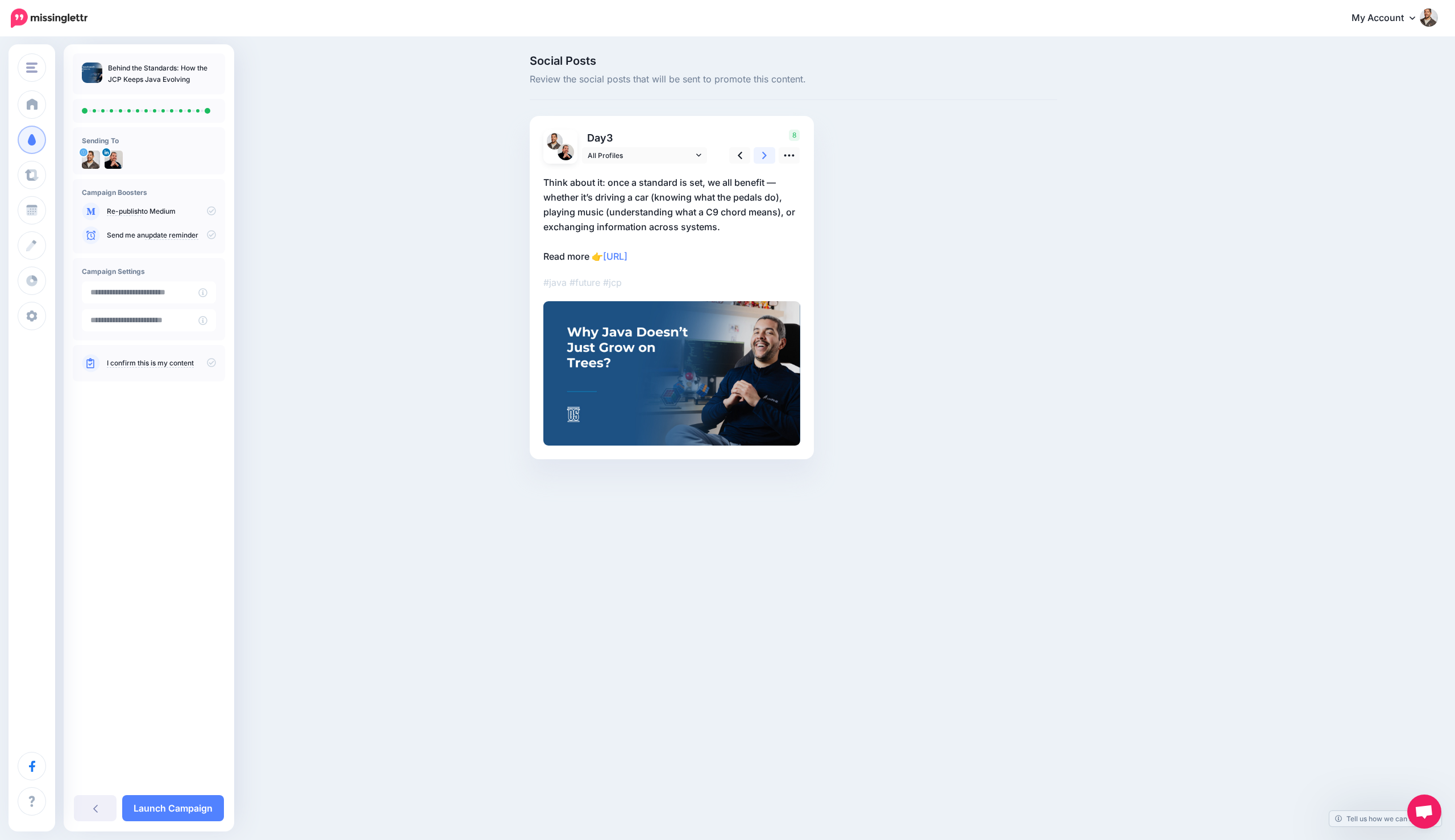
click at [761, 153] on link at bounding box center [764, 155] width 21 height 17
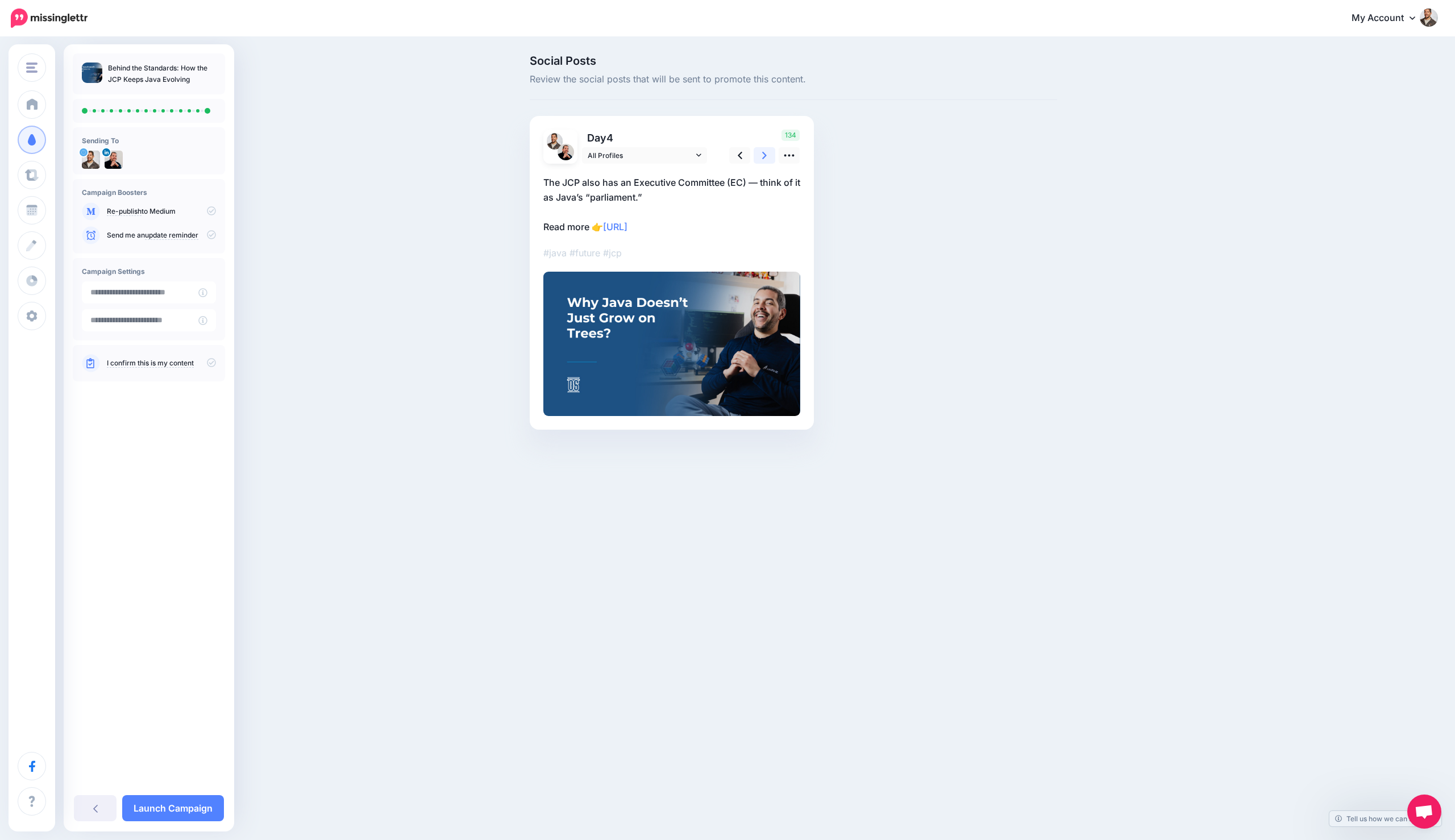
click at [761, 153] on link at bounding box center [764, 155] width 21 height 17
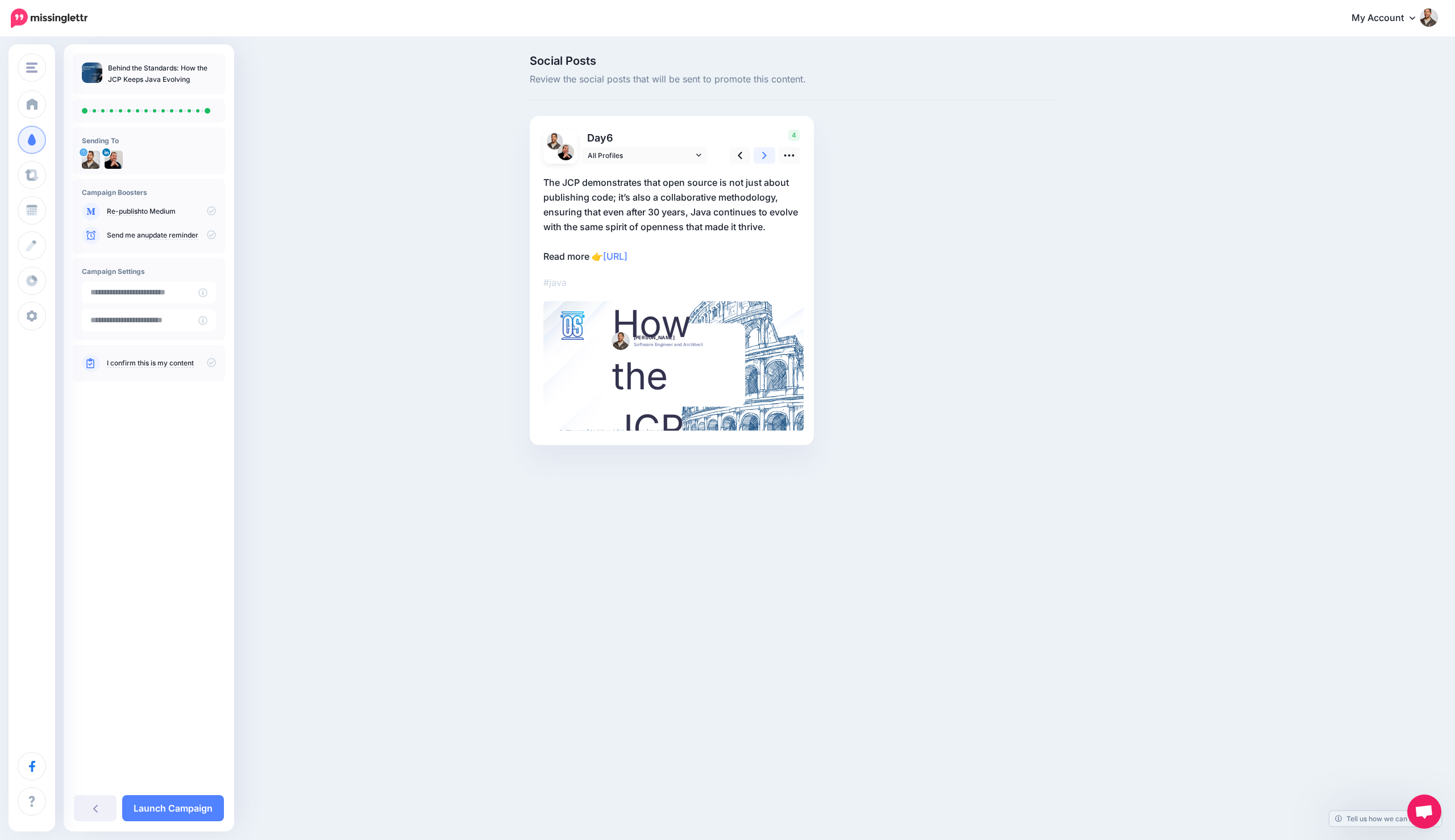
click at [761, 153] on link at bounding box center [764, 155] width 21 height 17
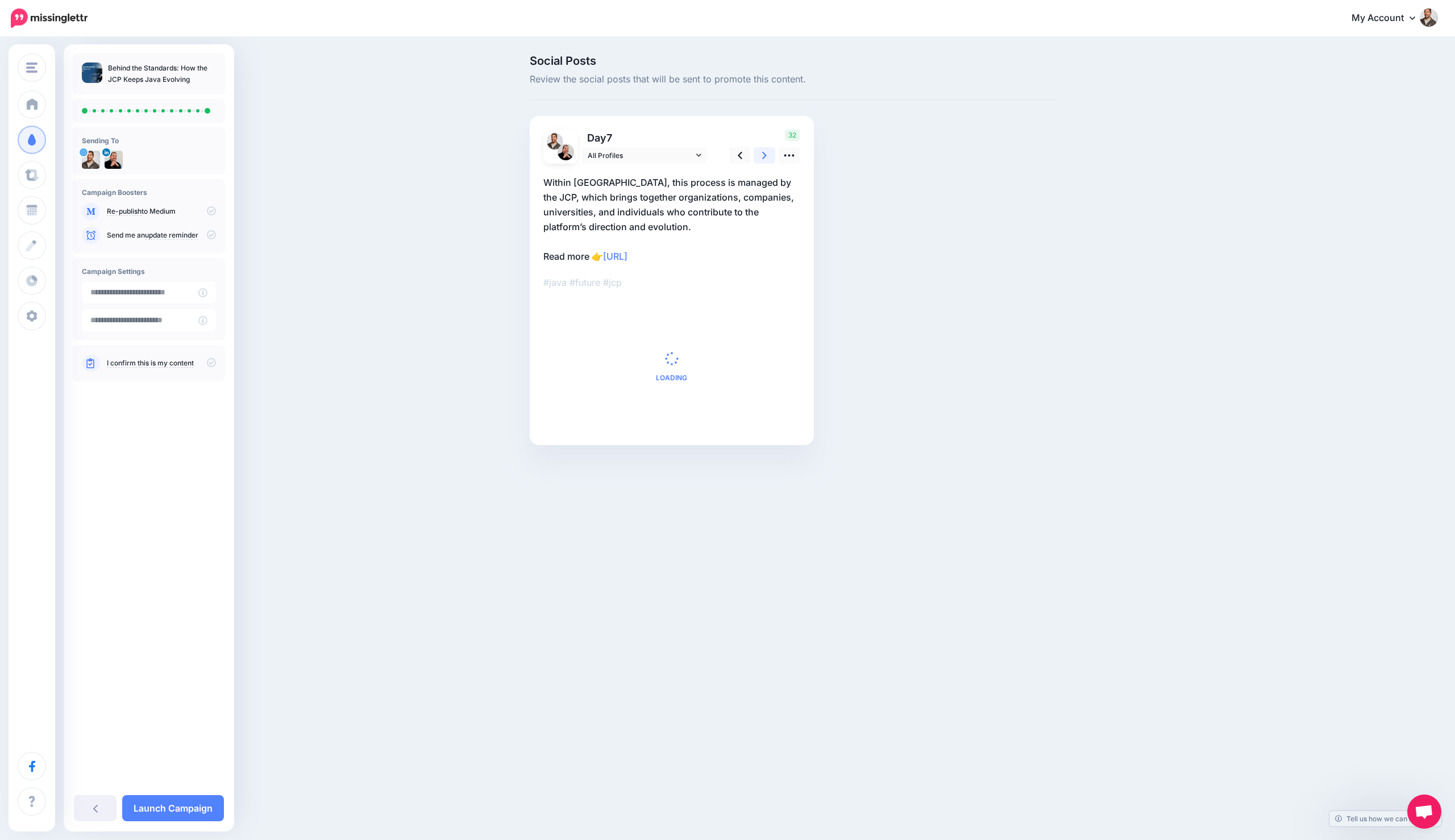
click at [761, 153] on link at bounding box center [764, 155] width 21 height 17
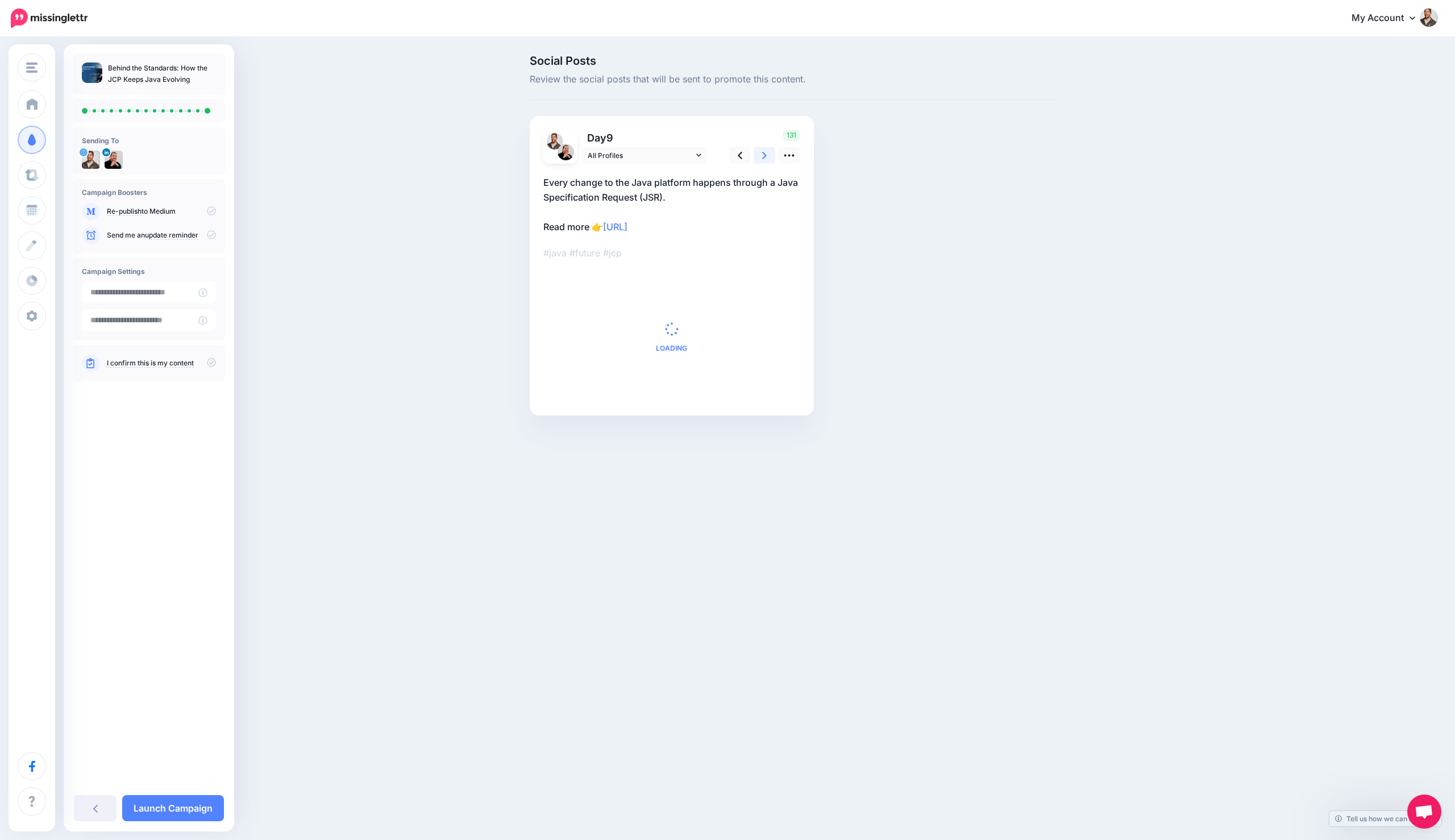
click at [761, 153] on link at bounding box center [764, 155] width 21 height 17
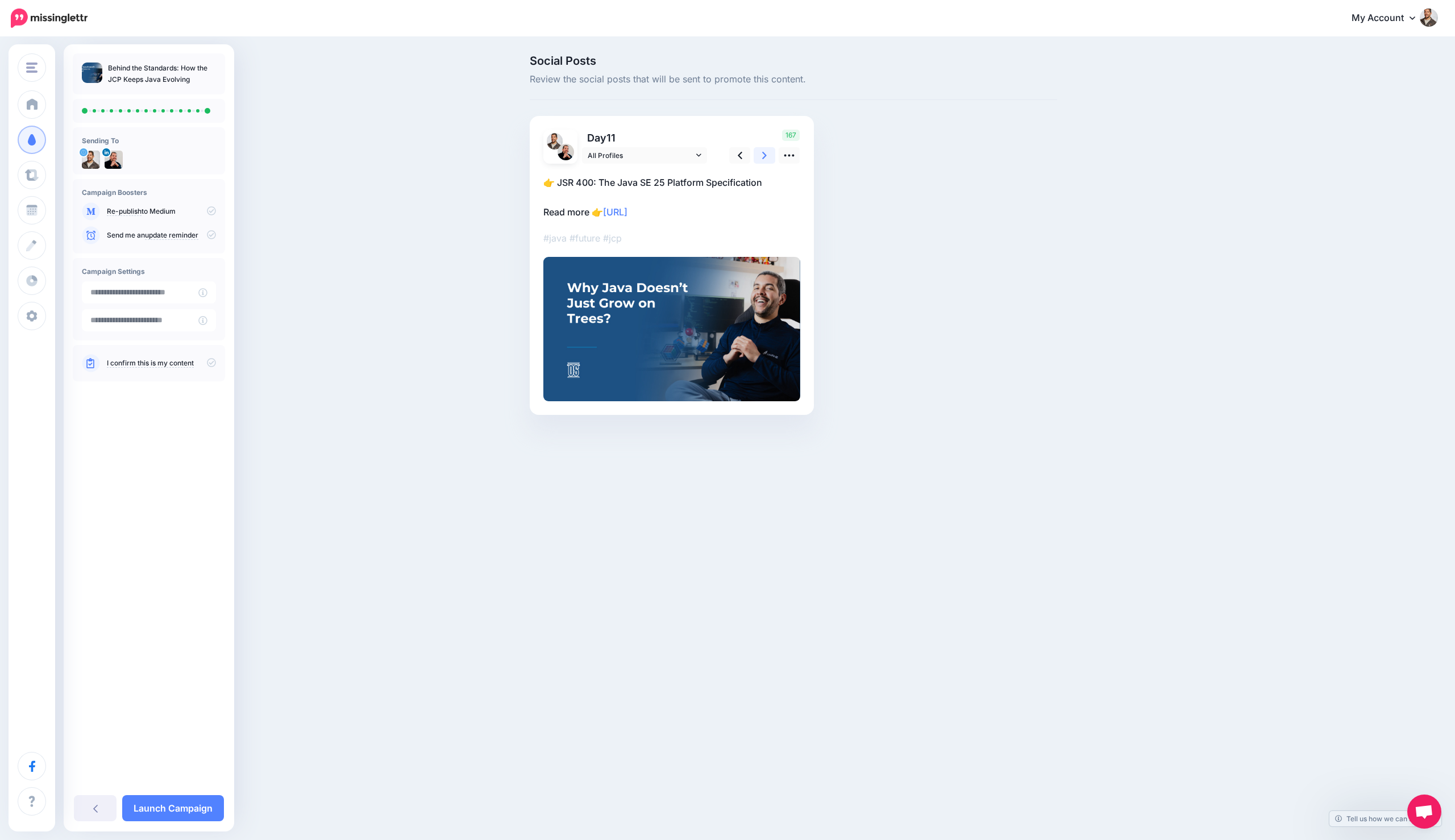
click at [761, 153] on link at bounding box center [764, 155] width 21 height 17
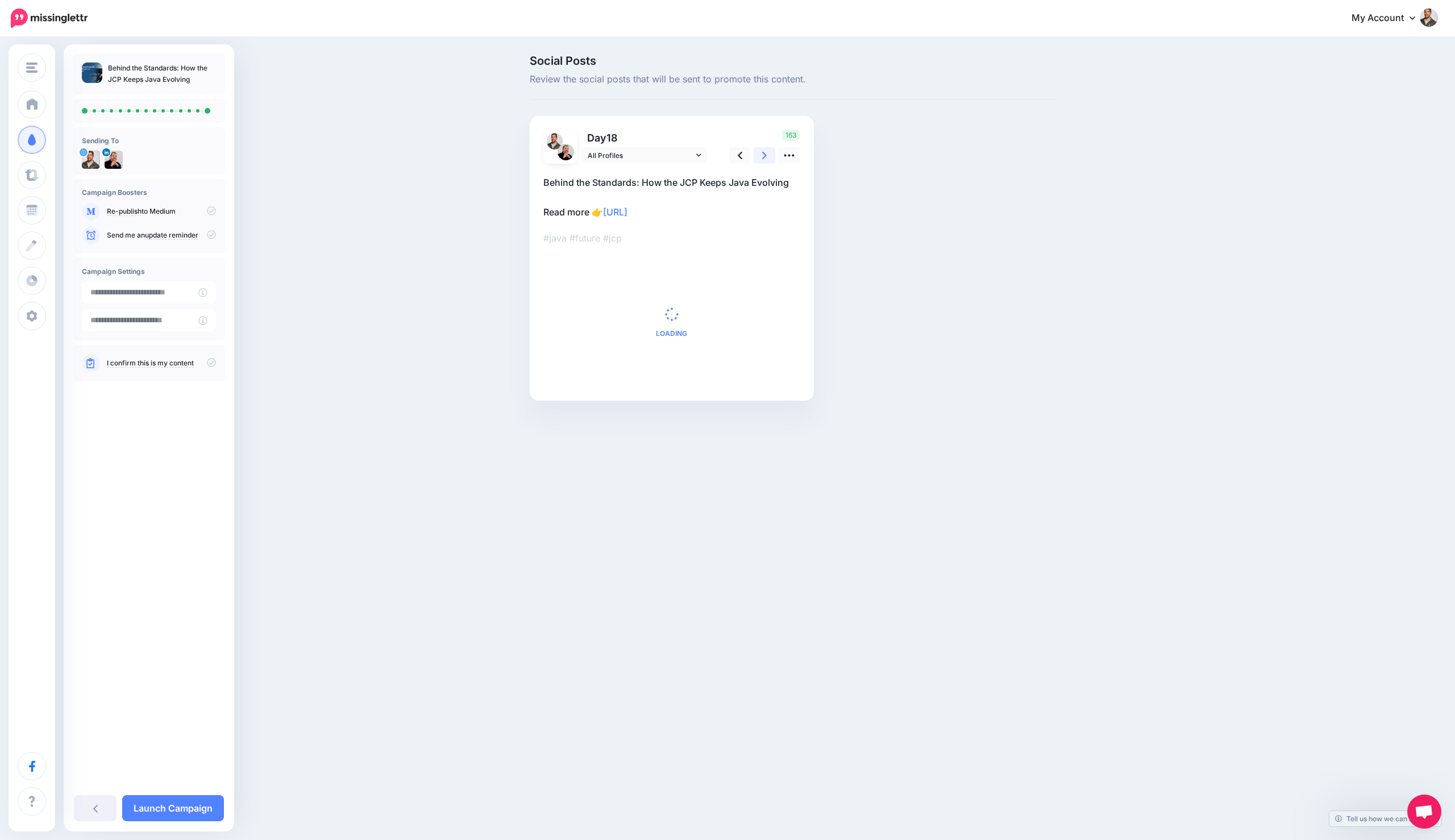
click at [761, 153] on link at bounding box center [764, 155] width 21 height 17
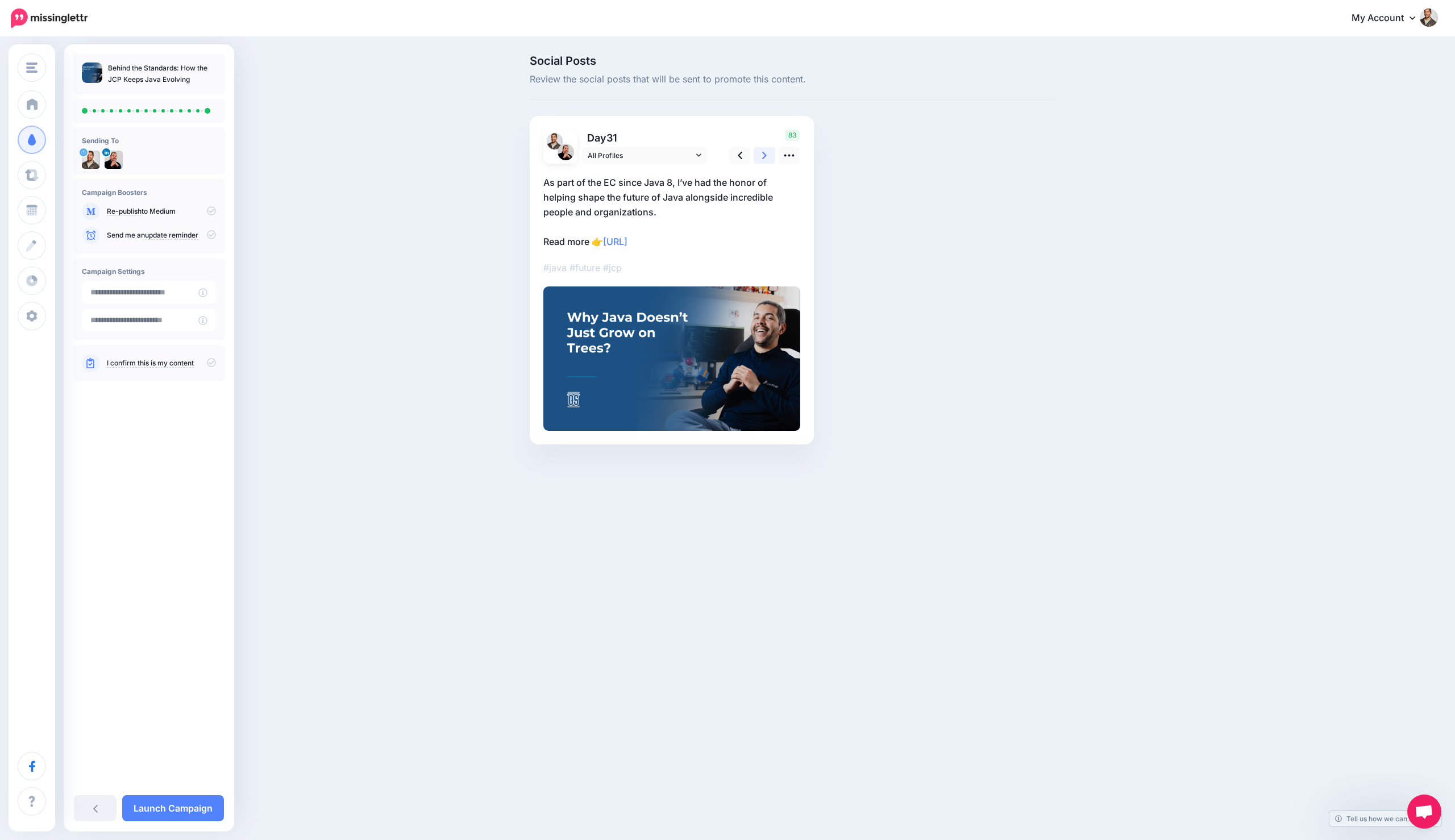
click at [761, 153] on link at bounding box center [764, 155] width 21 height 17
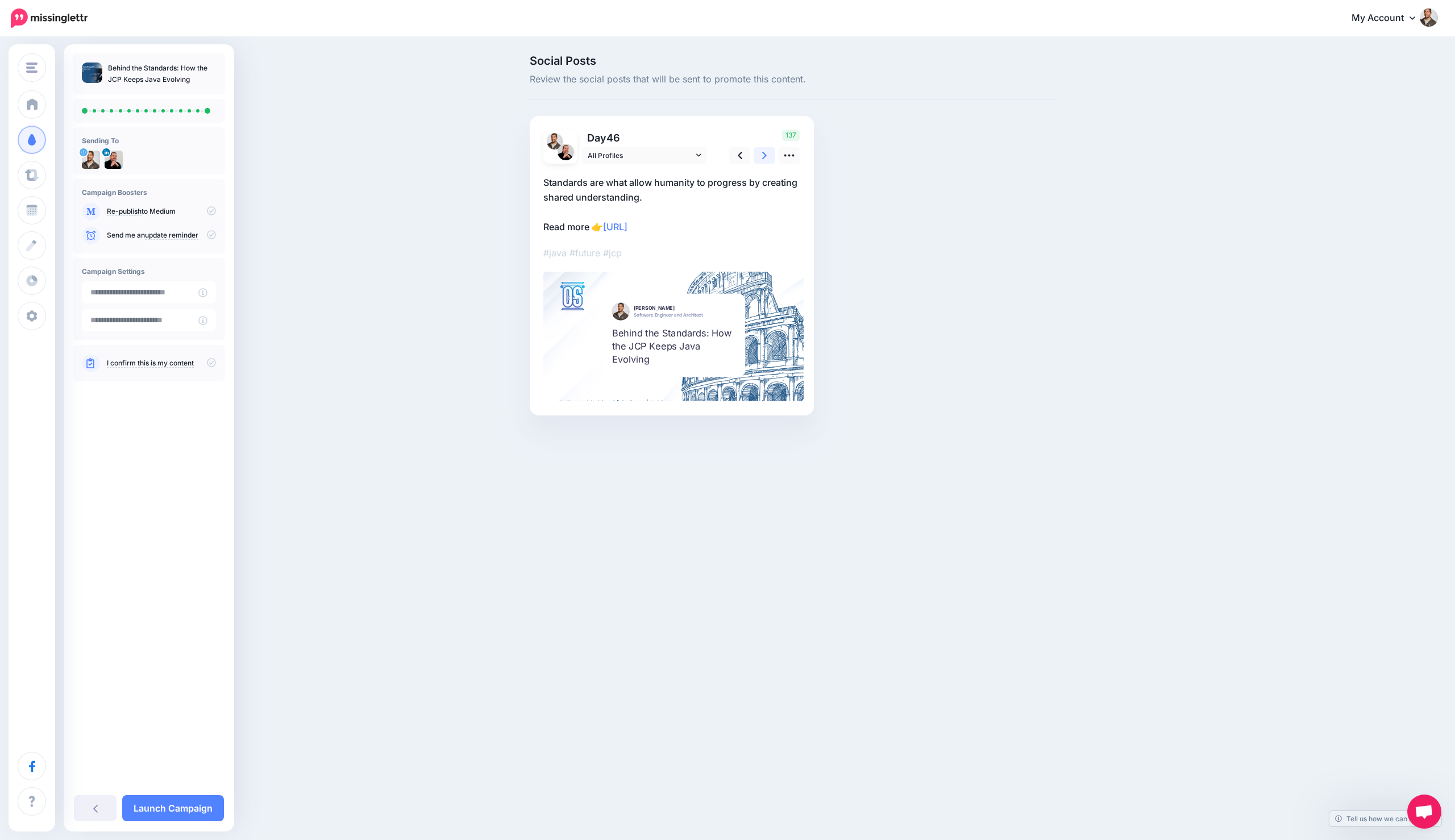
click at [761, 153] on link at bounding box center [764, 155] width 21 height 17
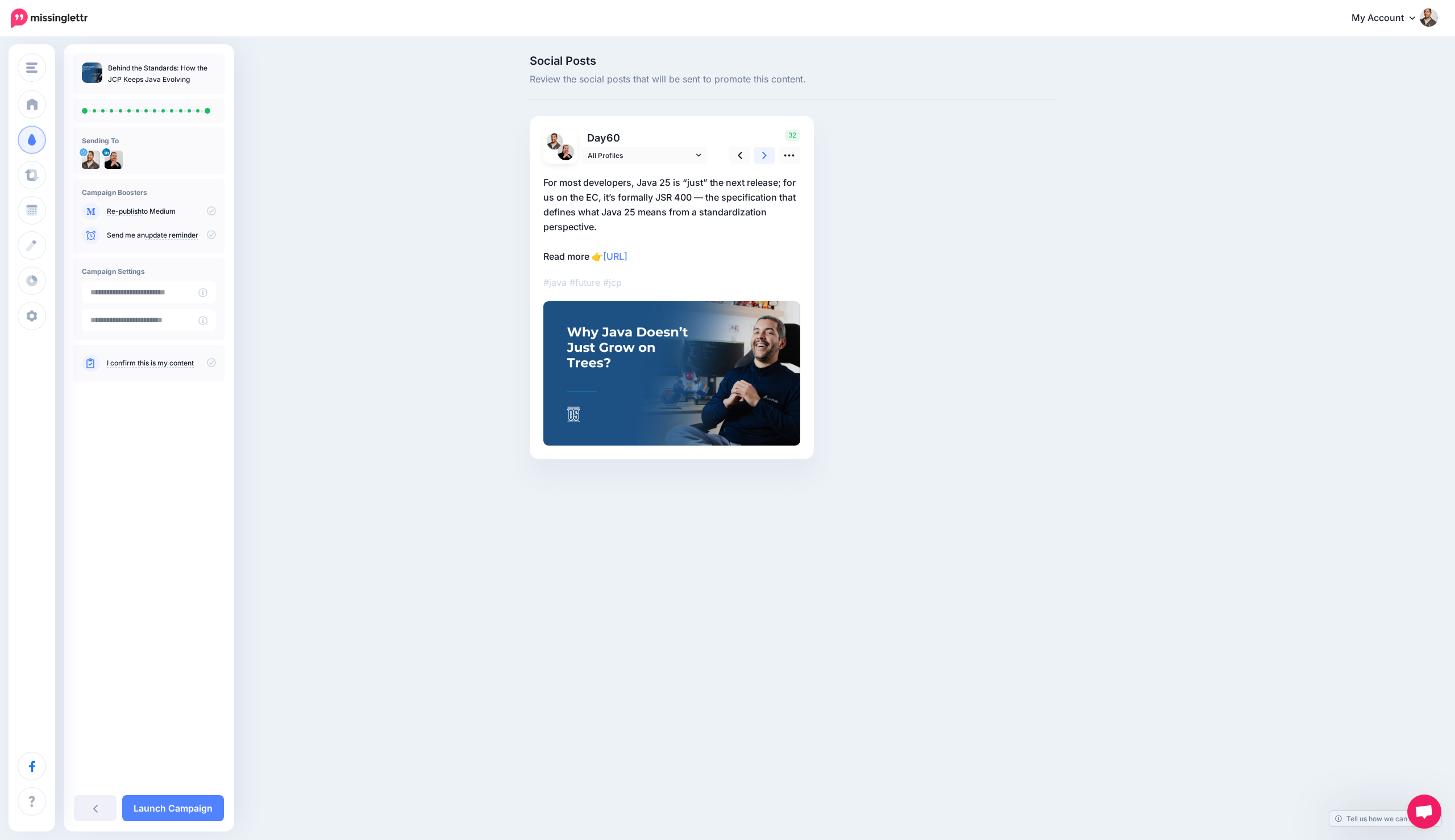
click at [764, 154] on icon at bounding box center [764, 155] width 5 height 7
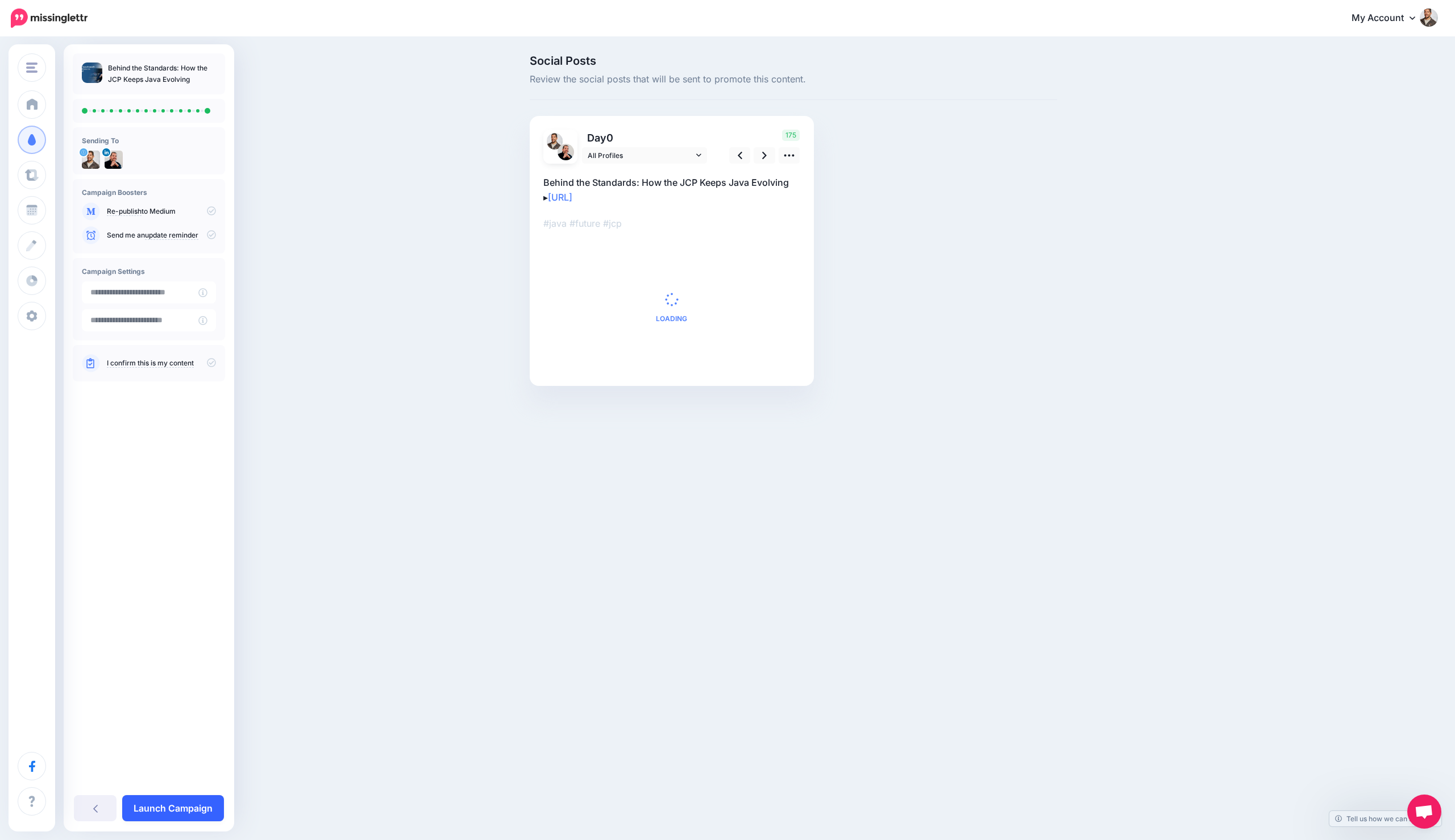
click at [174, 806] on link "Launch Campaign" at bounding box center [173, 807] width 102 height 26
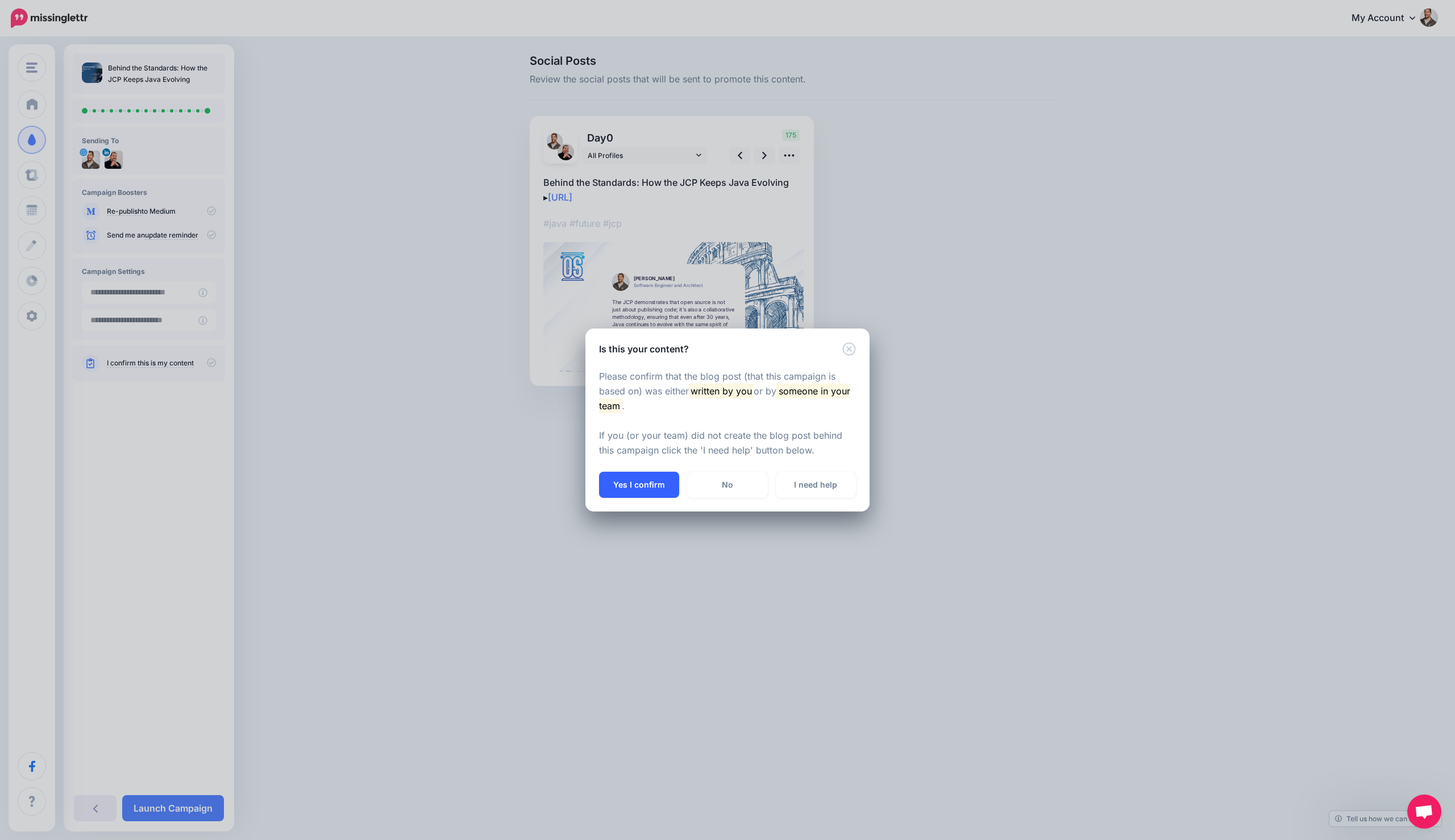
click at [648, 488] on button "Yes I confirm" at bounding box center [639, 484] width 80 height 26
